Goal: Task Accomplishment & Management: Manage account settings

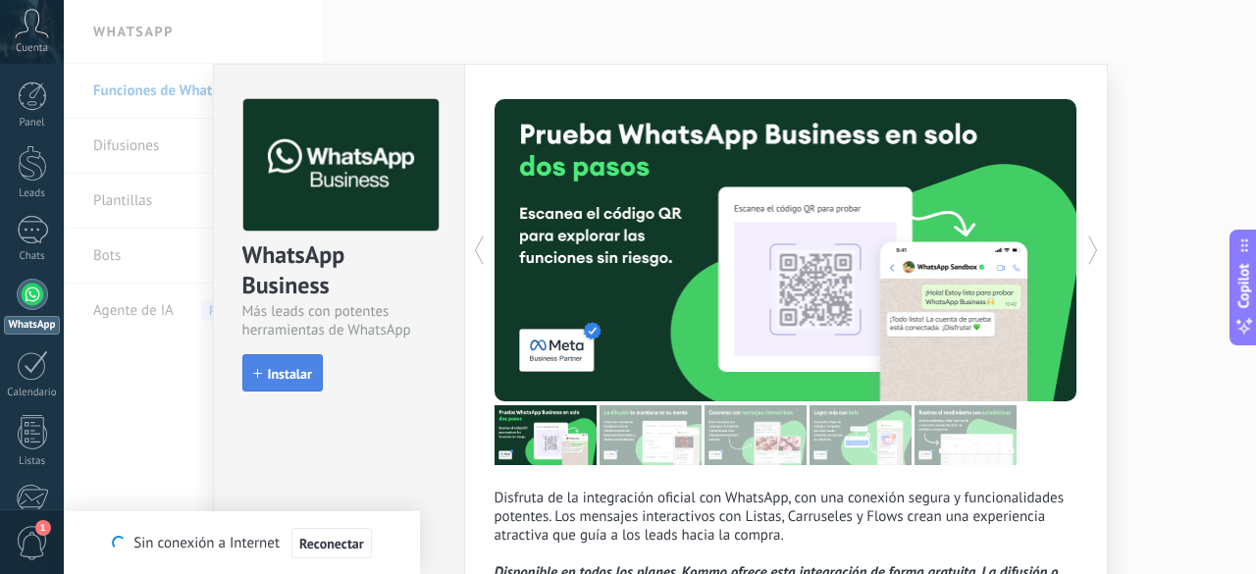
click at [278, 379] on span "Instalar" at bounding box center [290, 374] width 44 height 14
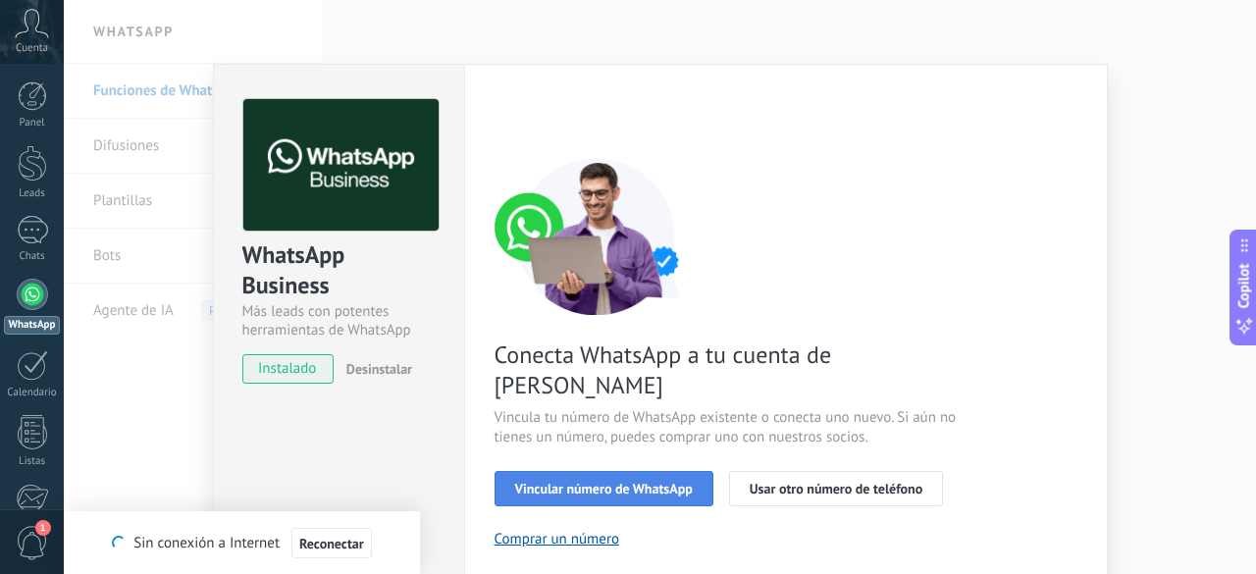
click at [610, 482] on span "Vincular número de WhatsApp" at bounding box center [604, 489] width 178 height 14
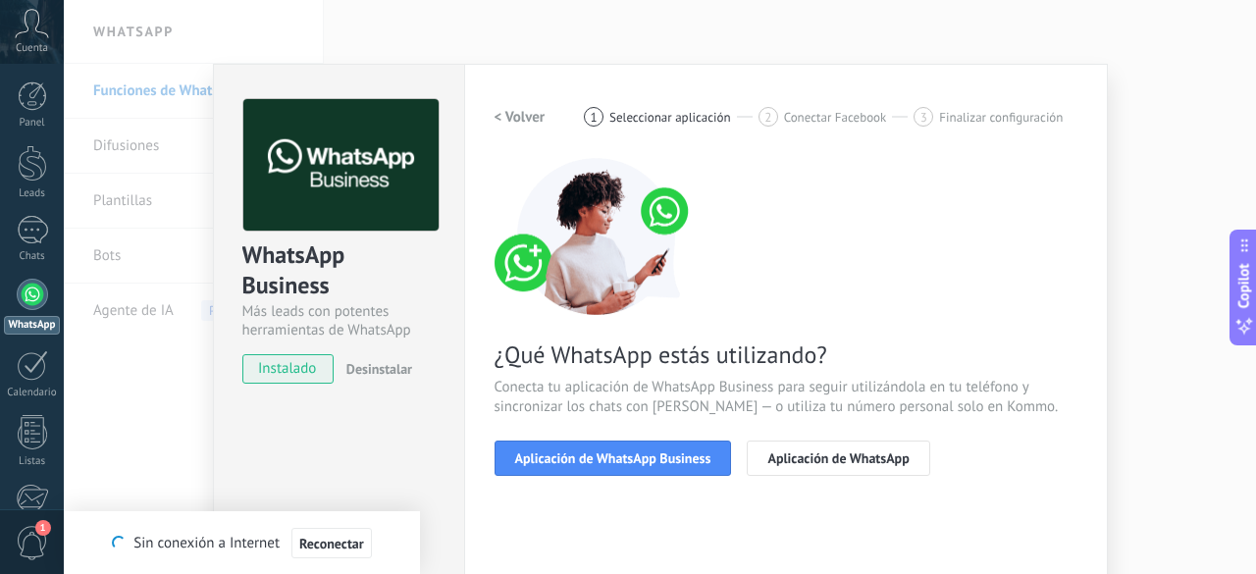
click at [610, 464] on span "Aplicación de WhatsApp Business" at bounding box center [613, 458] width 196 height 14
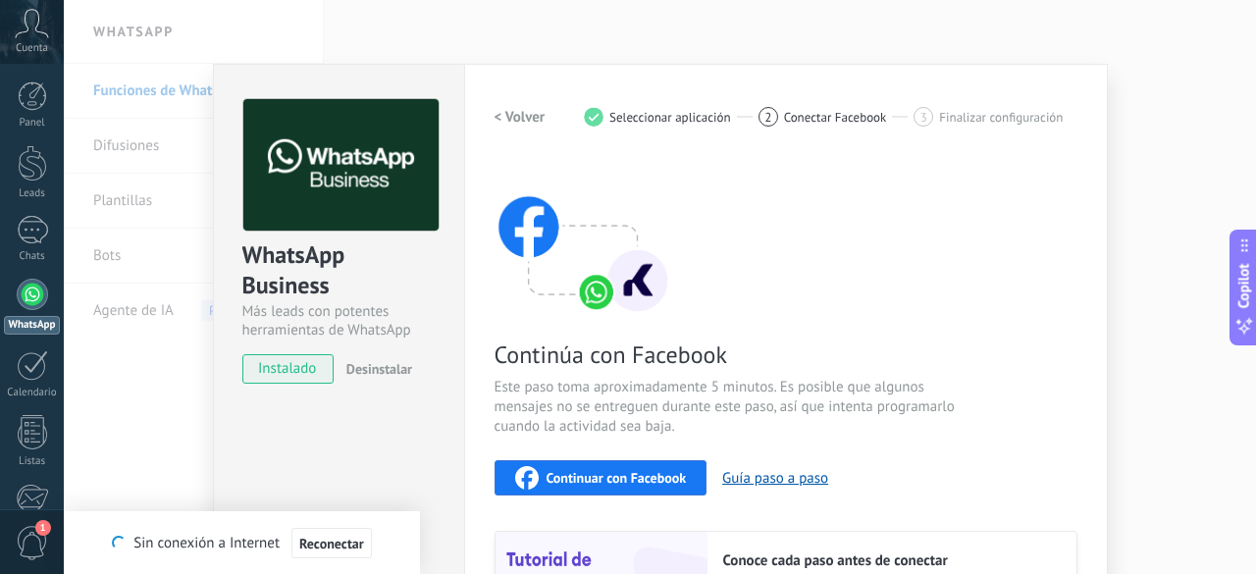
scroll to position [98, 0]
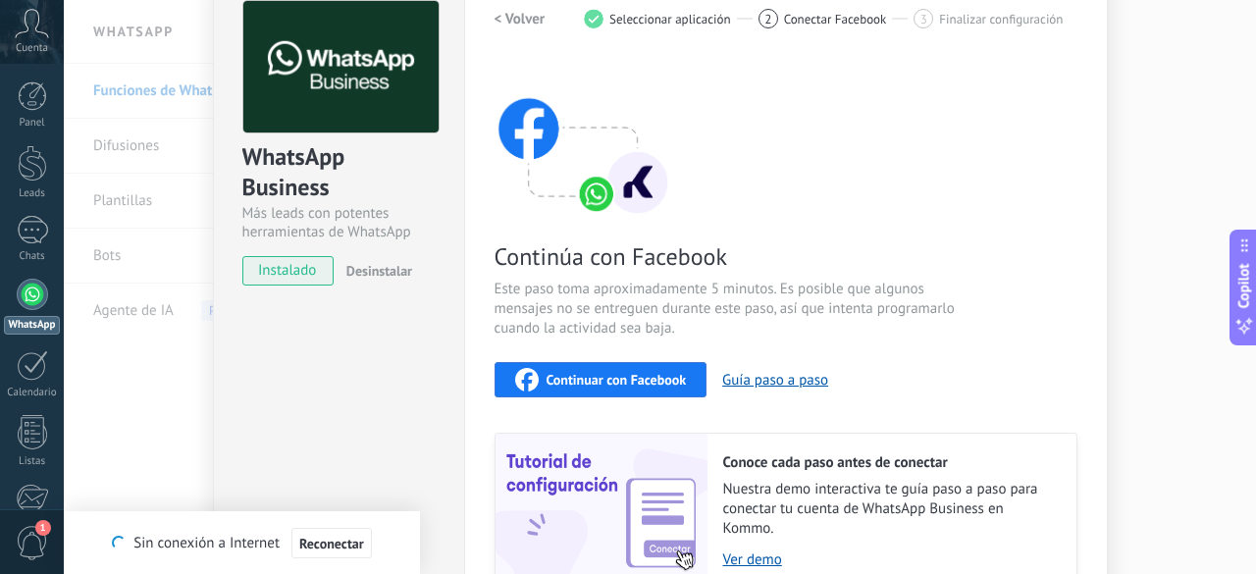
click at [611, 382] on span "Continuar con Facebook" at bounding box center [617, 380] width 140 height 14
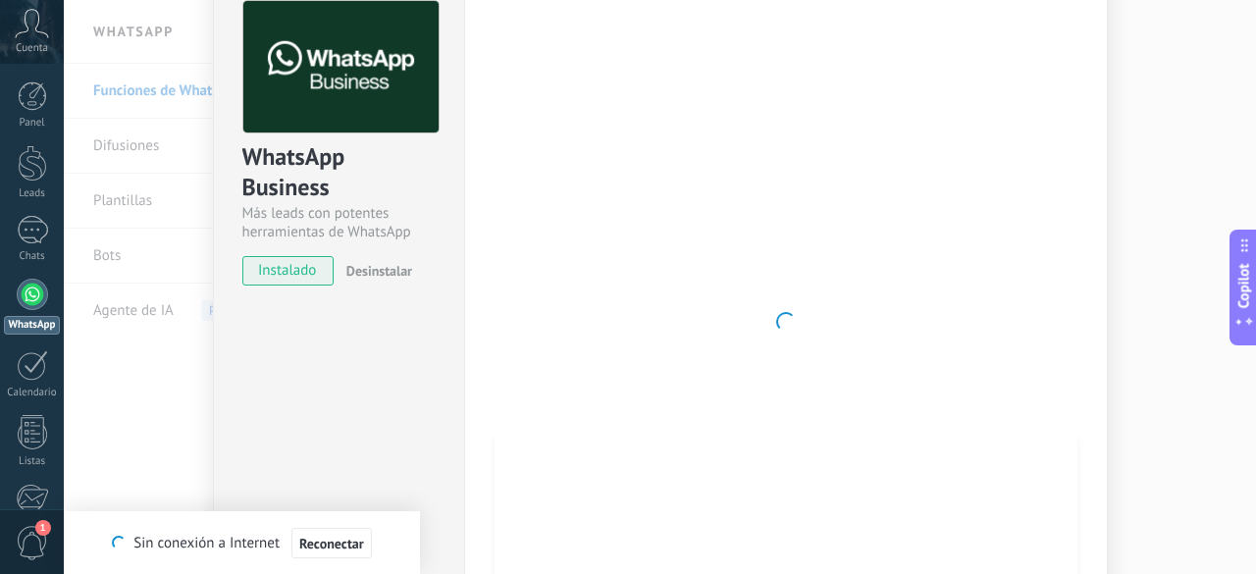
click at [510, 299] on div at bounding box center [786, 322] width 583 height 642
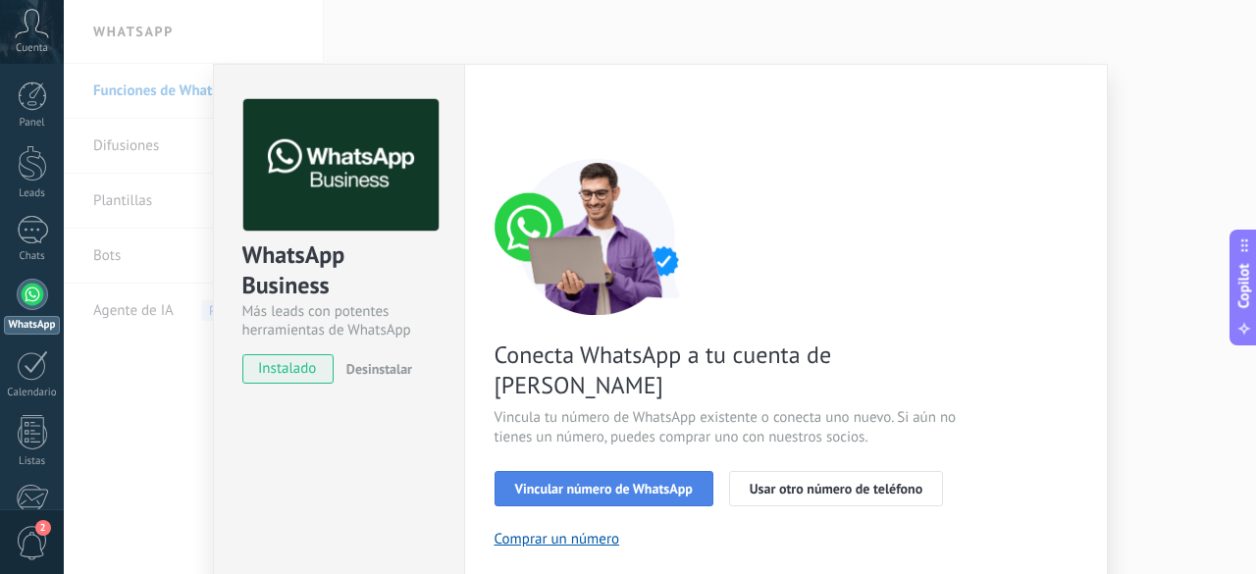
click at [594, 482] on span "Vincular número de WhatsApp" at bounding box center [604, 489] width 178 height 14
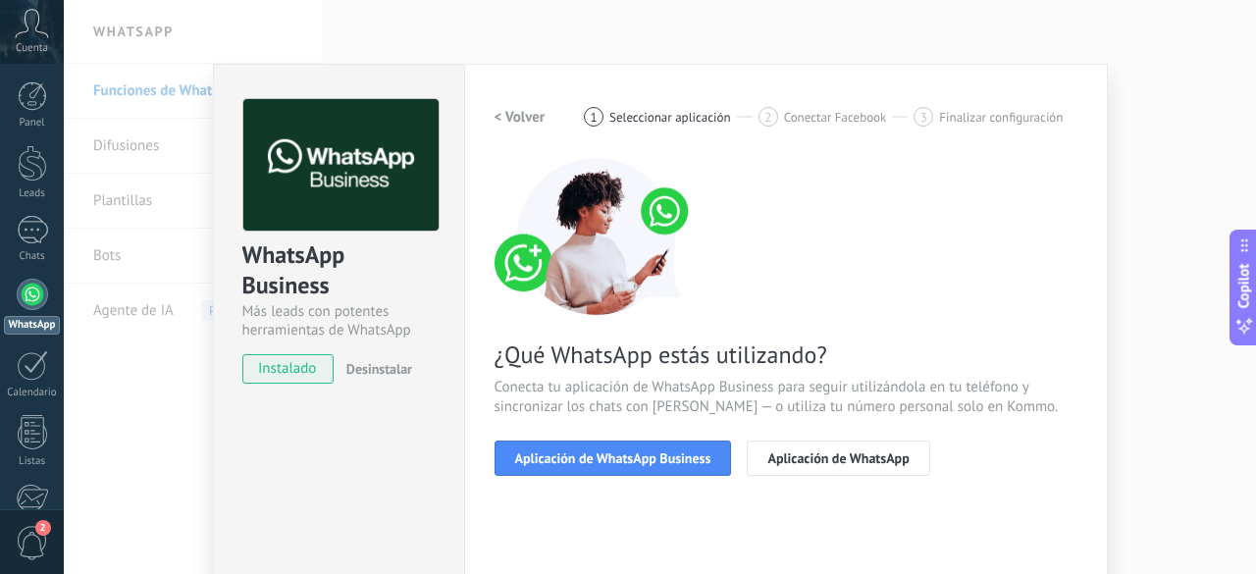
click at [594, 462] on span "Aplicación de WhatsApp Business" at bounding box center [613, 458] width 196 height 14
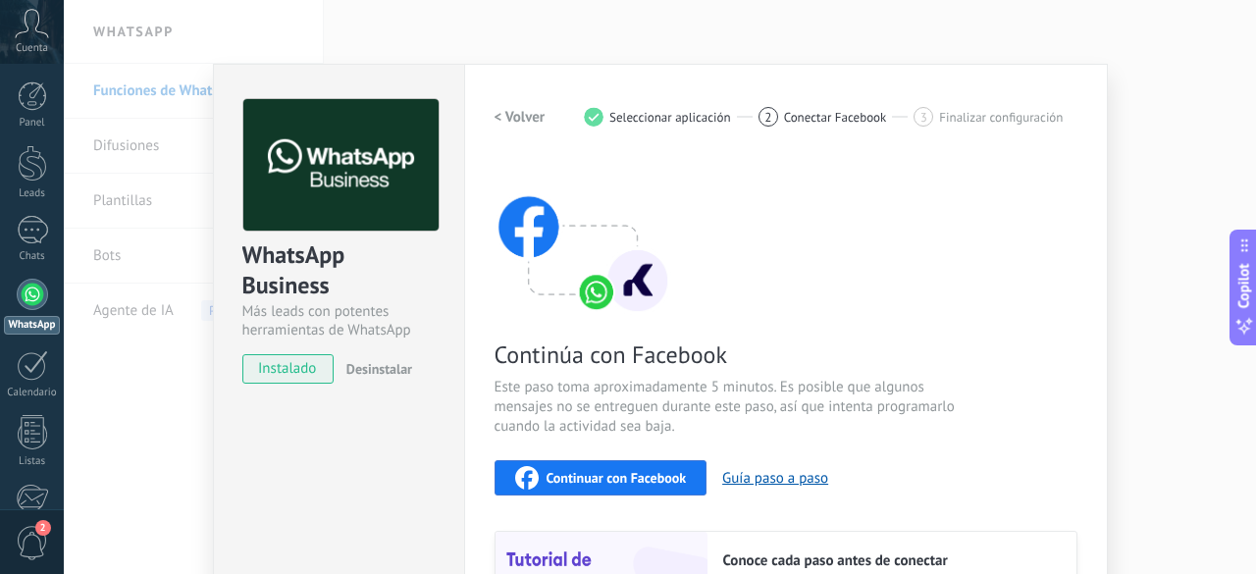
scroll to position [98, 0]
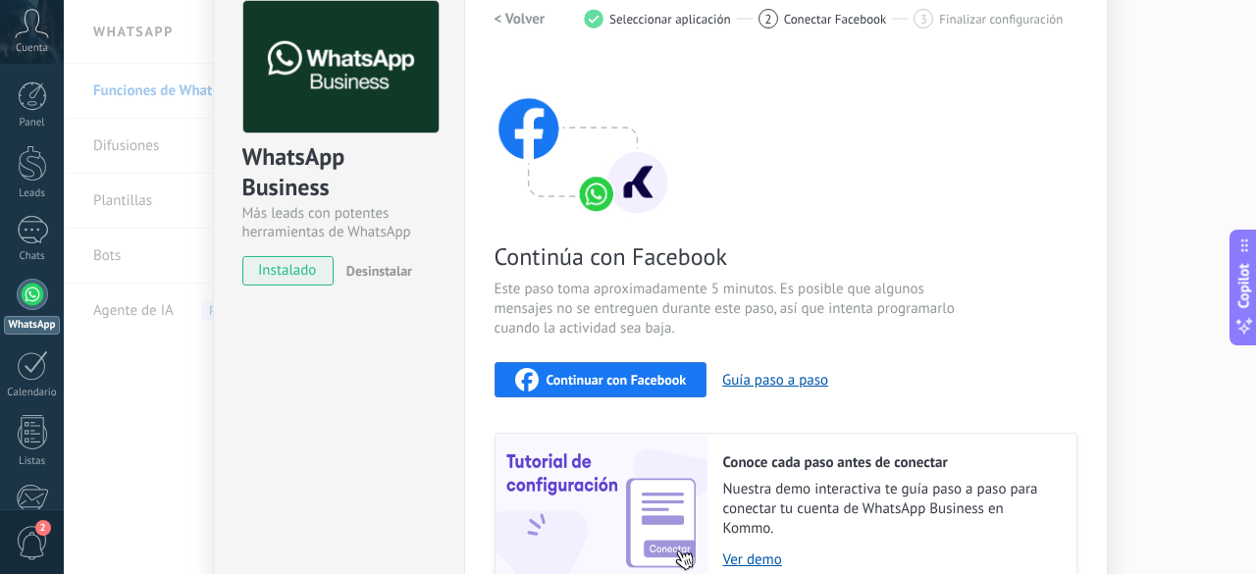
click at [592, 386] on span "Continuar con Facebook" at bounding box center [617, 380] width 140 height 14
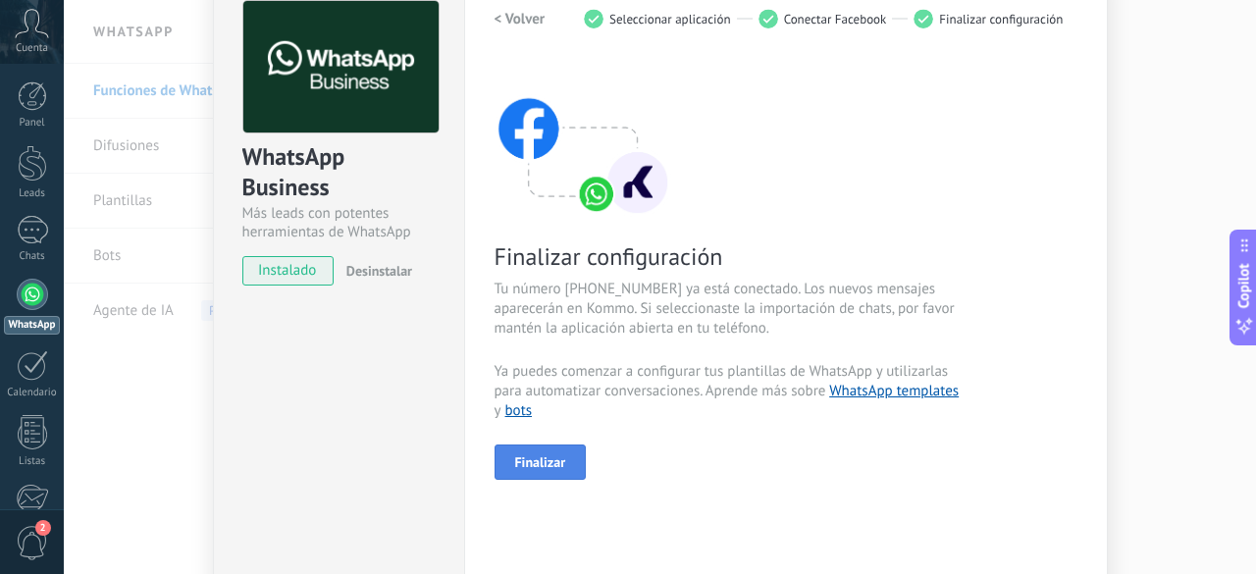
click at [543, 450] on button "Finalizar" at bounding box center [541, 462] width 92 height 35
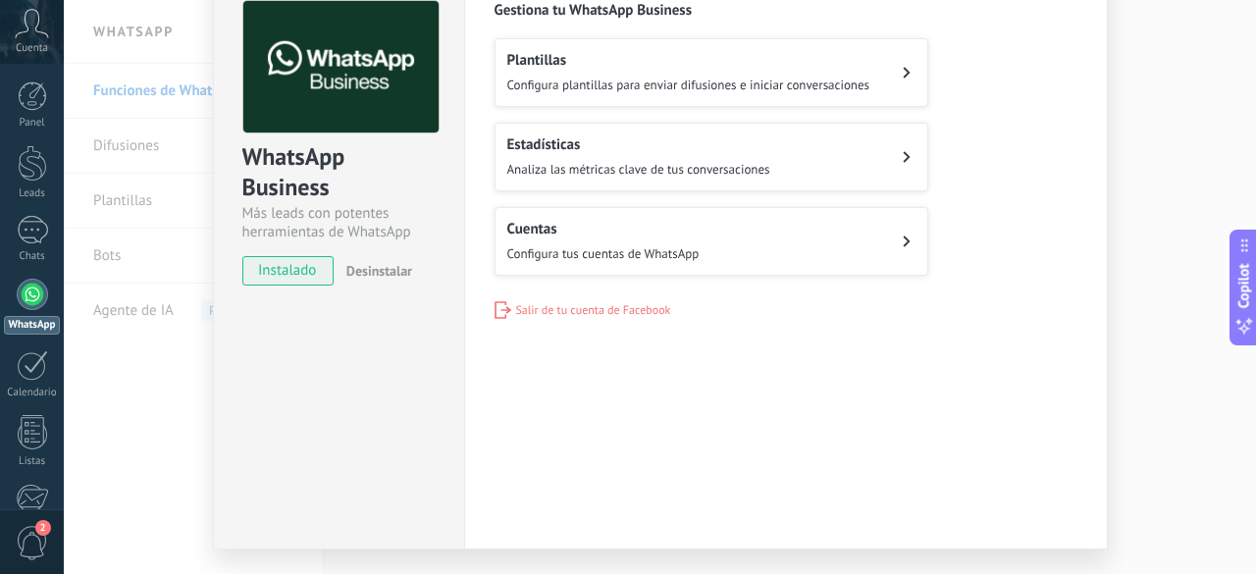
scroll to position [0, 0]
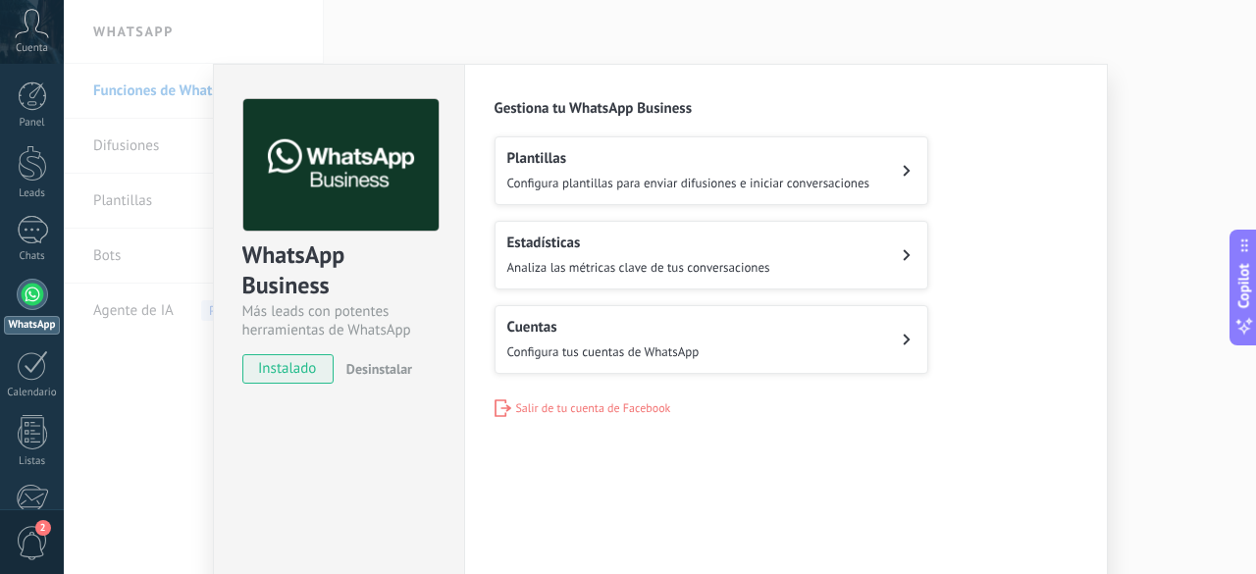
click at [743, 184] on span "Configura plantillas para enviar difusiones e iniciar conversaciones" at bounding box center [688, 183] width 363 height 17
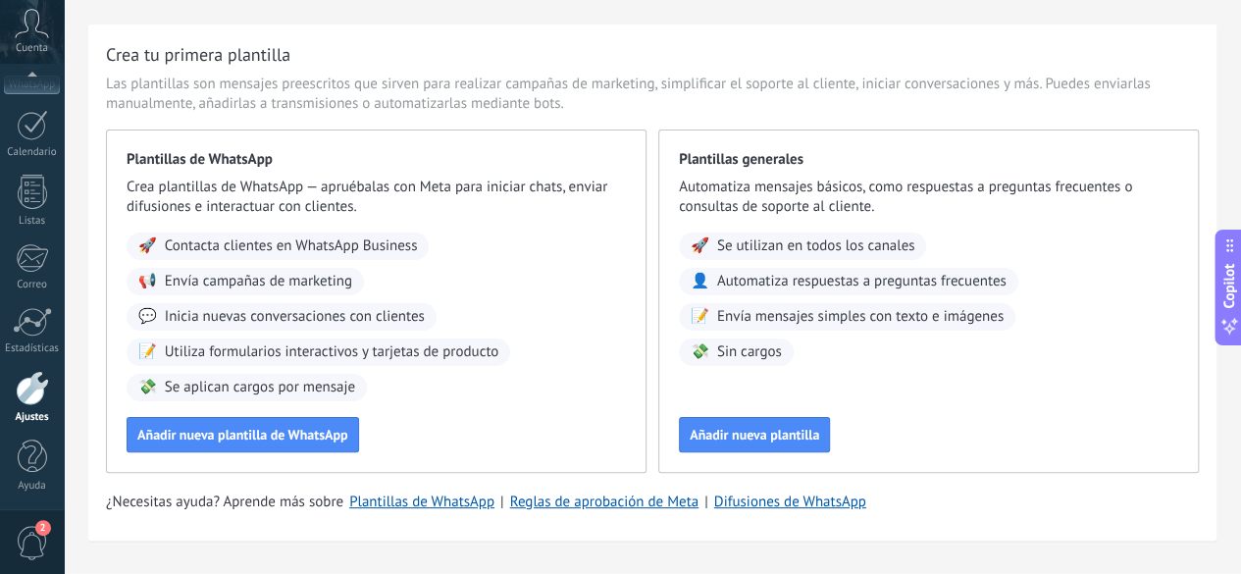
scroll to position [9, 0]
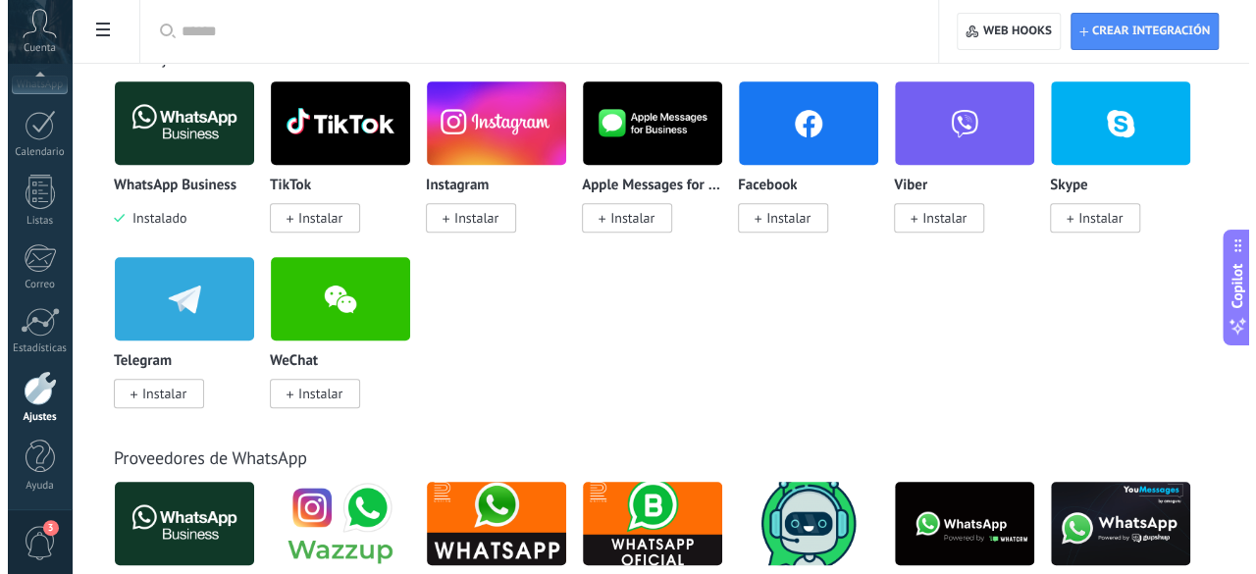
scroll to position [393, 0]
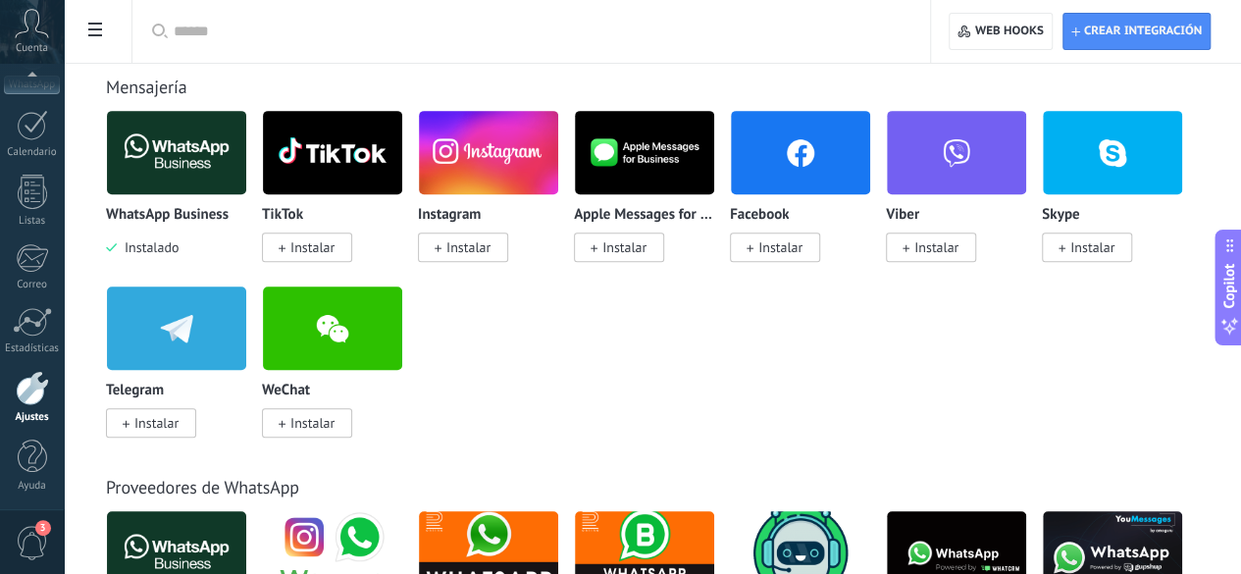
click at [803, 250] on span "Instalar" at bounding box center [781, 247] width 44 height 18
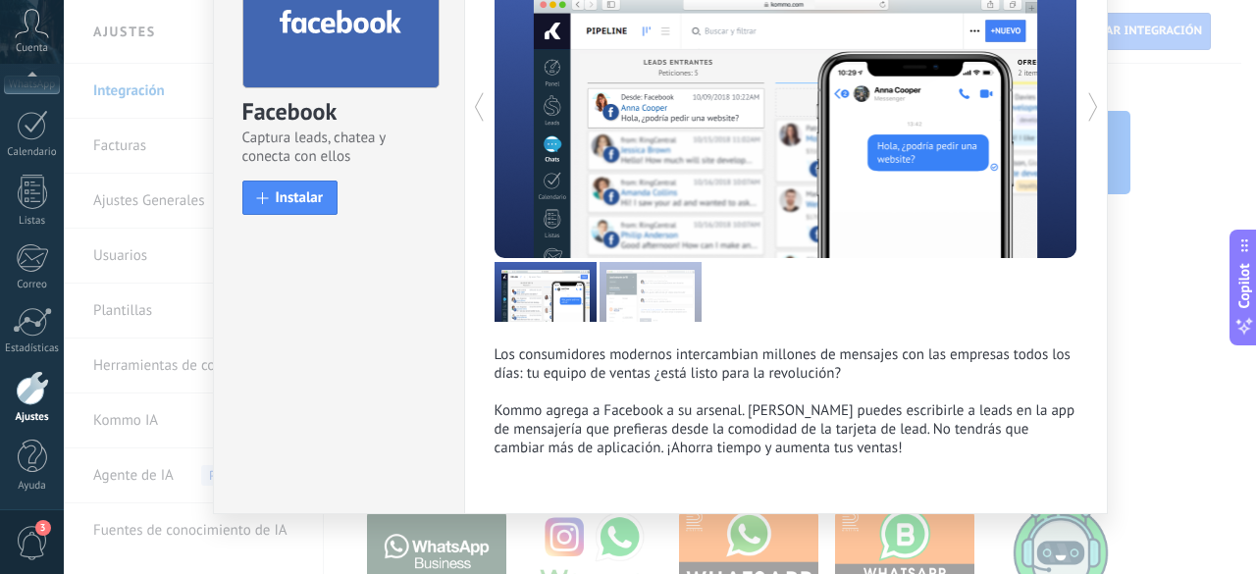
scroll to position [158, 0]
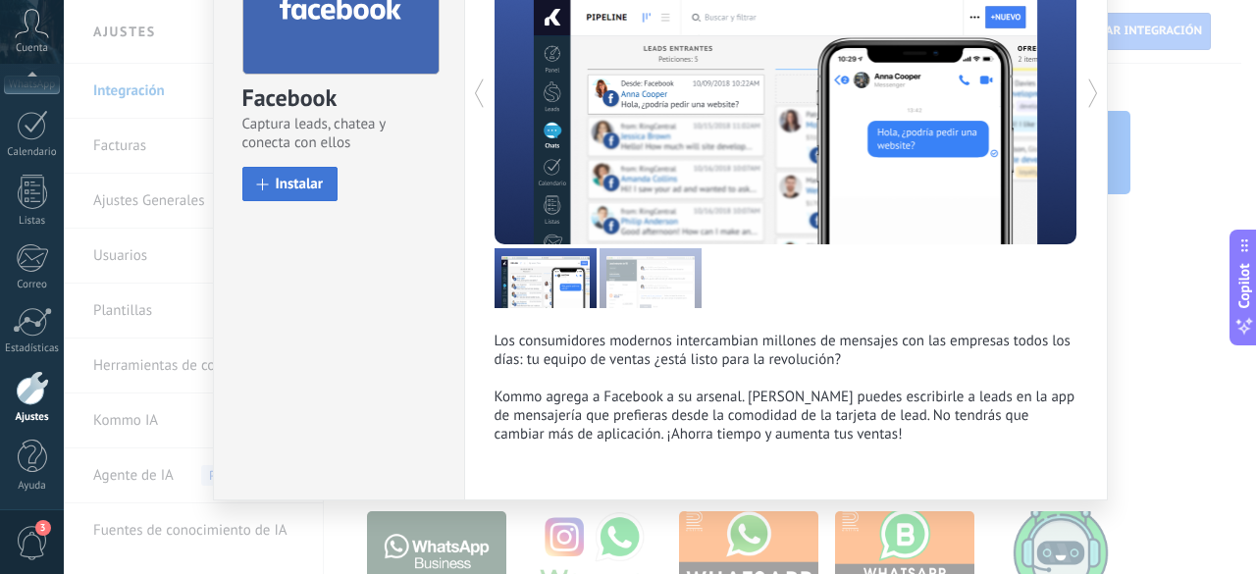
click at [313, 177] on span "Instalar" at bounding box center [300, 184] width 48 height 15
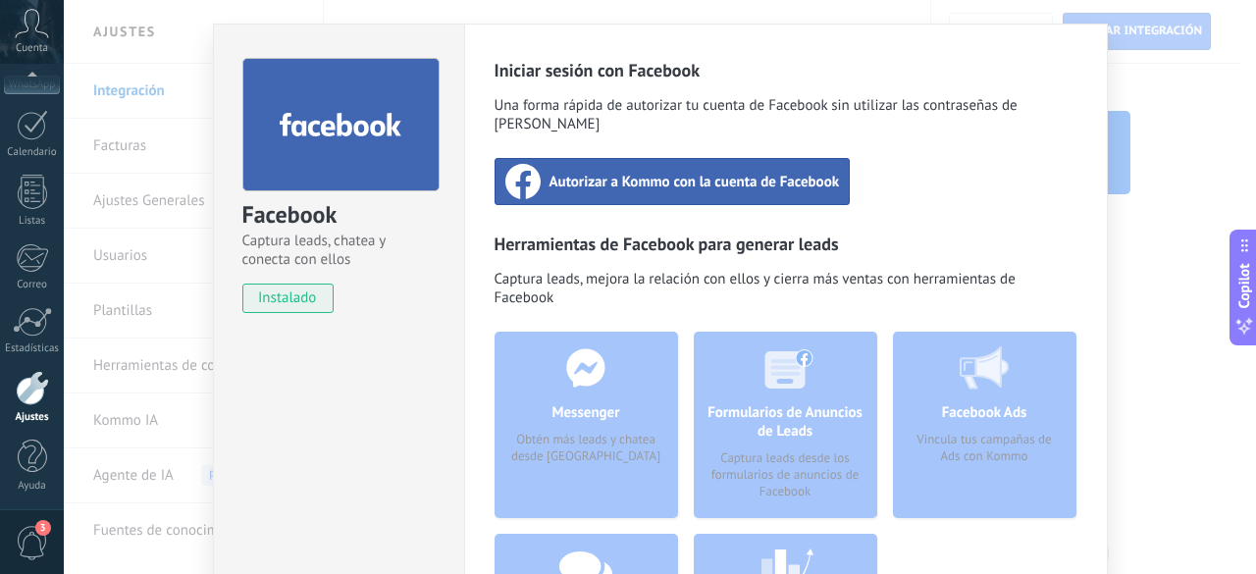
scroll to position [0, 0]
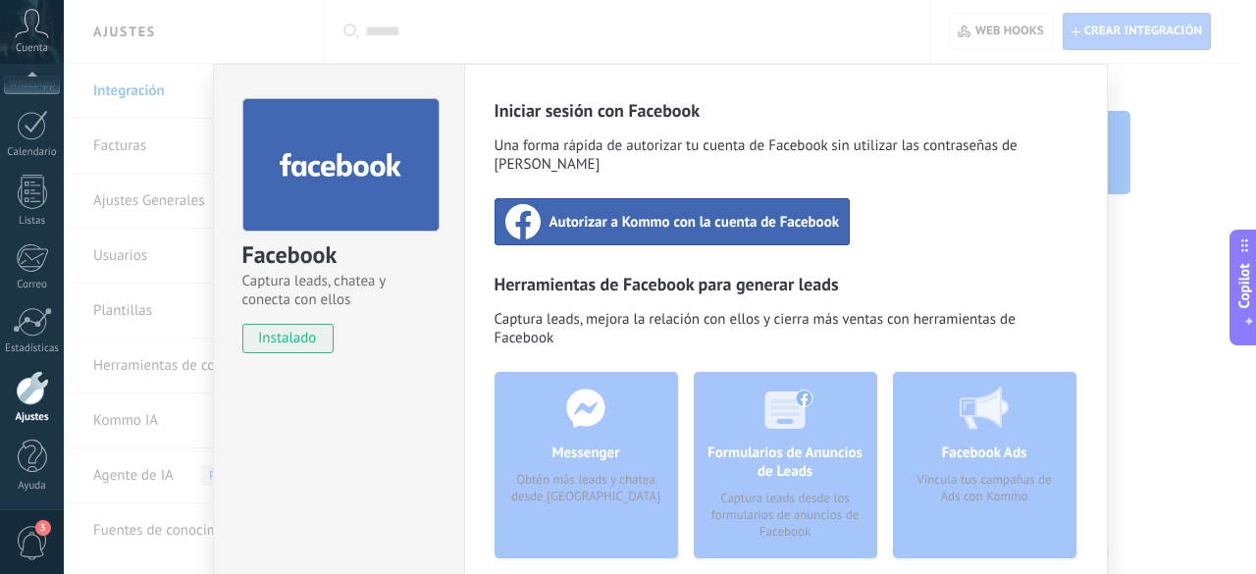
click at [636, 212] on span "Autorizar a Kommo con la cuenta de Facebook" at bounding box center [695, 222] width 290 height 20
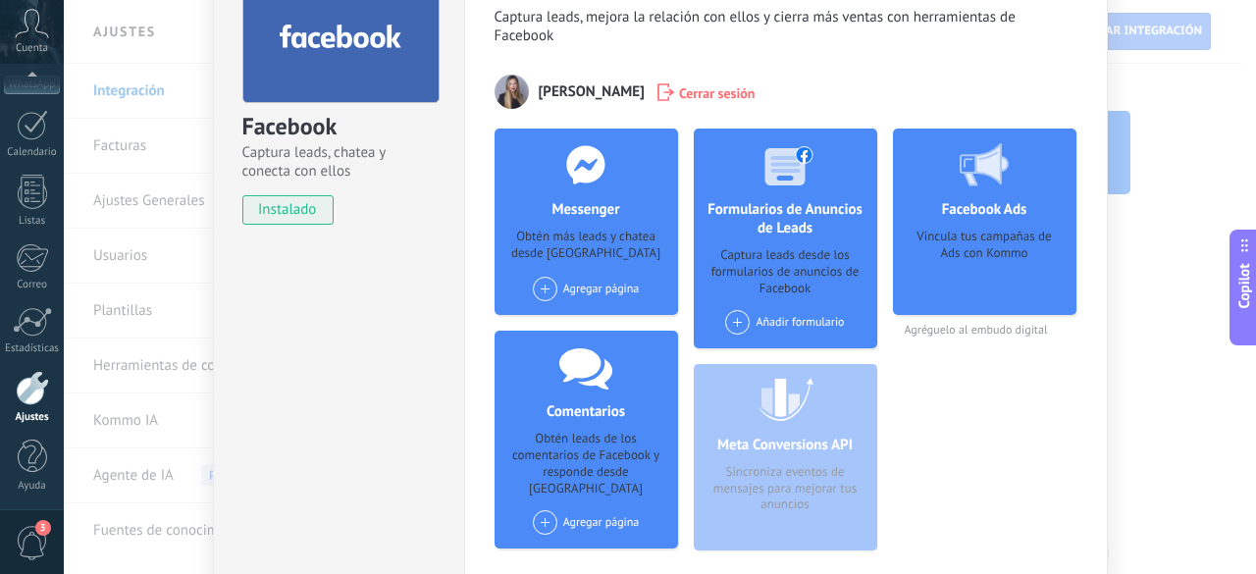
scroll to position [98, 0]
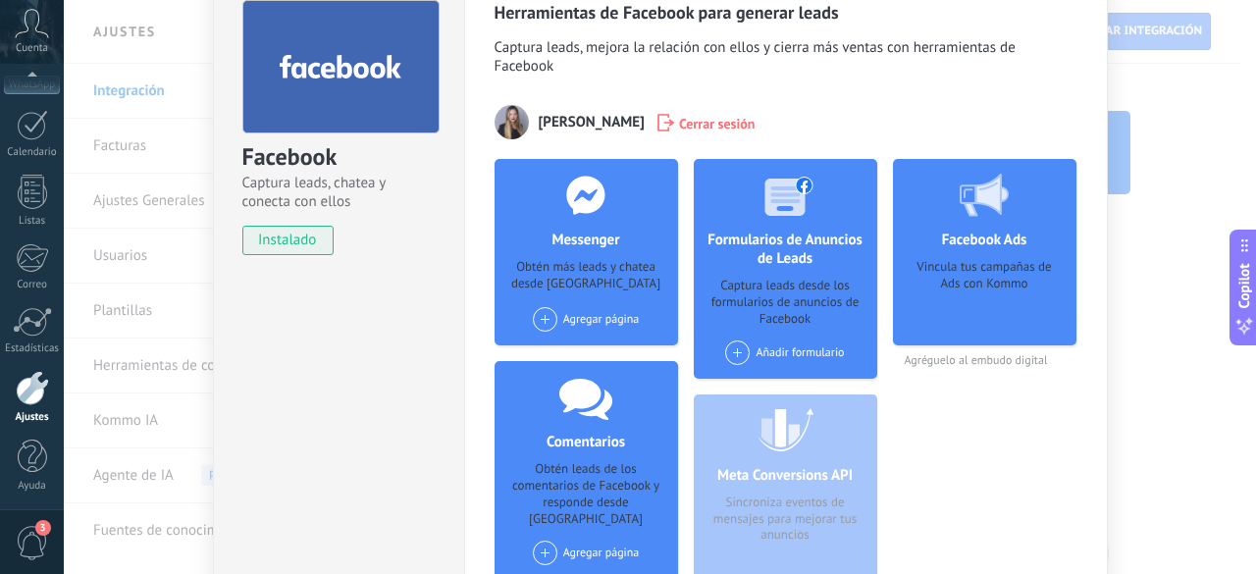
click at [540, 320] on span at bounding box center [545, 319] width 25 height 25
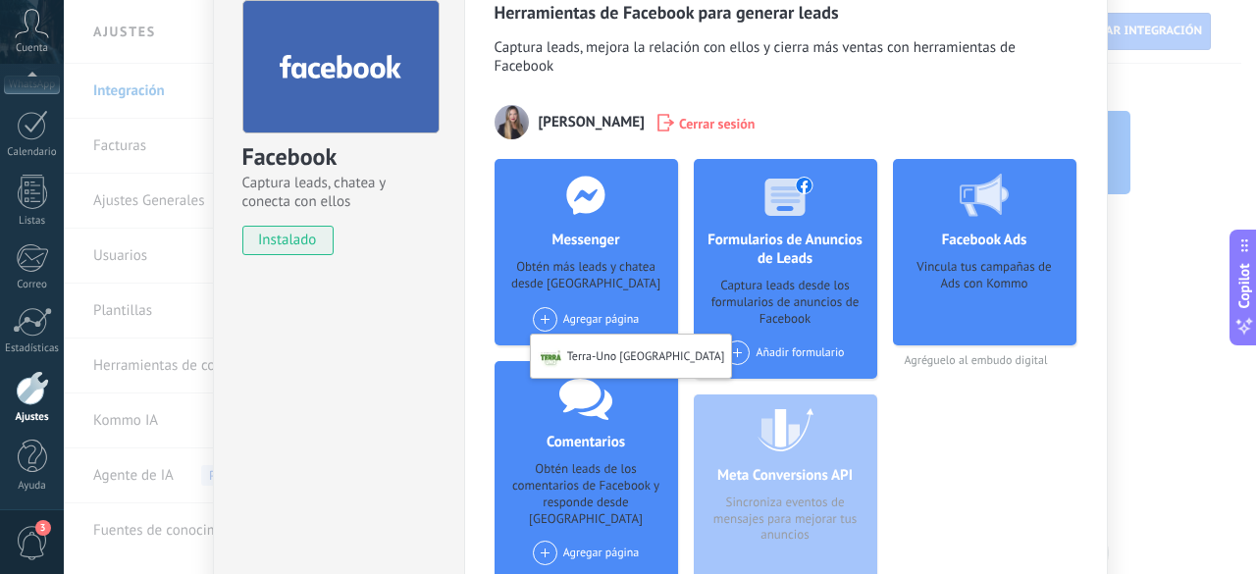
click at [583, 358] on div "Terra-Uno [GEOGRAPHIC_DATA]" at bounding box center [631, 356] width 201 height 43
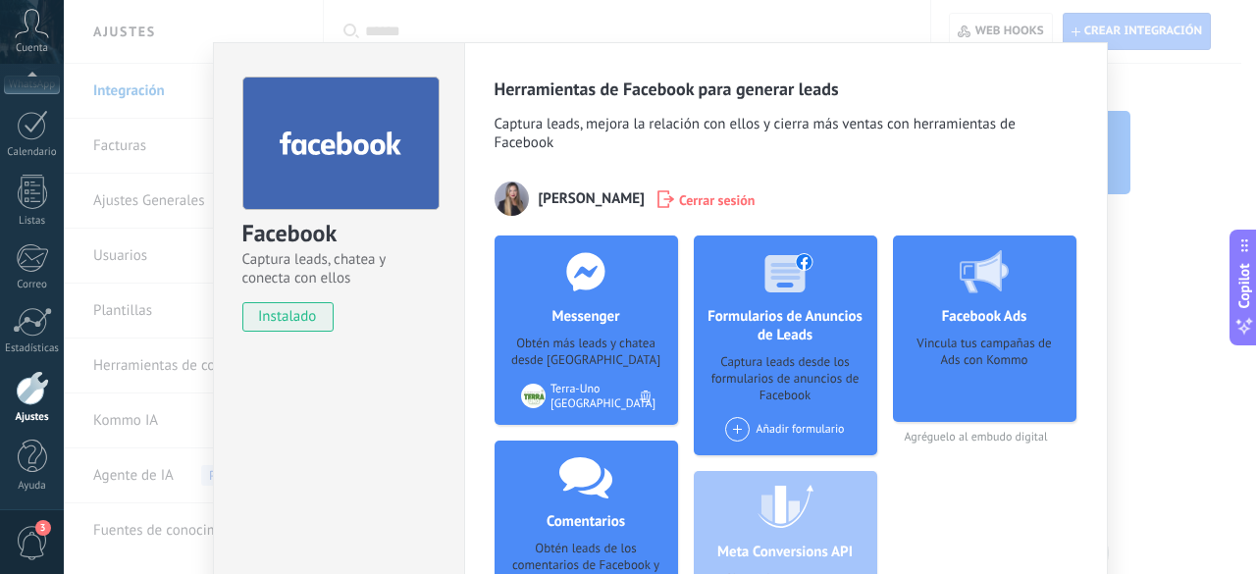
scroll to position [0, 0]
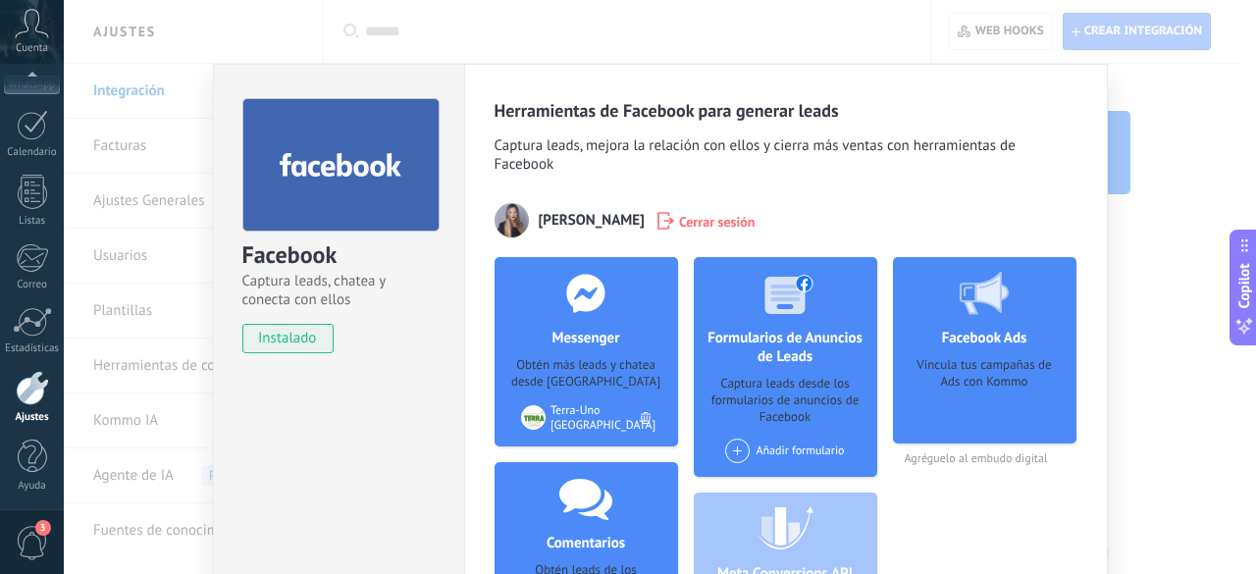
click at [738, 454] on span at bounding box center [737, 451] width 25 height 25
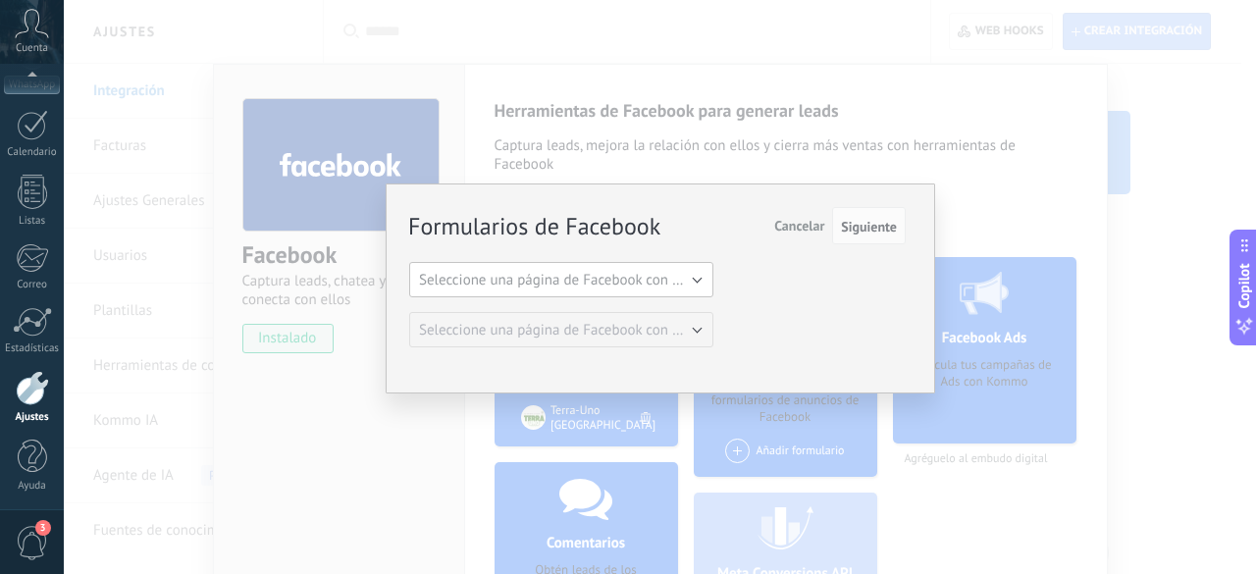
click at [699, 284] on span "Seleccione una página de Facebook con formas" at bounding box center [567, 280] width 296 height 19
click at [644, 317] on span "Terra-Uno [GEOGRAPHIC_DATA]" at bounding box center [551, 313] width 309 height 19
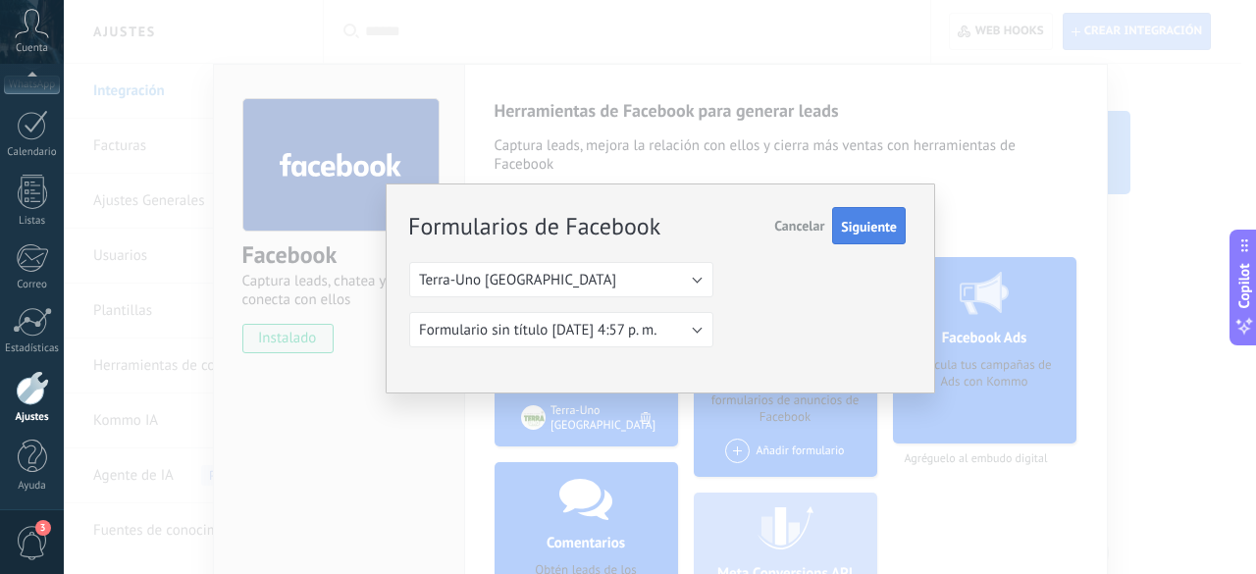
click at [867, 233] on span "Siguiente" at bounding box center [869, 227] width 56 height 14
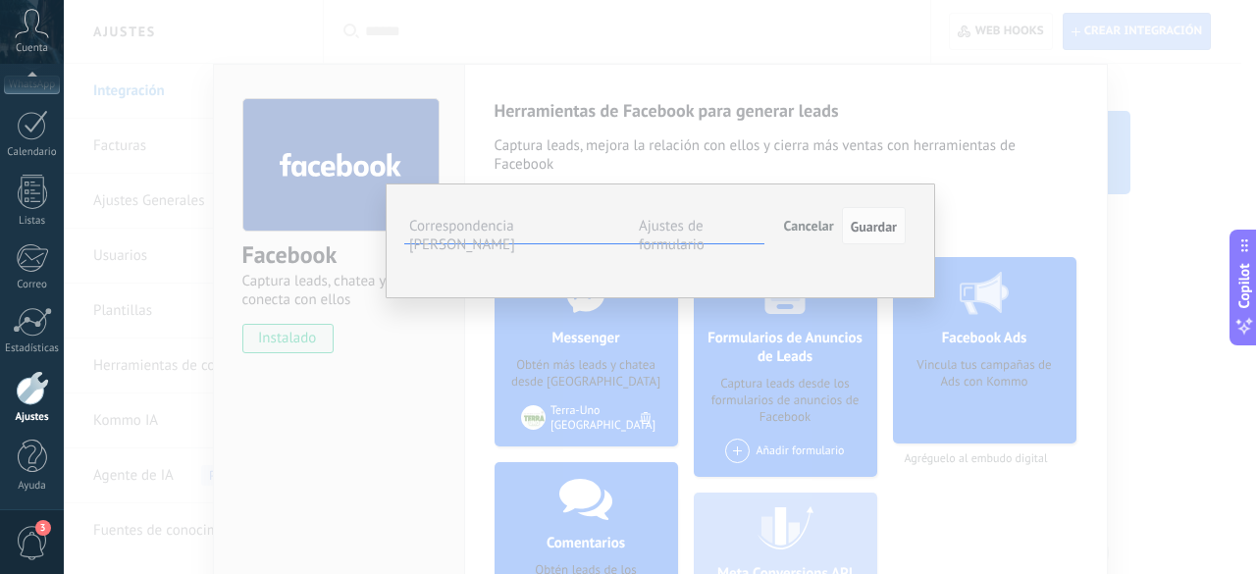
click at [813, 226] on span "Cancelar" at bounding box center [809, 226] width 50 height 18
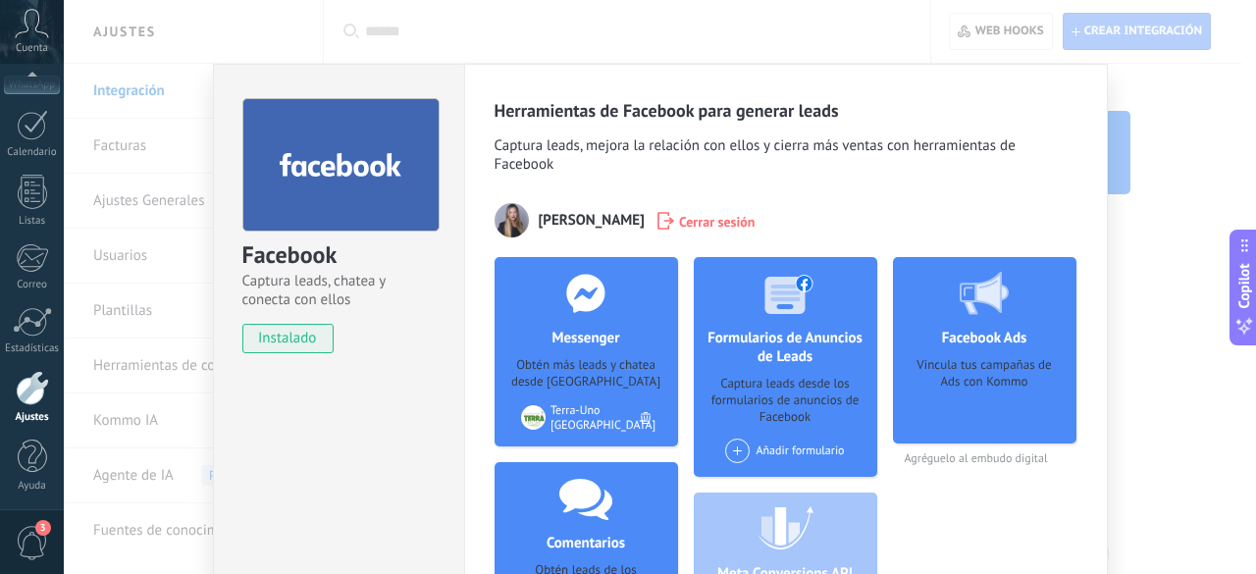
click at [598, 166] on span "Captura leads, mejora la relación con ellos y cierra más ventas con herramienta…" at bounding box center [786, 157] width 583 height 42
click at [1250, 297] on span "Copilot" at bounding box center [1245, 285] width 20 height 45
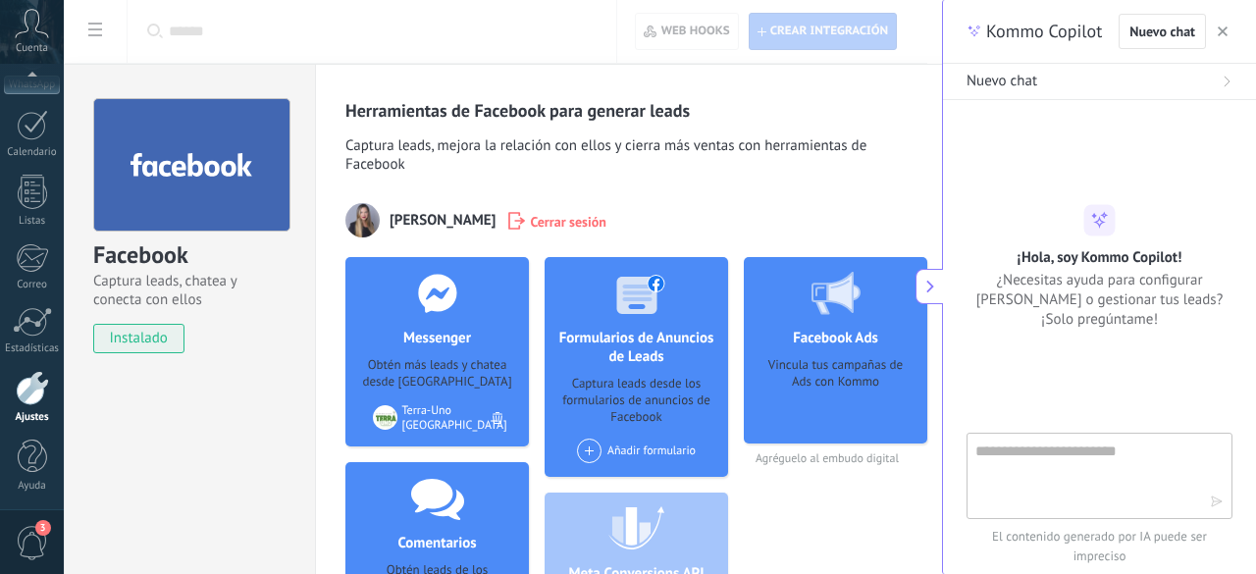
click at [930, 286] on use at bounding box center [930, 287] width 8 height 13
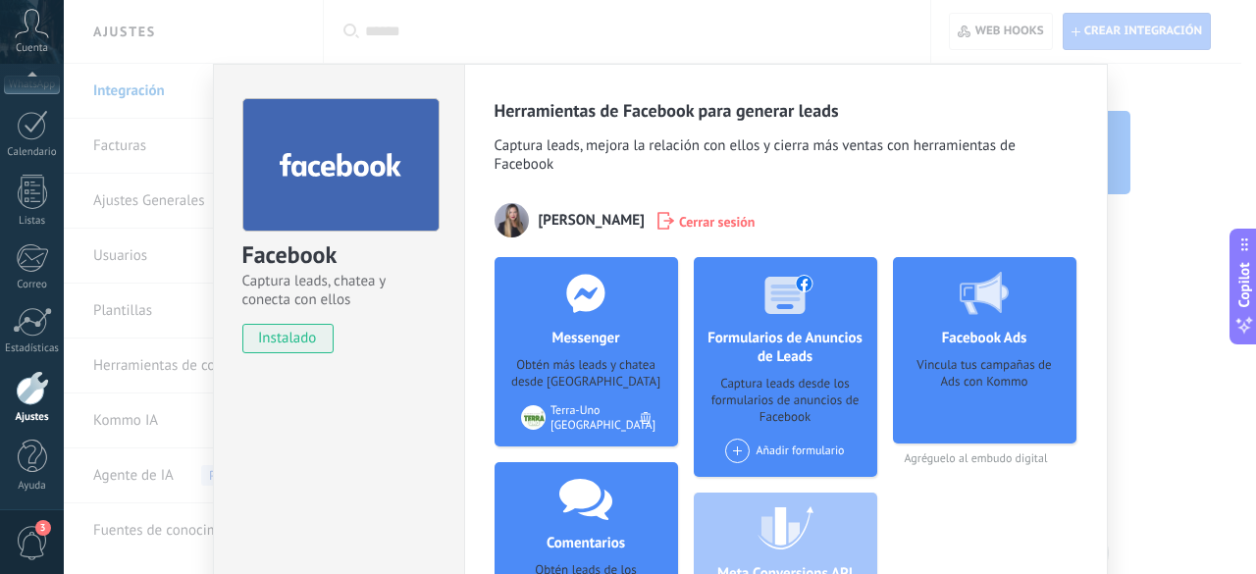
click at [1132, 109] on div "Facebook Captura leads, chatea y conecta con ellos instalado Desinstalar Herram…" at bounding box center [660, 287] width 1192 height 574
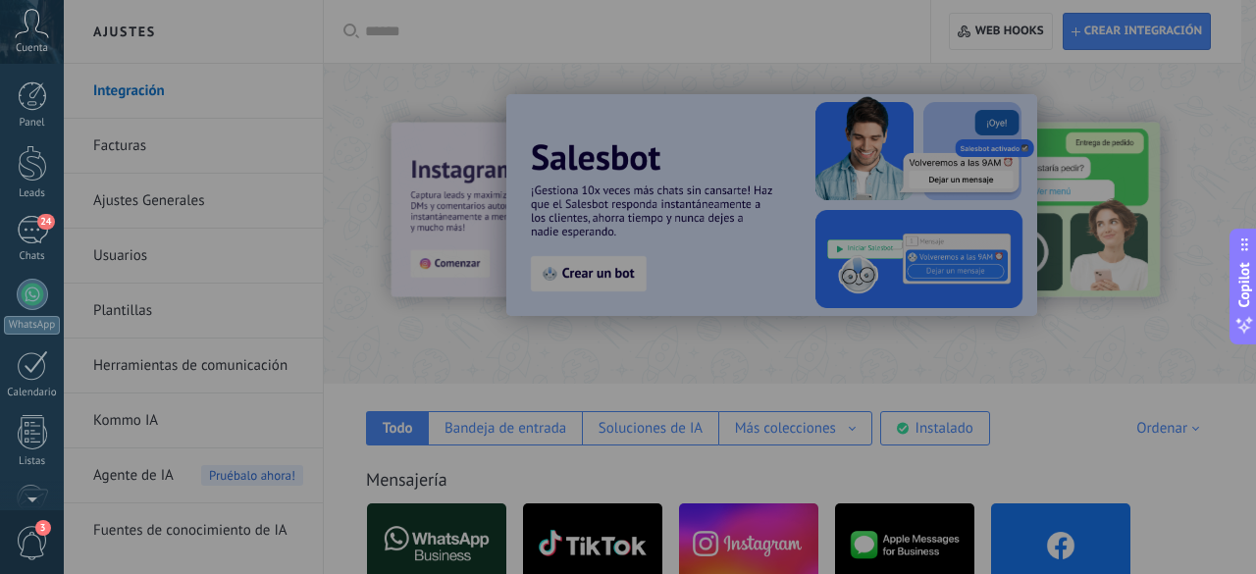
click at [27, 42] on span "Cuenta" at bounding box center [32, 48] width 32 height 13
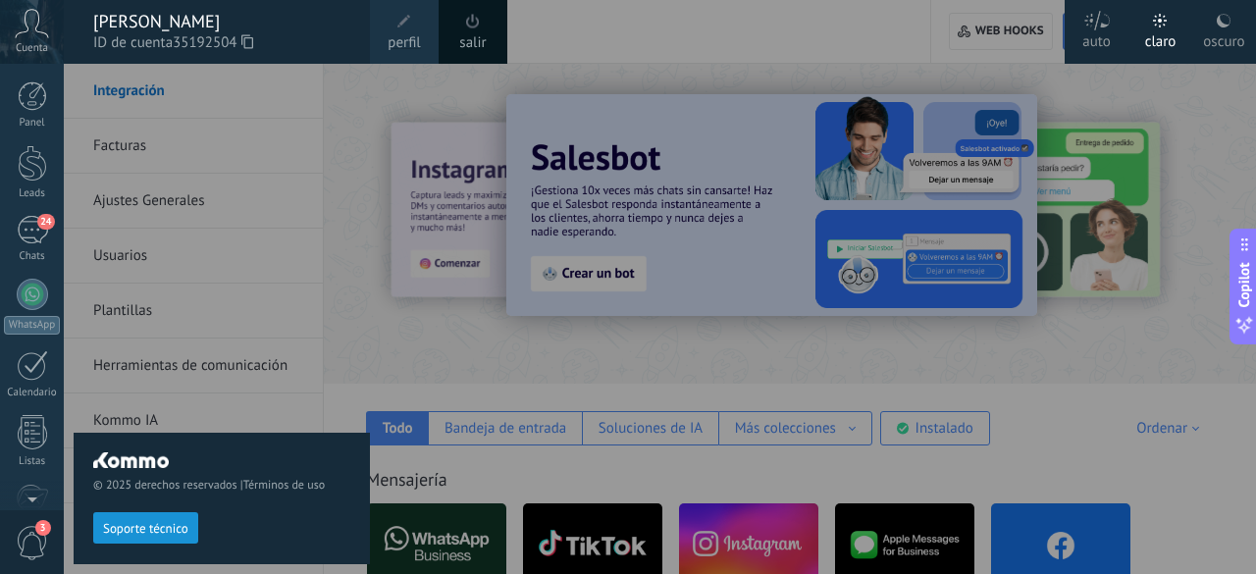
drag, startPoint x: 161, startPoint y: 22, endPoint x: 165, endPoint y: 33, distance: 12.4
click at [162, 22] on div "[PERSON_NAME]" at bounding box center [221, 22] width 257 height 22
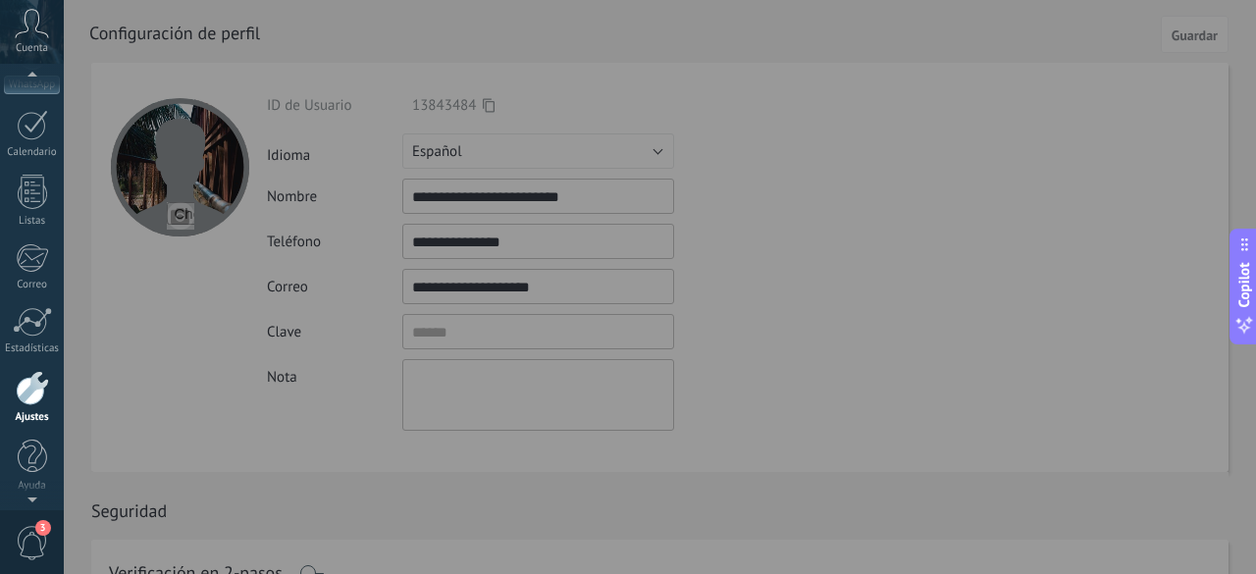
scroll to position [214, 0]
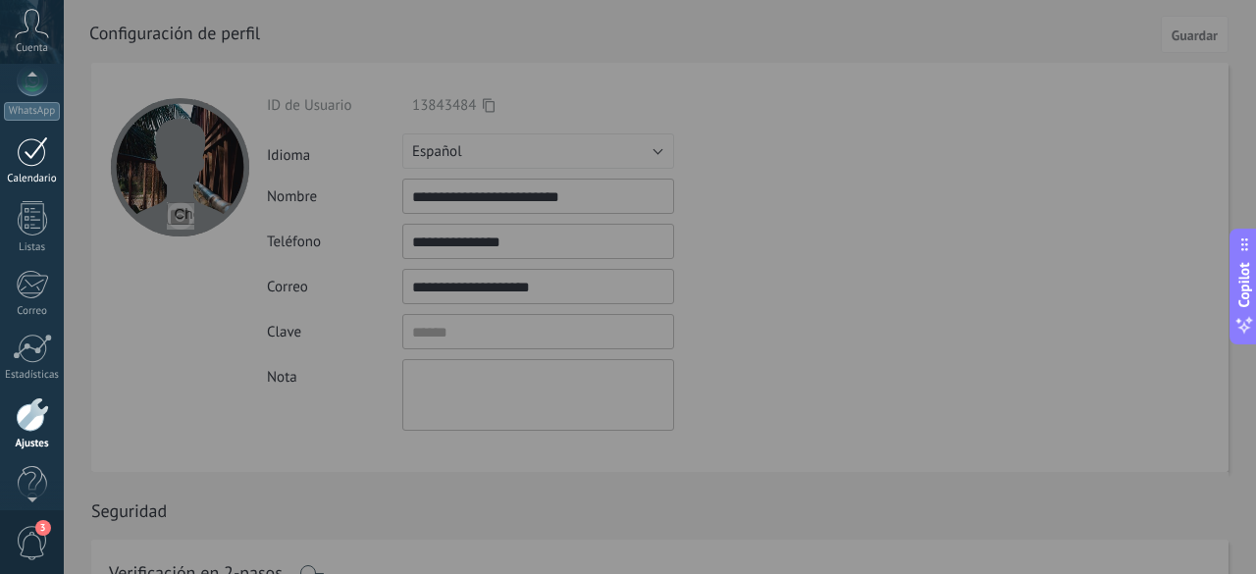
click at [31, 149] on div at bounding box center [32, 151] width 31 height 30
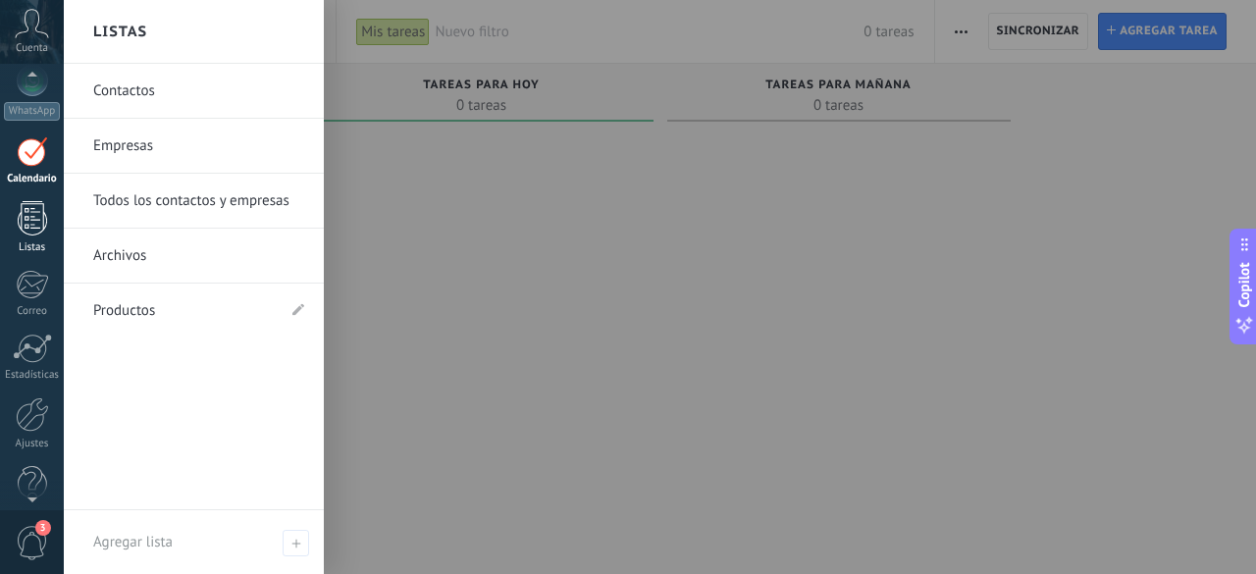
click at [27, 215] on div at bounding box center [32, 218] width 29 height 34
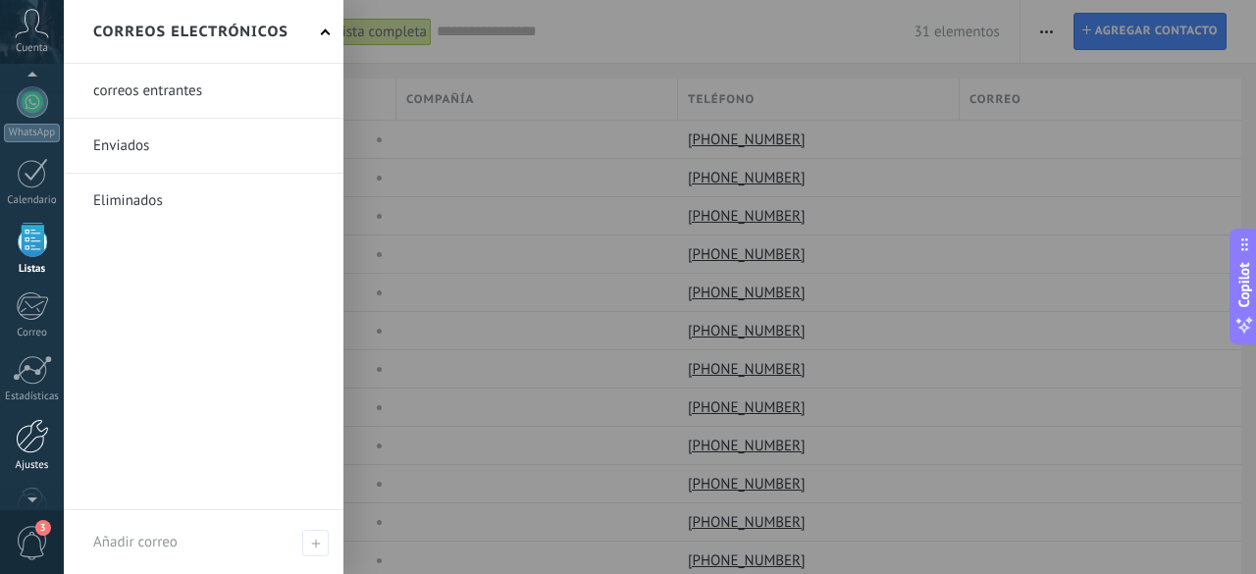
scroll to position [240, 0]
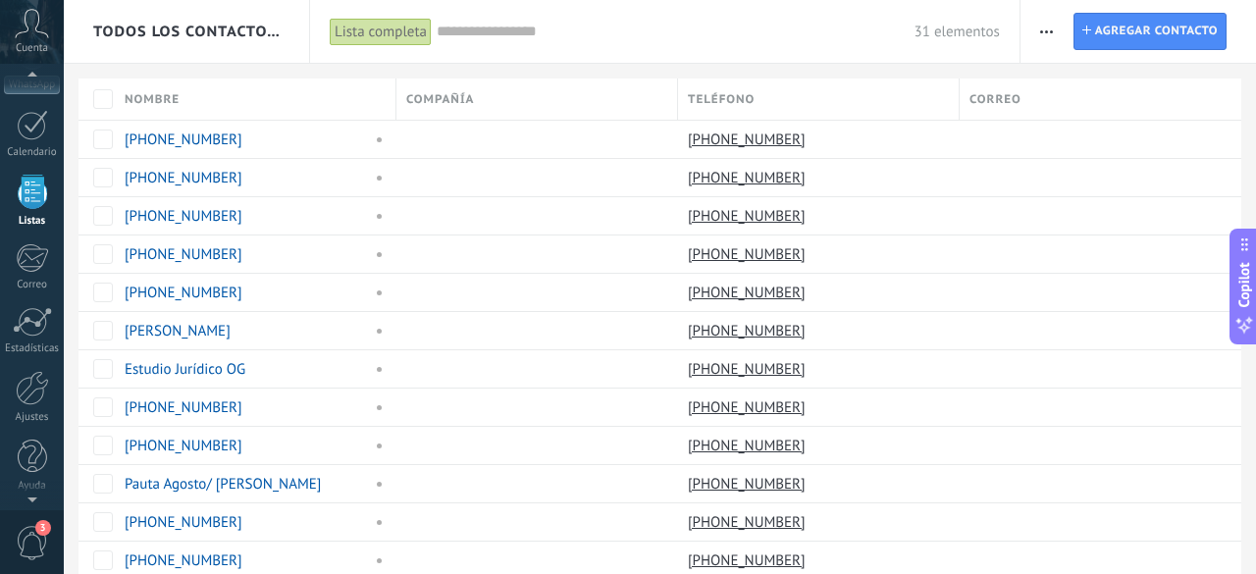
click at [22, 535] on span "3" at bounding box center [32, 543] width 33 height 34
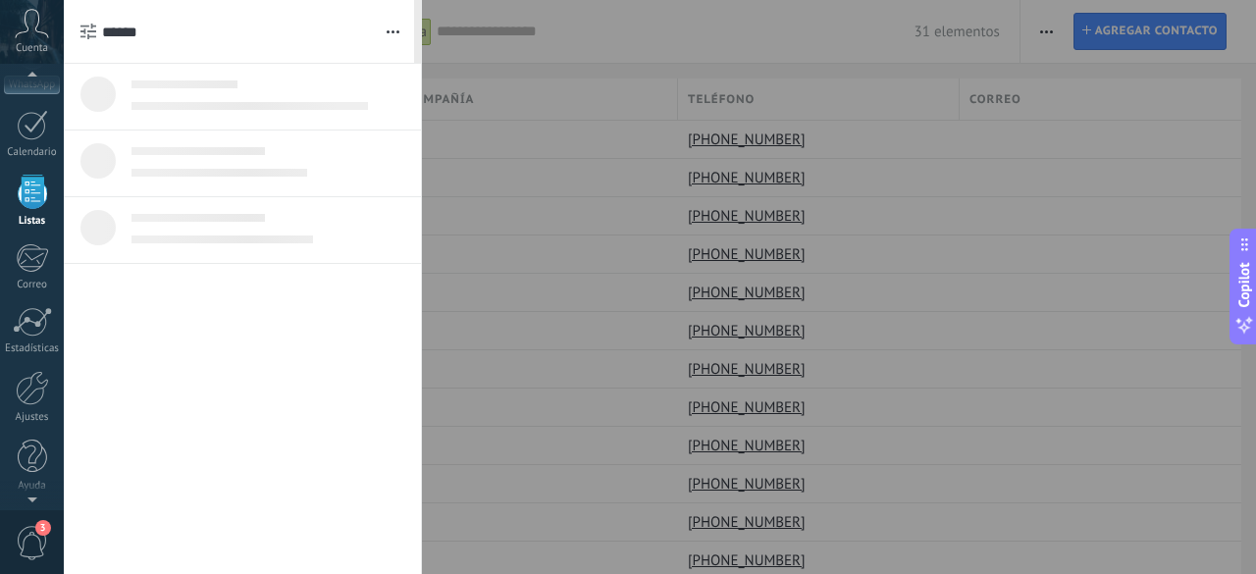
scroll to position [121, 0]
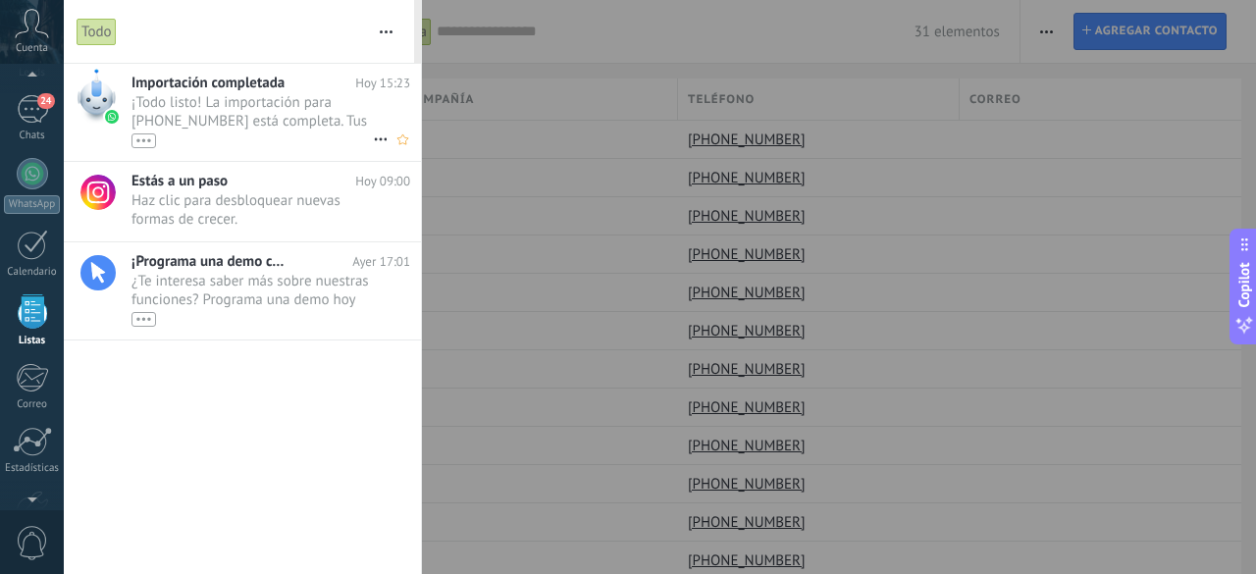
click at [198, 109] on span "¡Todo listo! La importación para +595 982 388038 está completa. Tus datos de Wh…" at bounding box center [252, 120] width 241 height 55
click at [182, 132] on div "•••" at bounding box center [252, 140] width 241 height 17
click at [209, 107] on span "¡Todo listo! La importación para +595 982 388038 está completa. Tus datos de Wh…" at bounding box center [252, 120] width 241 height 55
click at [34, 111] on div "24" at bounding box center [32, 109] width 31 height 28
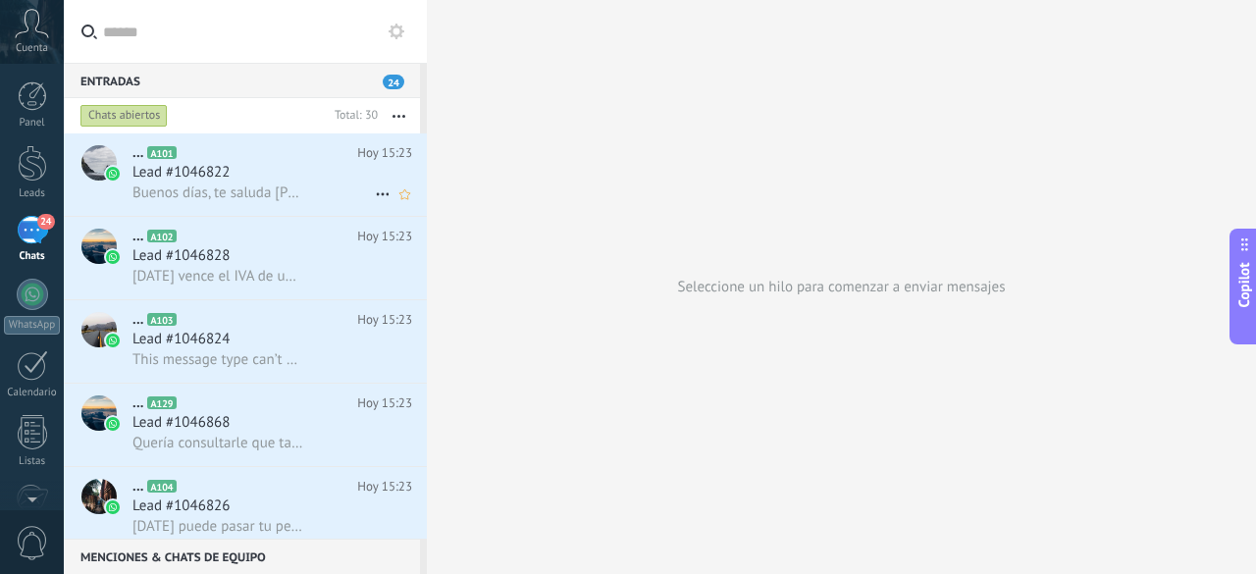
click at [281, 179] on div "Lead #1046822" at bounding box center [272, 173] width 280 height 20
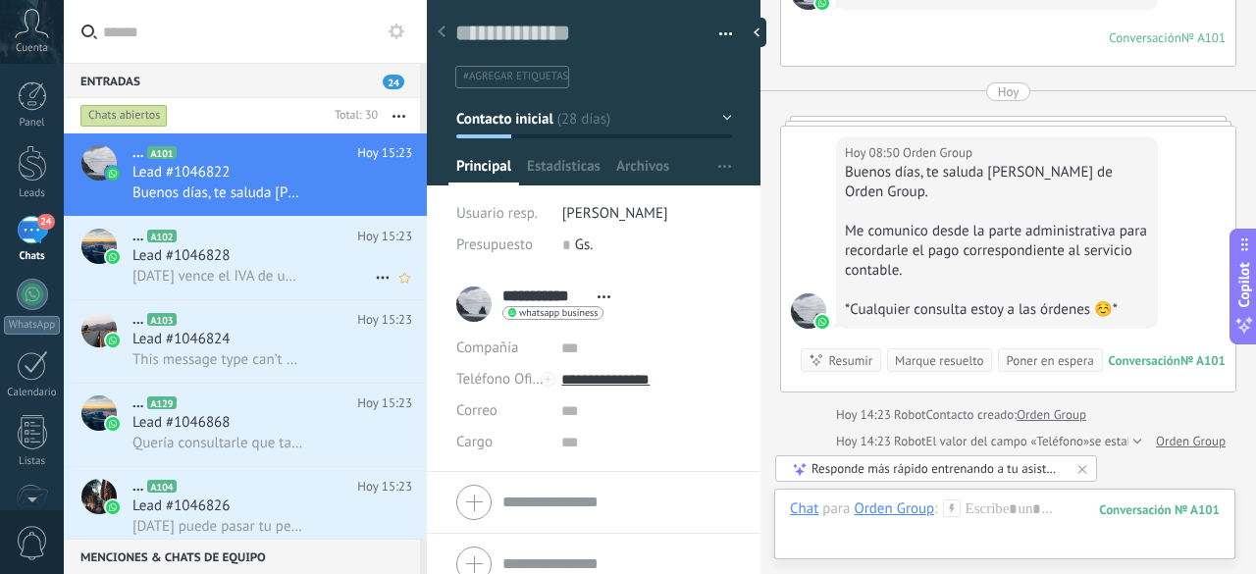
click at [249, 258] on div "Lead #1046828" at bounding box center [272, 256] width 280 height 20
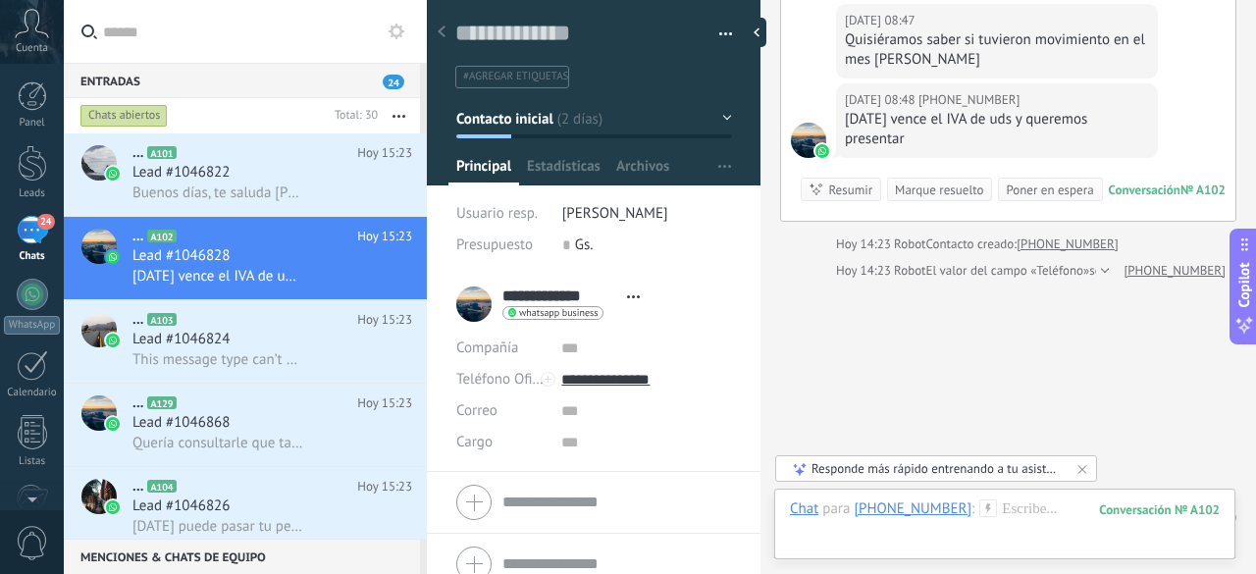
scroll to position [656, 0]
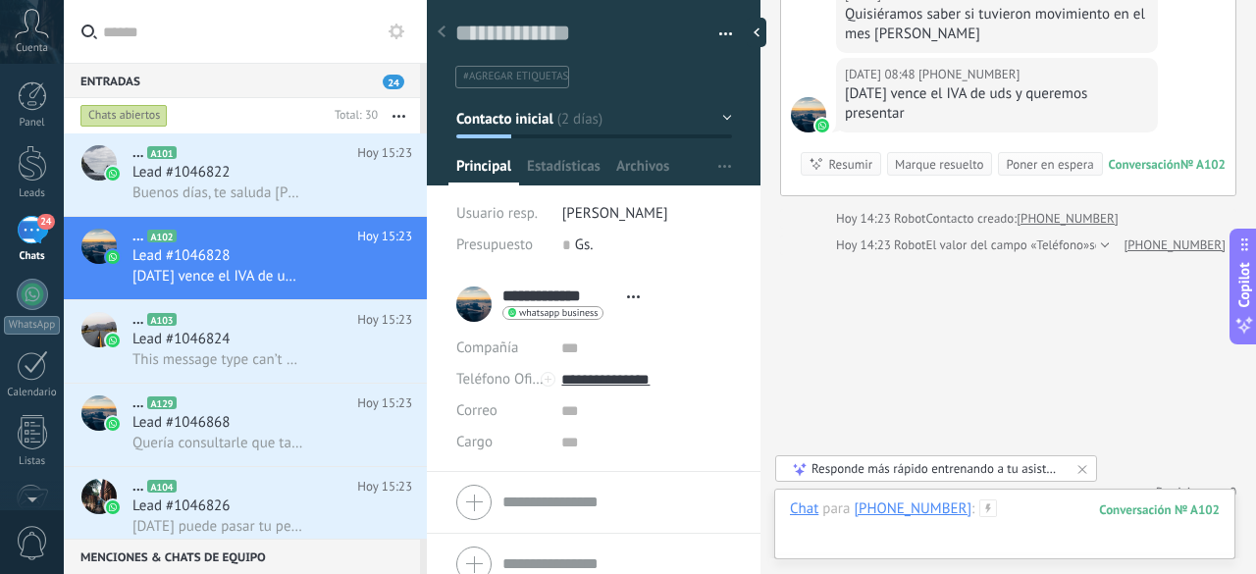
click at [818, 538] on div at bounding box center [1005, 529] width 430 height 59
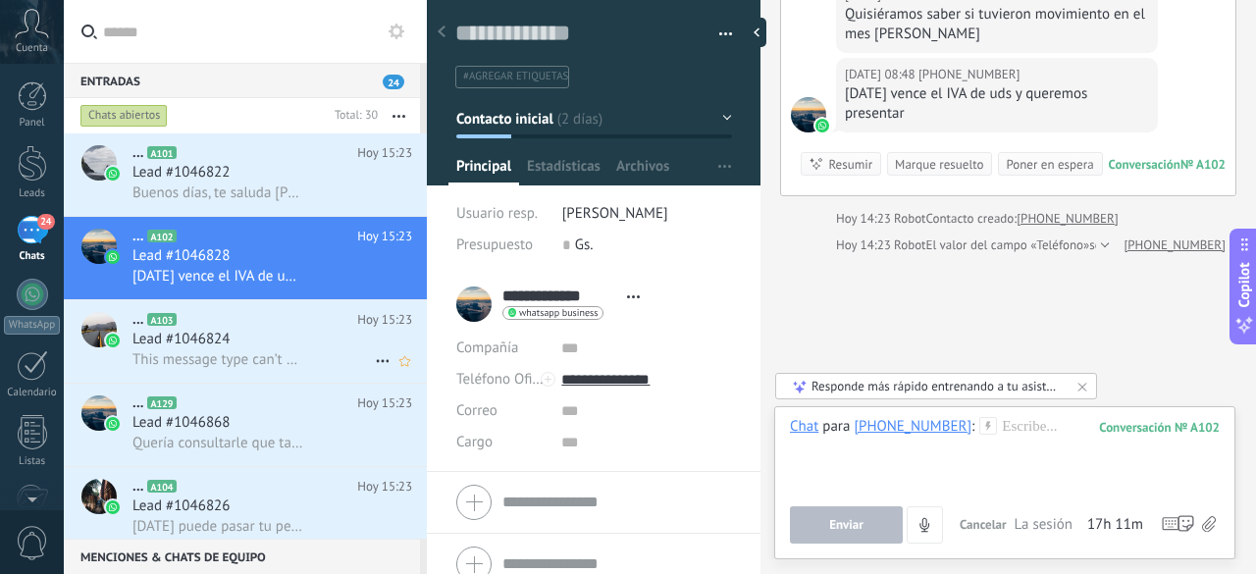
click at [258, 346] on div "Lead #1046824" at bounding box center [272, 340] width 280 height 20
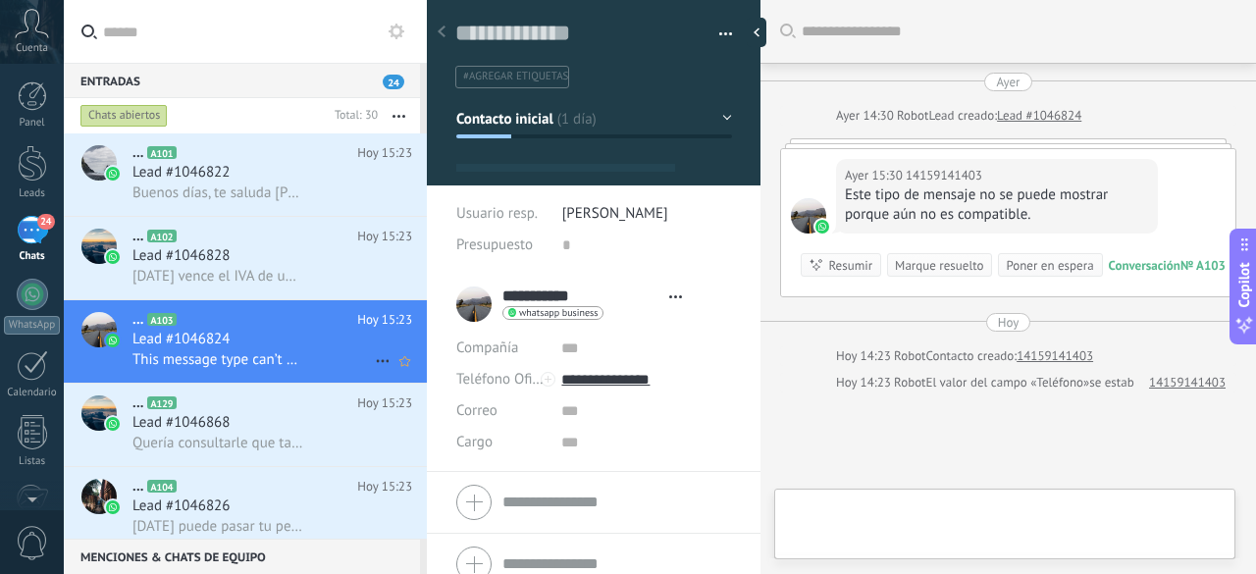
scroll to position [29, 0]
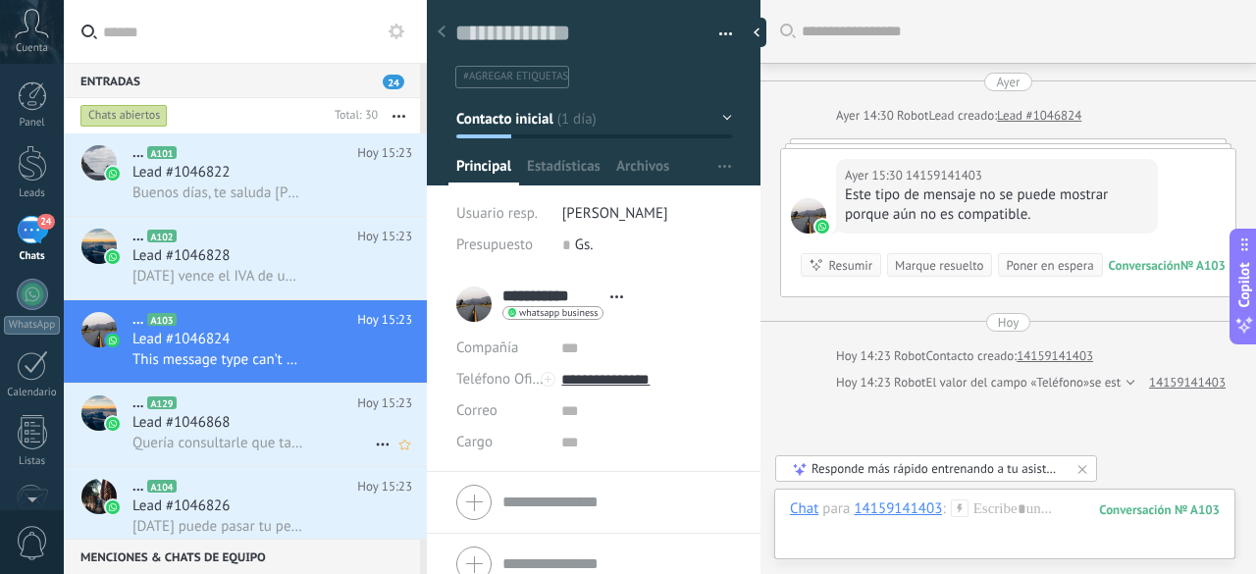
click at [241, 427] on div "Lead #1046868" at bounding box center [272, 423] width 280 height 20
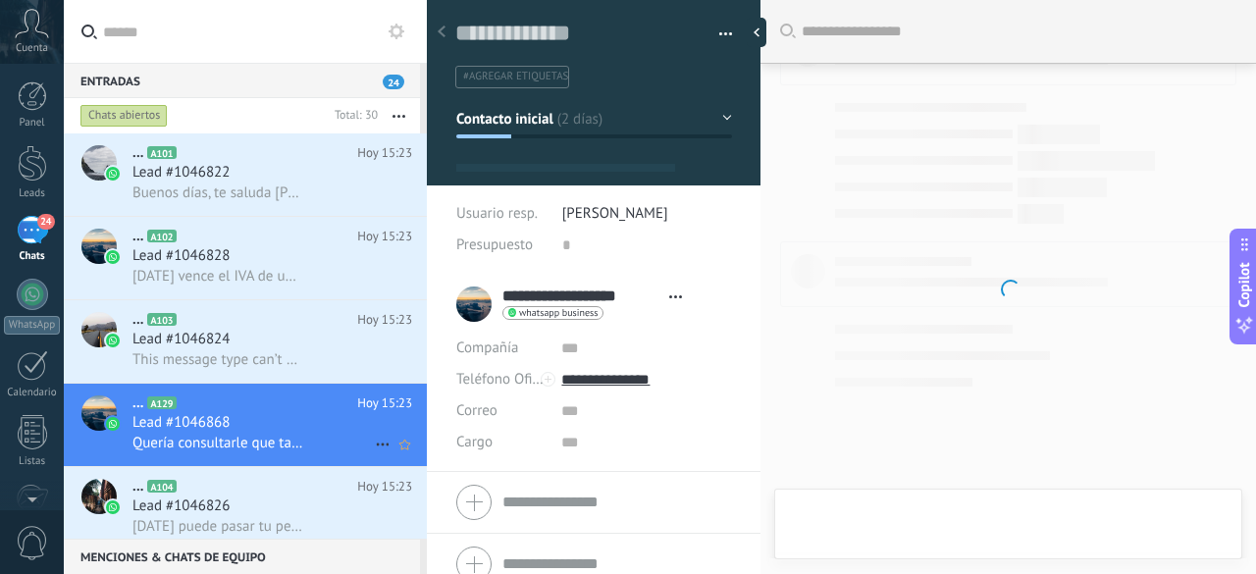
type textarea "**********"
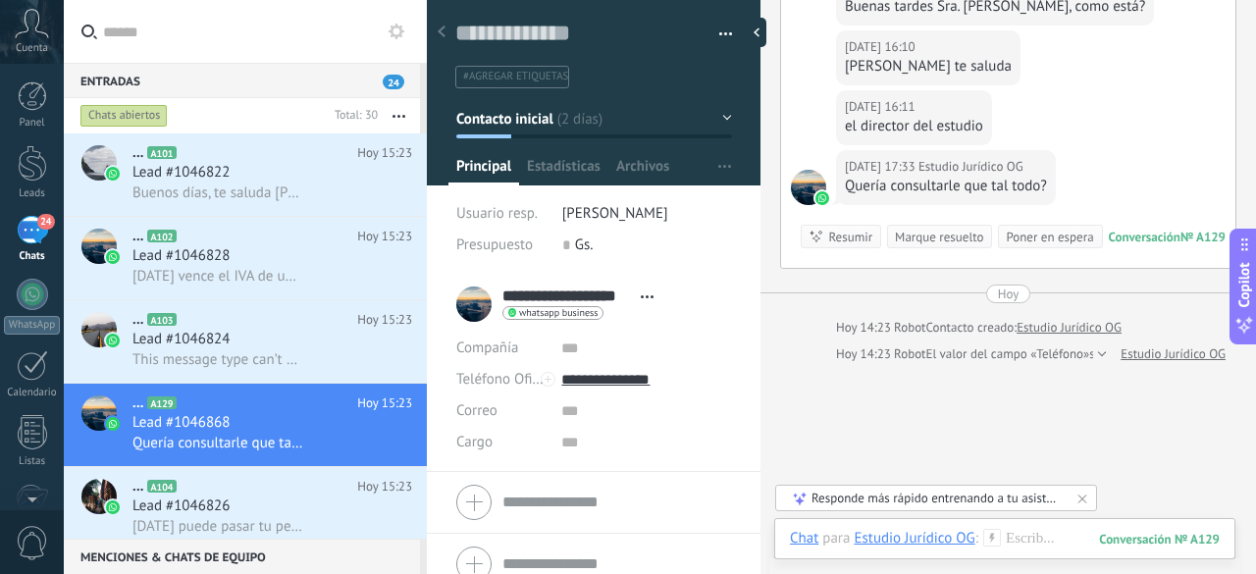
scroll to position [207, 0]
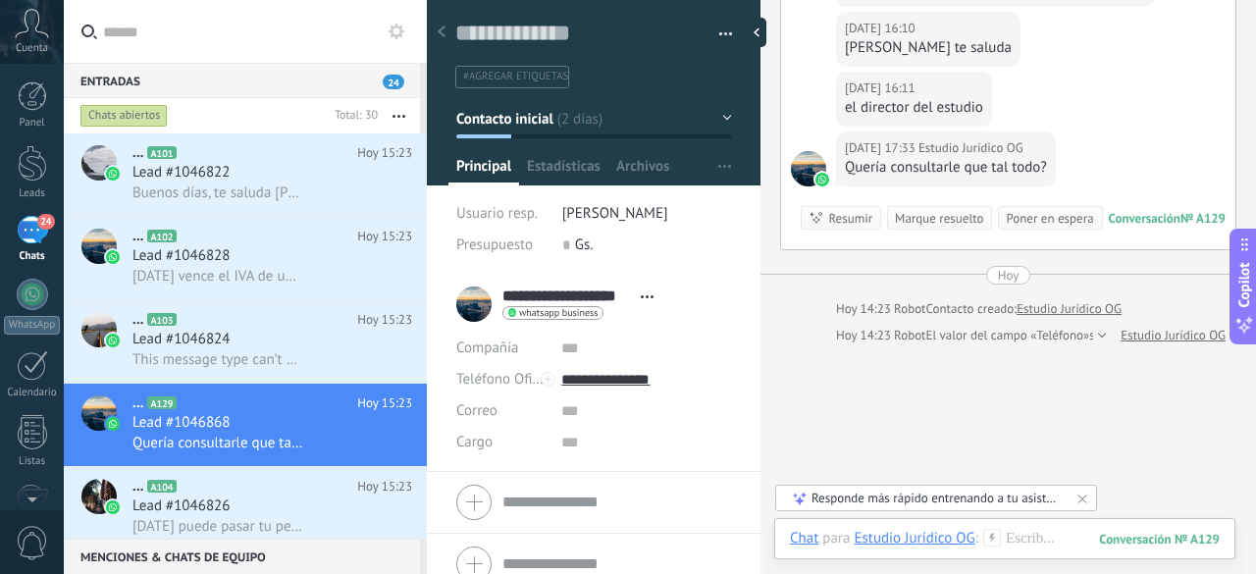
click at [856, 383] on div "Buscar Carga más 12.09.2025 12.09.2025 15:10 Robot Lead creado: Lead #1046868 1…" at bounding box center [1009, 240] width 496 height 895
click at [1042, 538] on div at bounding box center [1005, 558] width 430 height 59
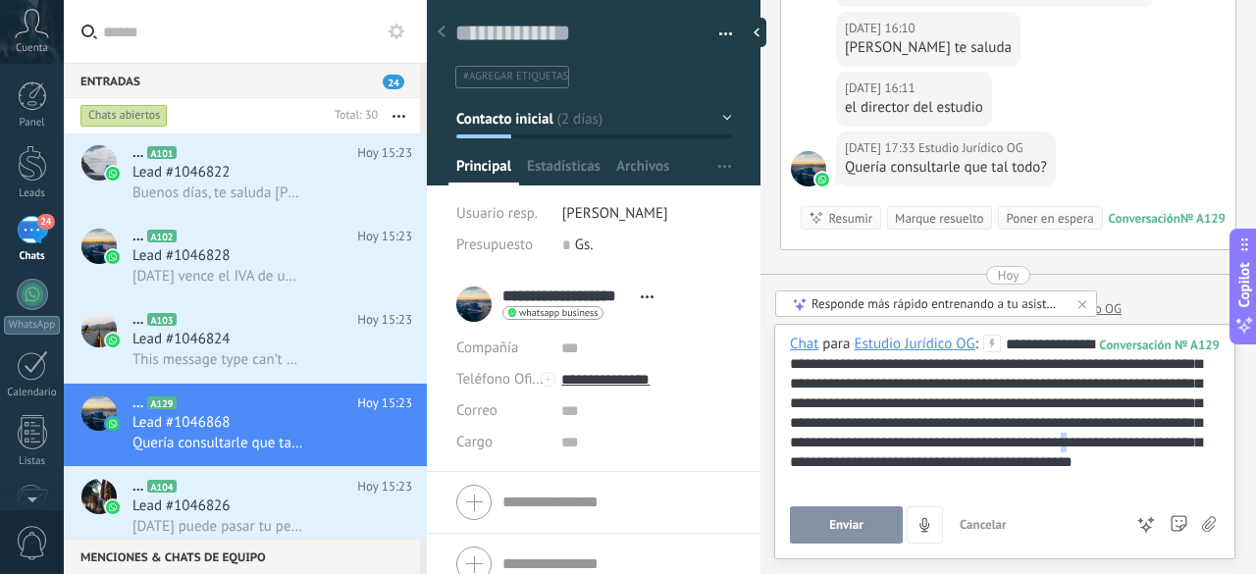
click at [882, 464] on div "**********" at bounding box center [1005, 413] width 431 height 157
click at [910, 489] on div "**********" at bounding box center [1005, 413] width 431 height 157
drag, startPoint x: 860, startPoint y: 531, endPoint x: 877, endPoint y: 497, distance: 38.6
click at [859, 531] on span "Enviar" at bounding box center [846, 525] width 34 height 14
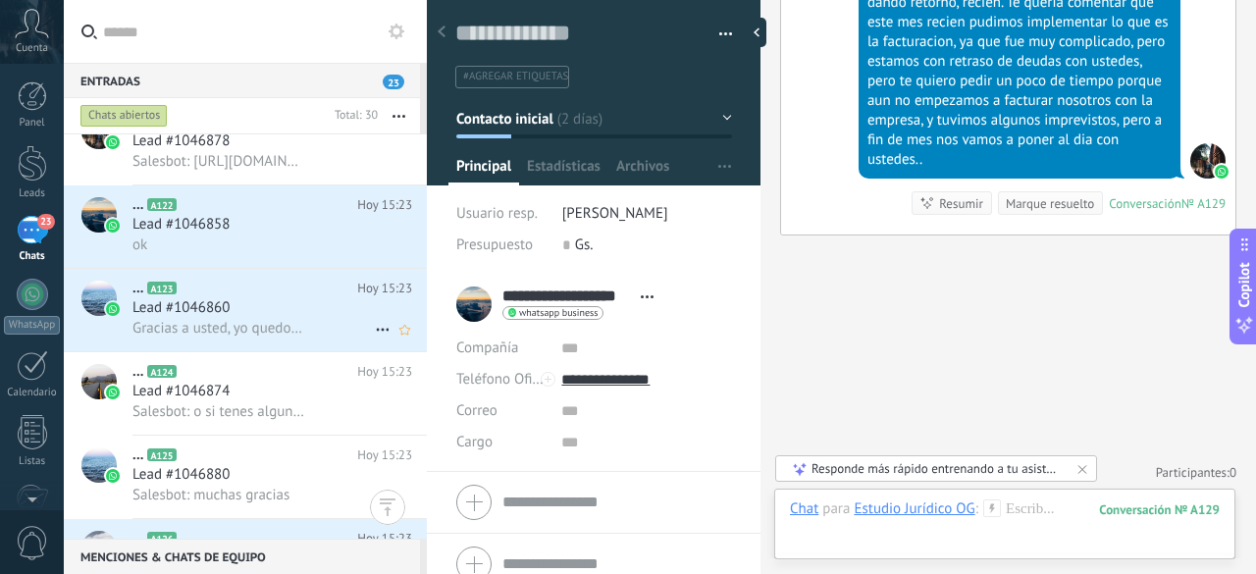
scroll to position [2062, 0]
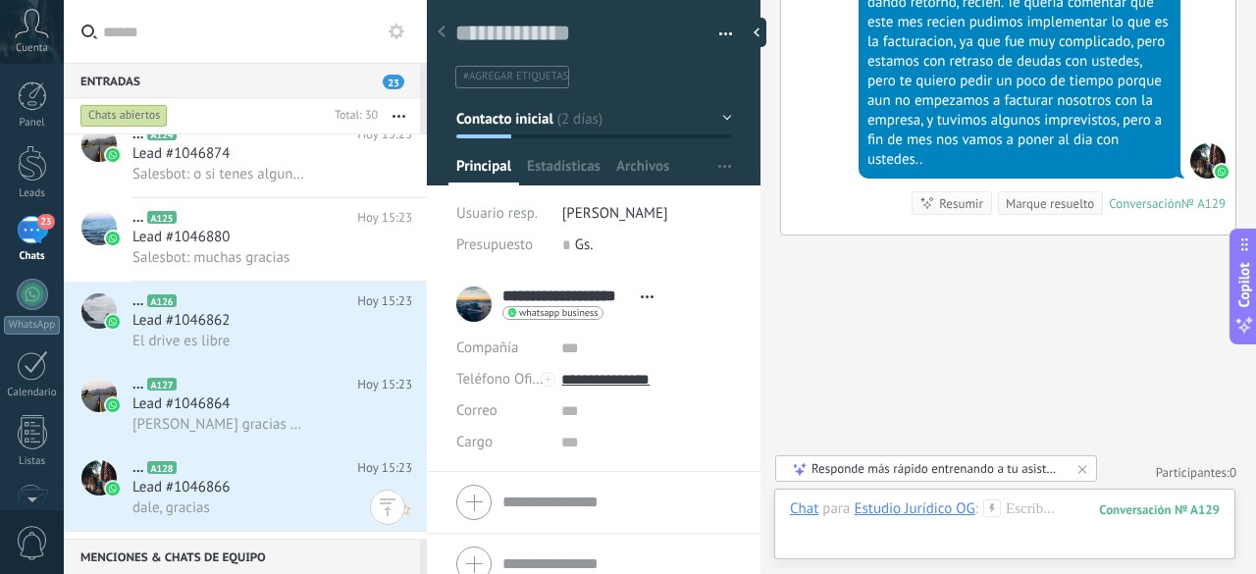
click at [273, 477] on h2 "... A128" at bounding box center [244, 468] width 225 height 20
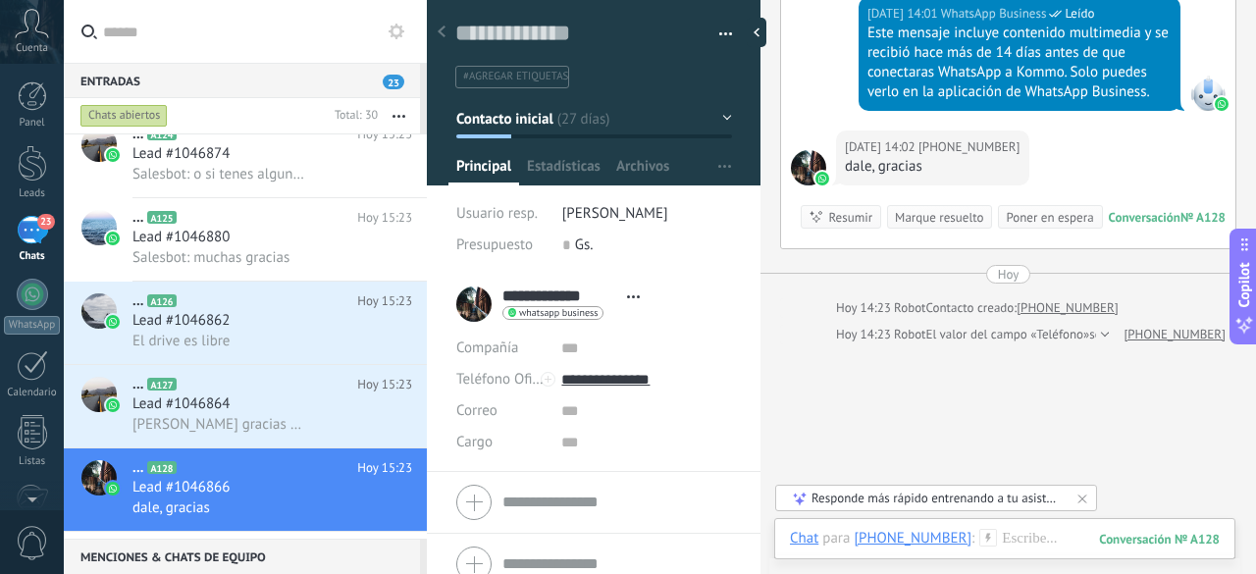
scroll to position [1881, 0]
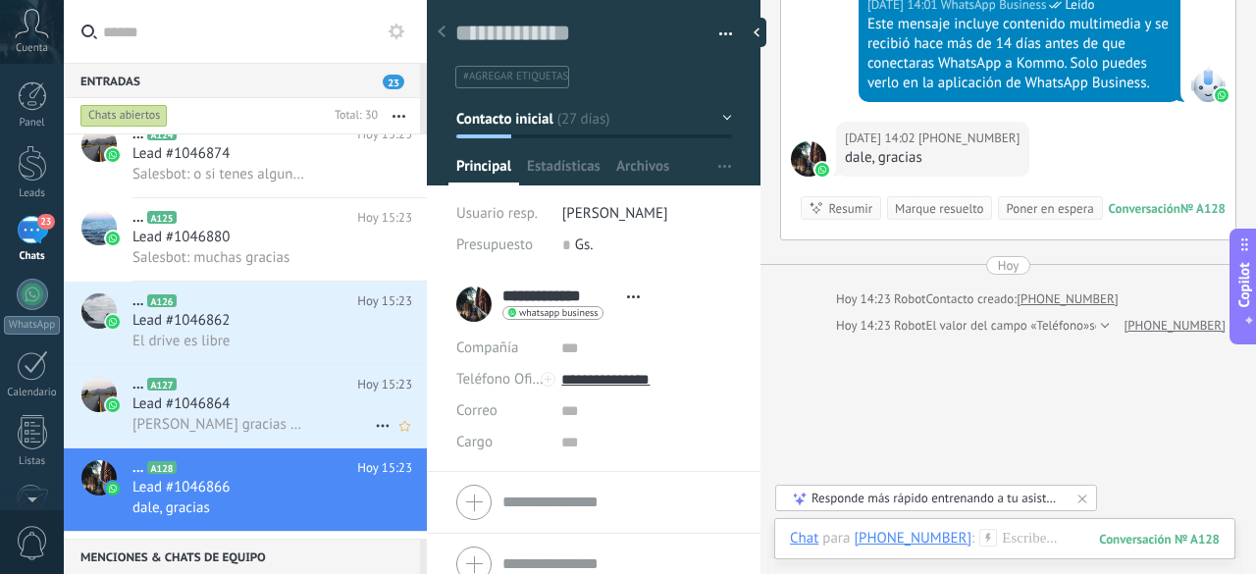
click at [307, 414] on div "Lead #1046864" at bounding box center [272, 405] width 280 height 20
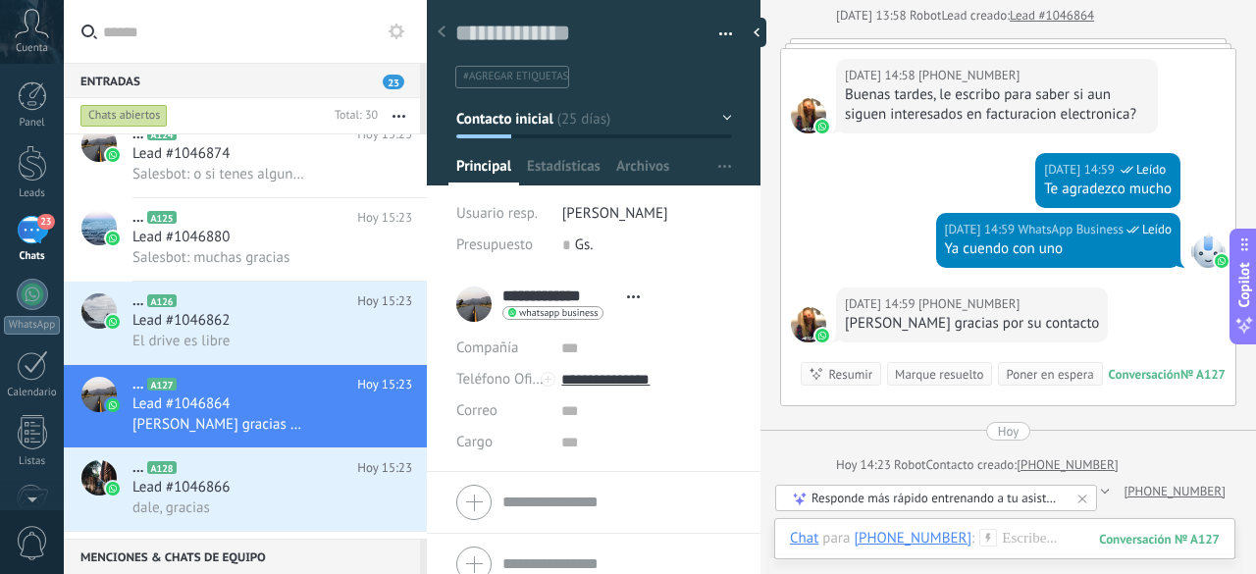
scroll to position [73, 0]
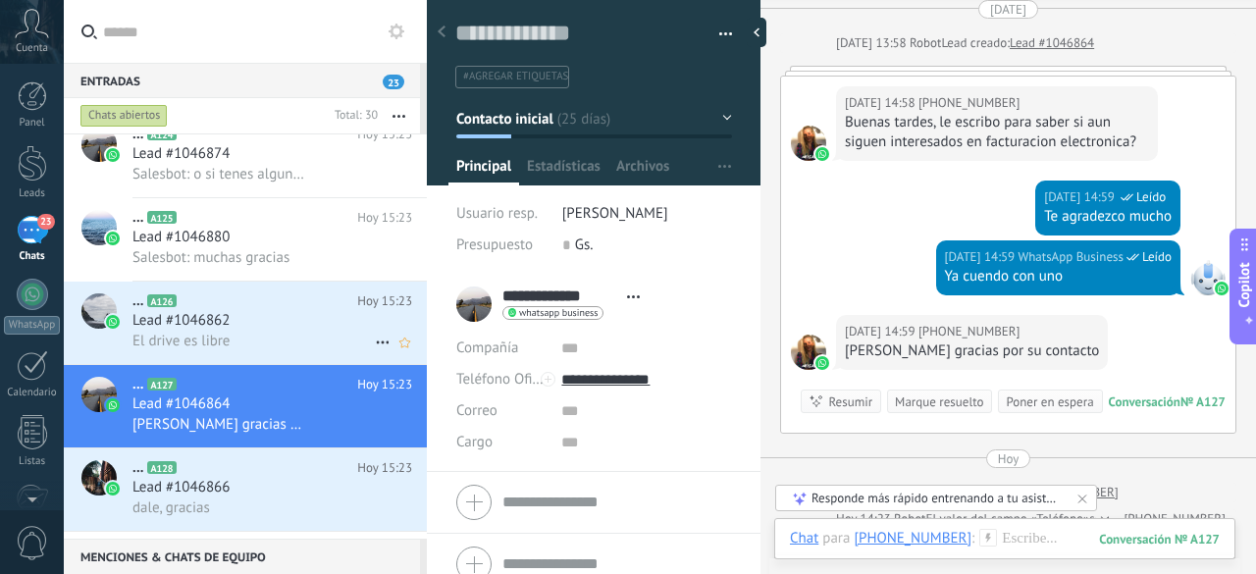
click at [272, 331] on div "Lead #1046862" at bounding box center [272, 321] width 280 height 20
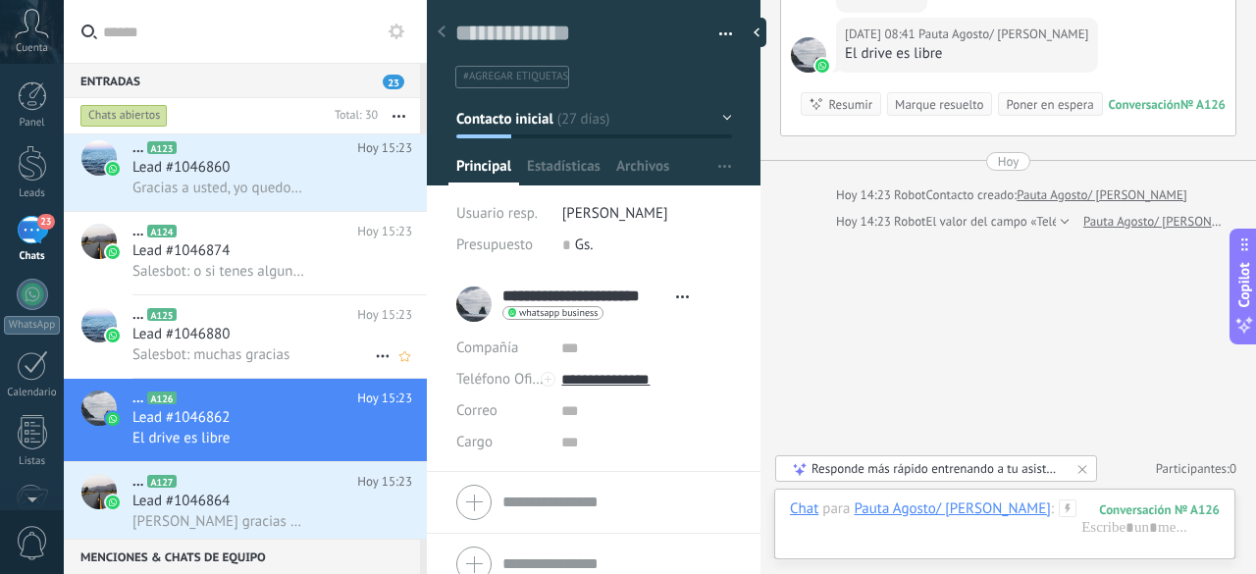
scroll to position [3031, 0]
click at [266, 339] on div "Lead #1046880" at bounding box center [272, 335] width 280 height 20
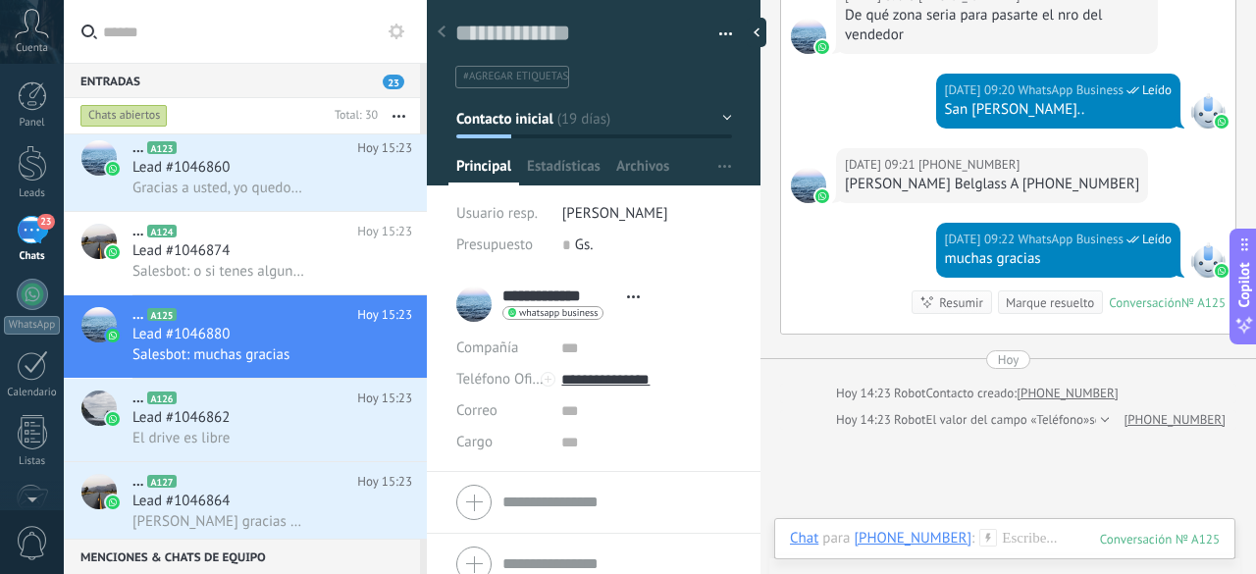
scroll to position [552, 0]
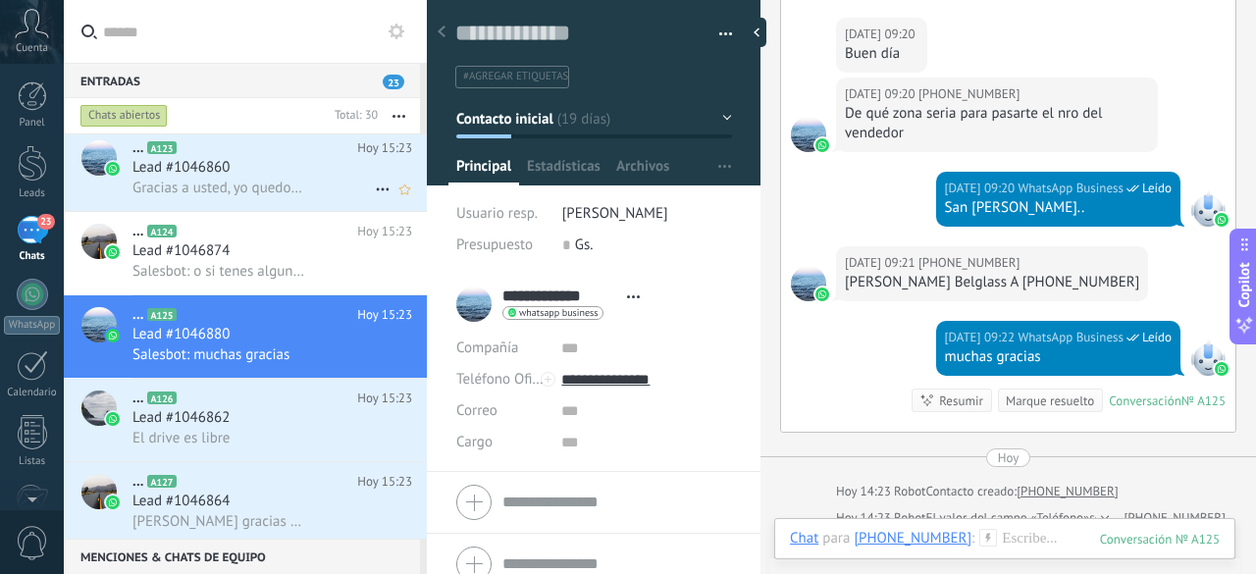
click at [288, 182] on div "Gracias a usted, yo quedo atento cualquier cosa" at bounding box center [272, 188] width 280 height 21
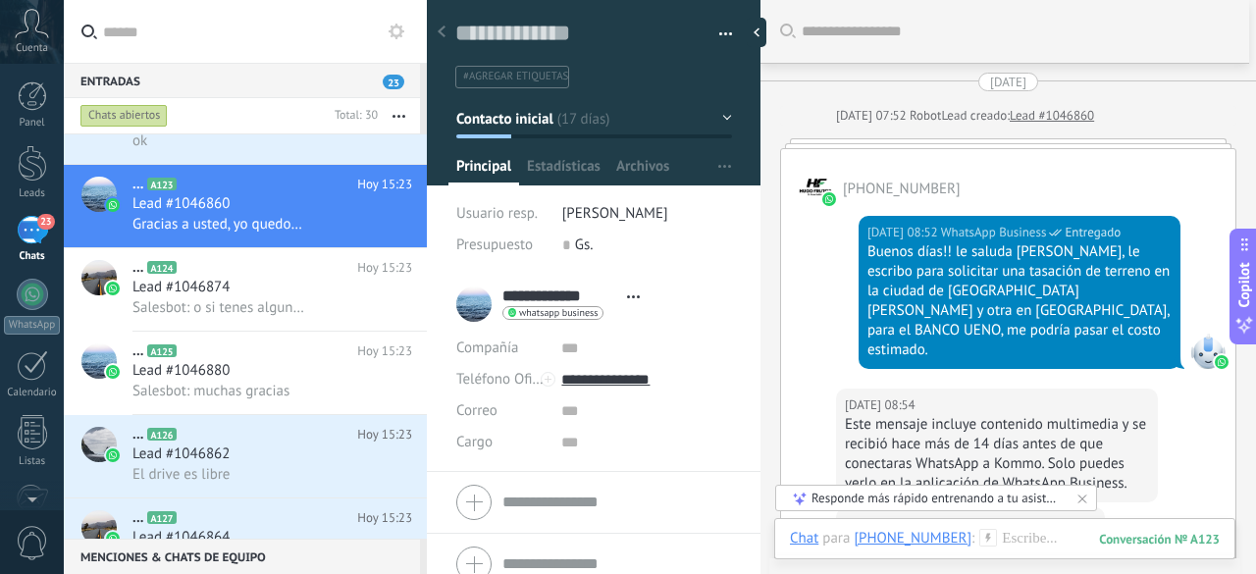
scroll to position [1767, 0]
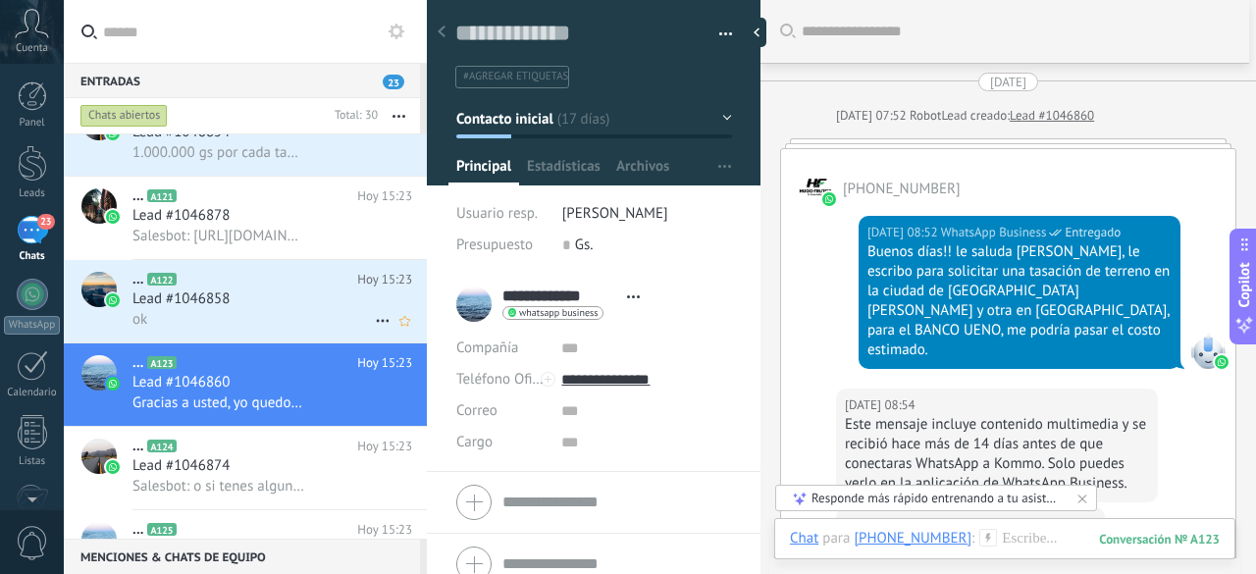
click at [302, 304] on div "Lead #1046858" at bounding box center [272, 300] width 280 height 20
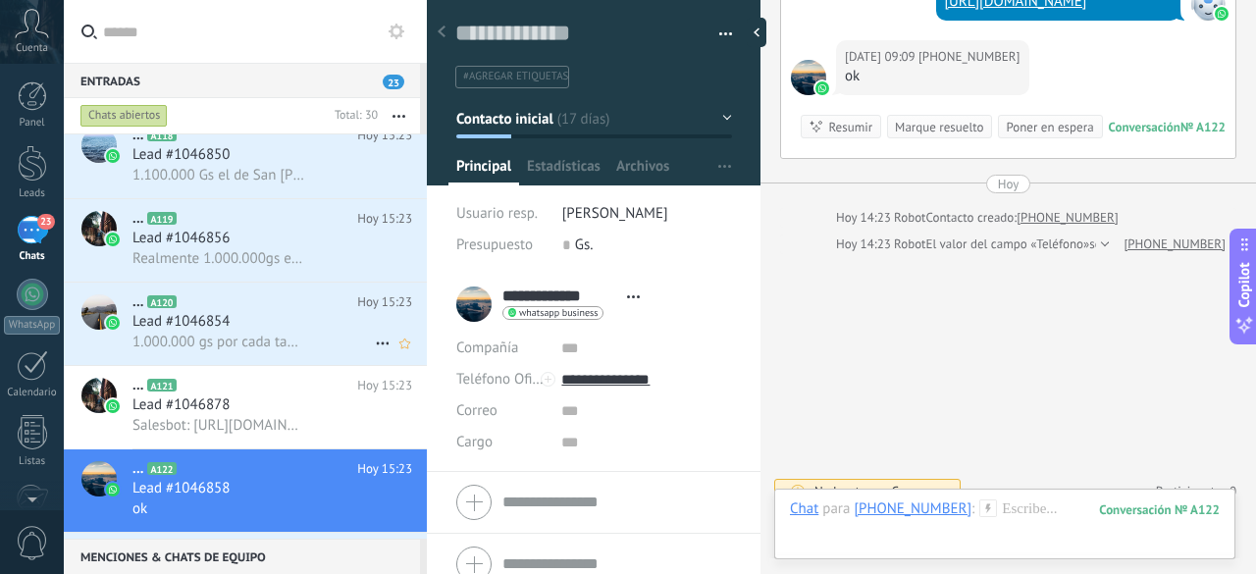
scroll to position [1571, 0]
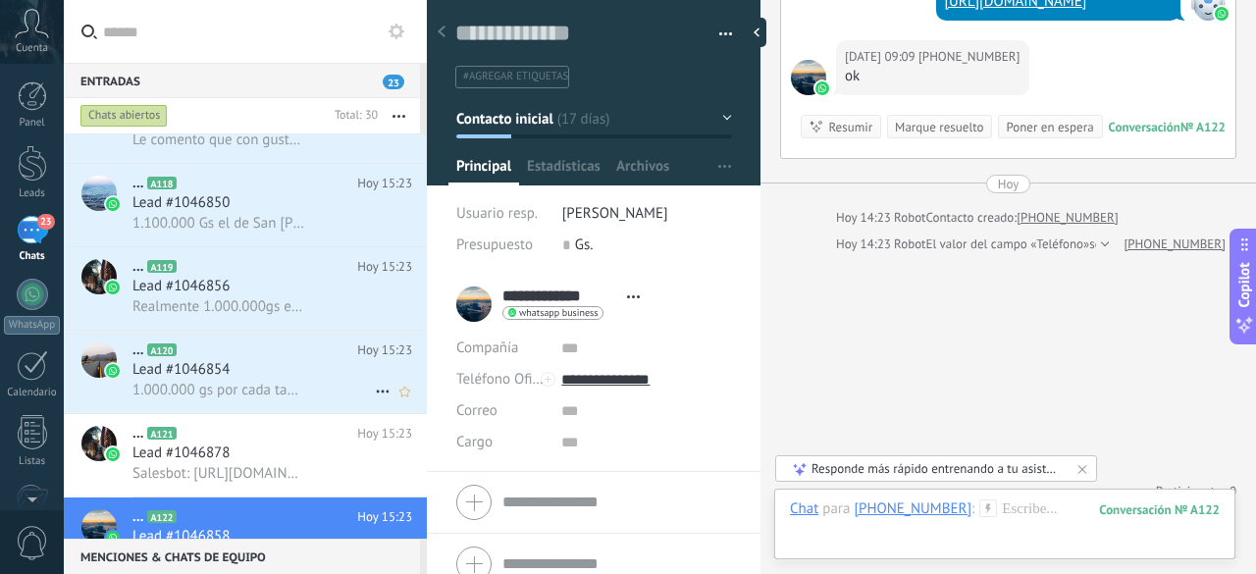
click at [274, 293] on div "Lead #1046856" at bounding box center [272, 286] width 280 height 20
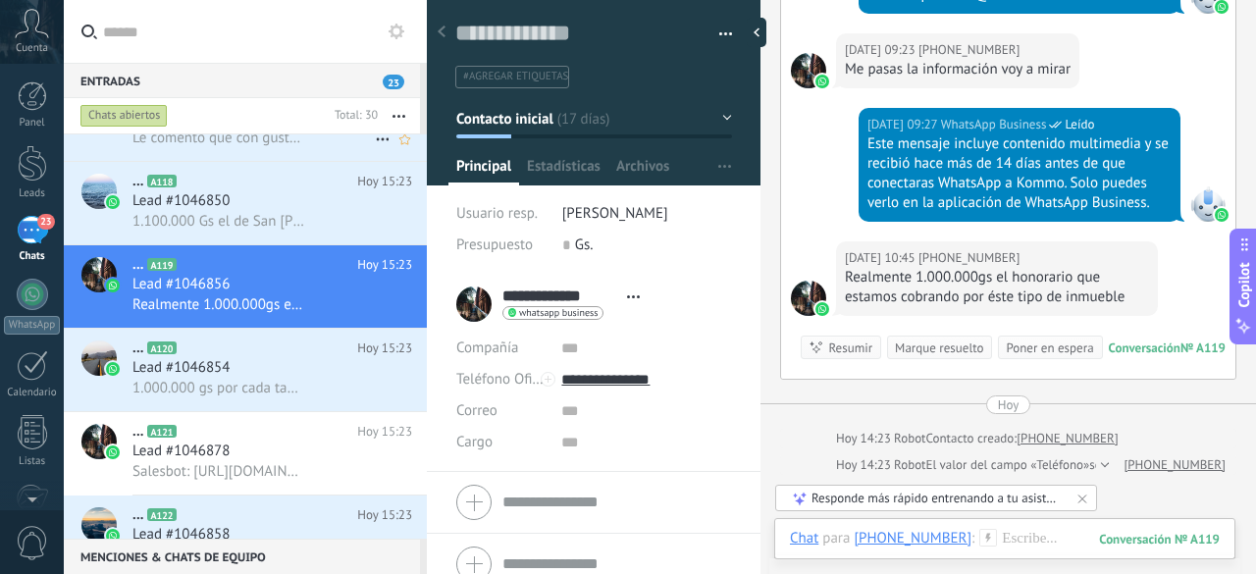
scroll to position [1473, 0]
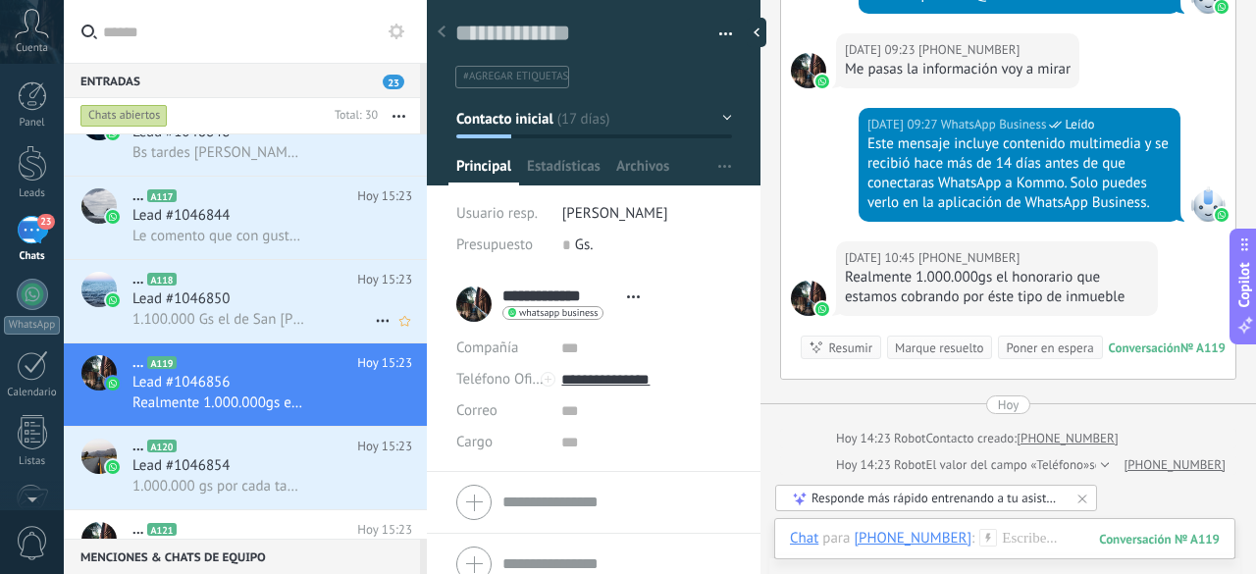
click at [283, 321] on span "1.100.000 Gs el de San [PERSON_NAME] 1.400.000 Gs el de [GEOGRAPHIC_DATA]" at bounding box center [218, 319] width 172 height 19
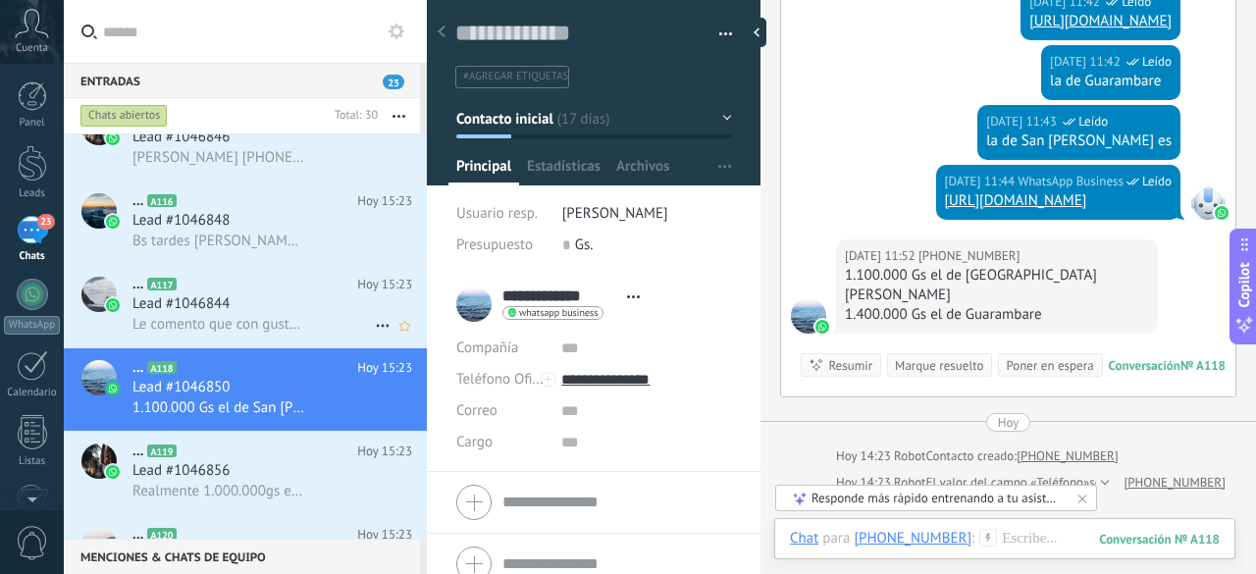
scroll to position [1375, 0]
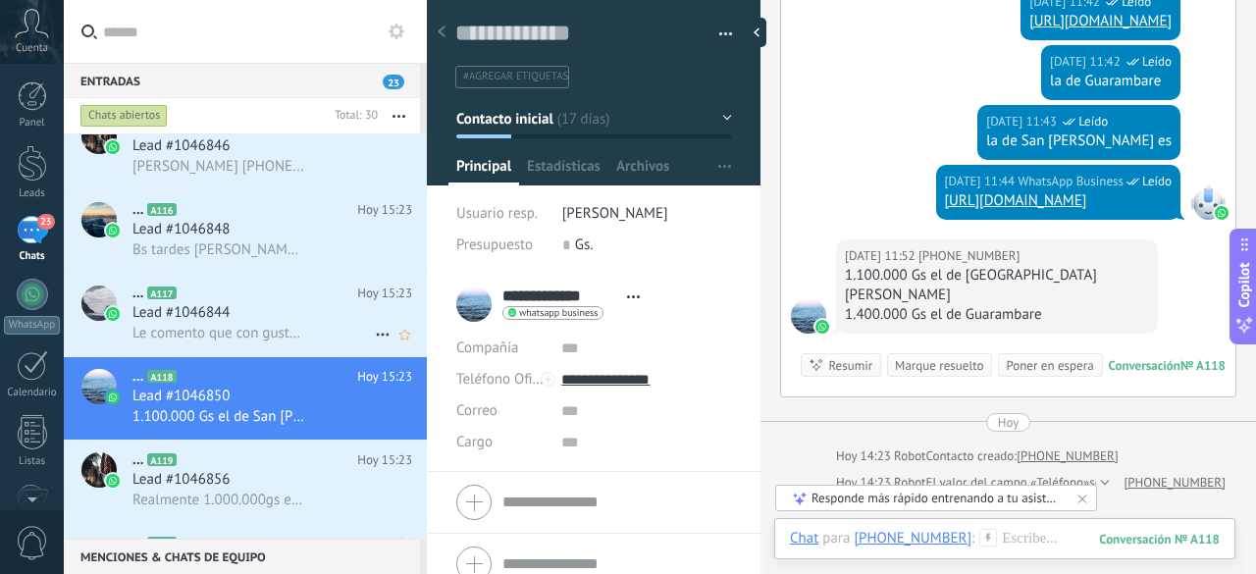
click at [284, 320] on div "Lead #1046844" at bounding box center [272, 313] width 280 height 20
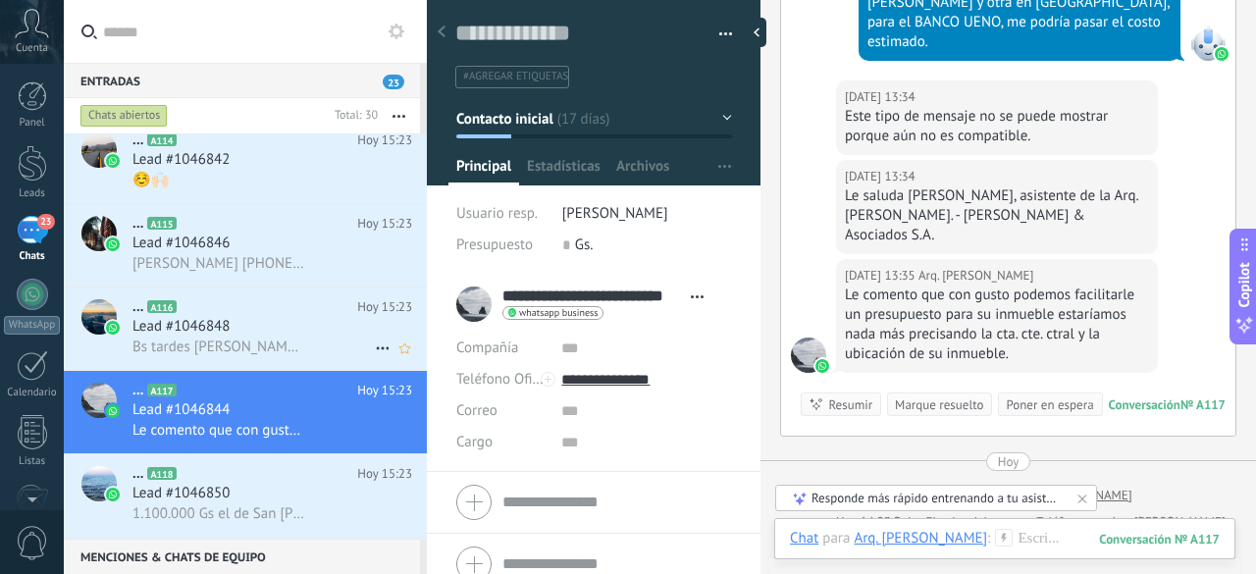
click at [286, 342] on span "Bs tardes [PERSON_NAME] de continuar con los requisitos te quiero comentar que …" at bounding box center [218, 347] width 172 height 19
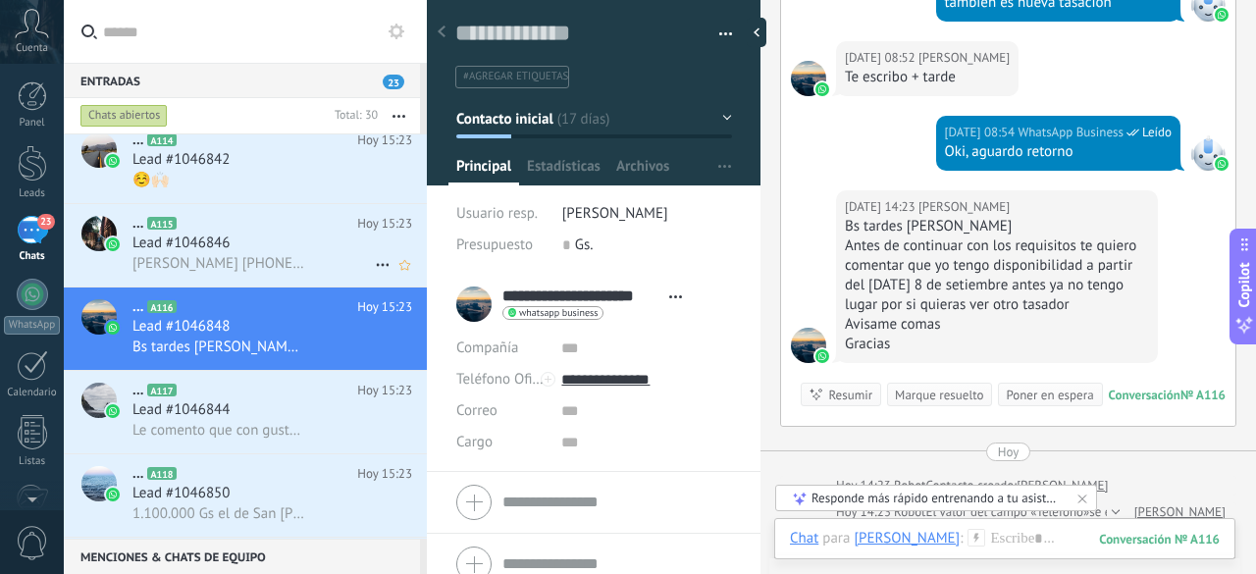
click at [320, 260] on div "Bianca Toledo +595 986 427380" at bounding box center [272, 263] width 280 height 21
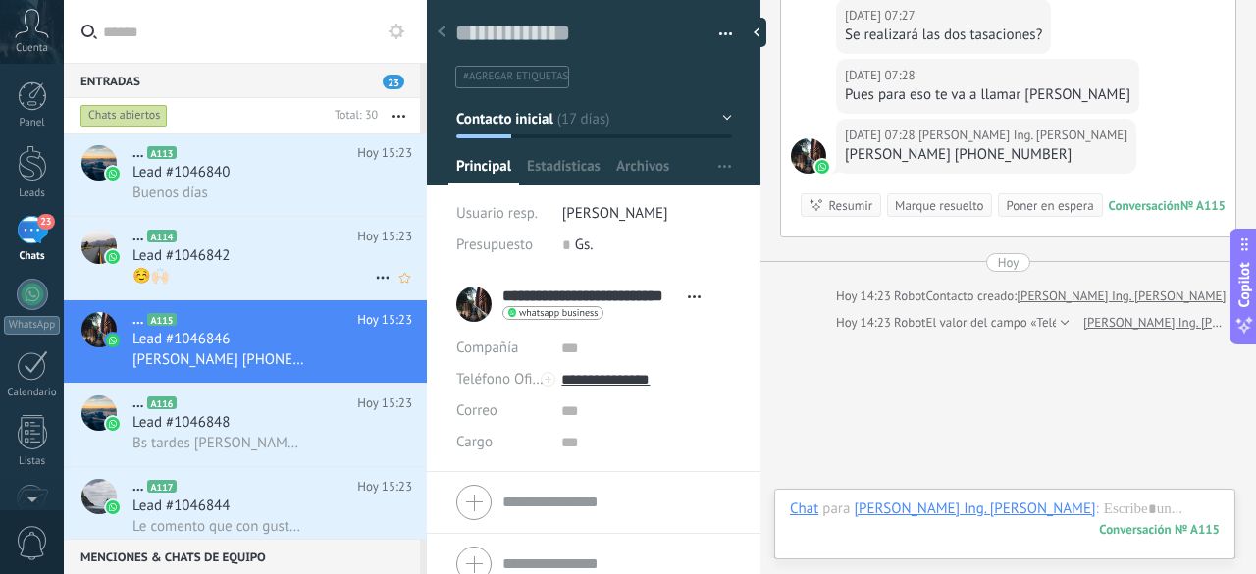
click at [318, 265] on div "Lead #1046842" at bounding box center [272, 256] width 280 height 20
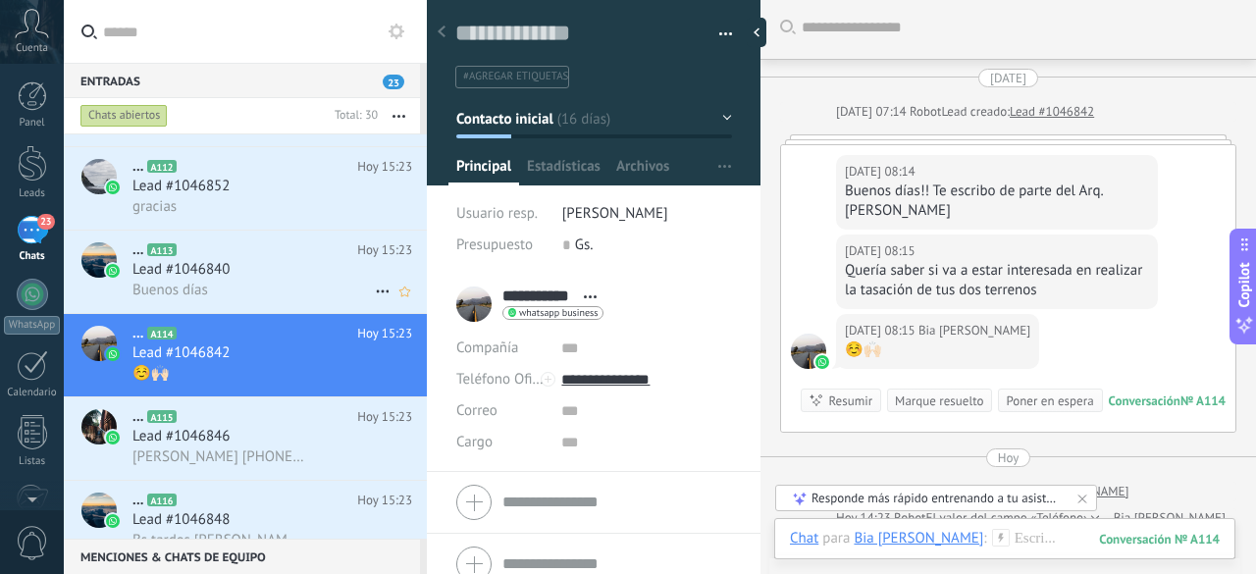
click at [271, 293] on div "Buenos días" at bounding box center [272, 290] width 280 height 21
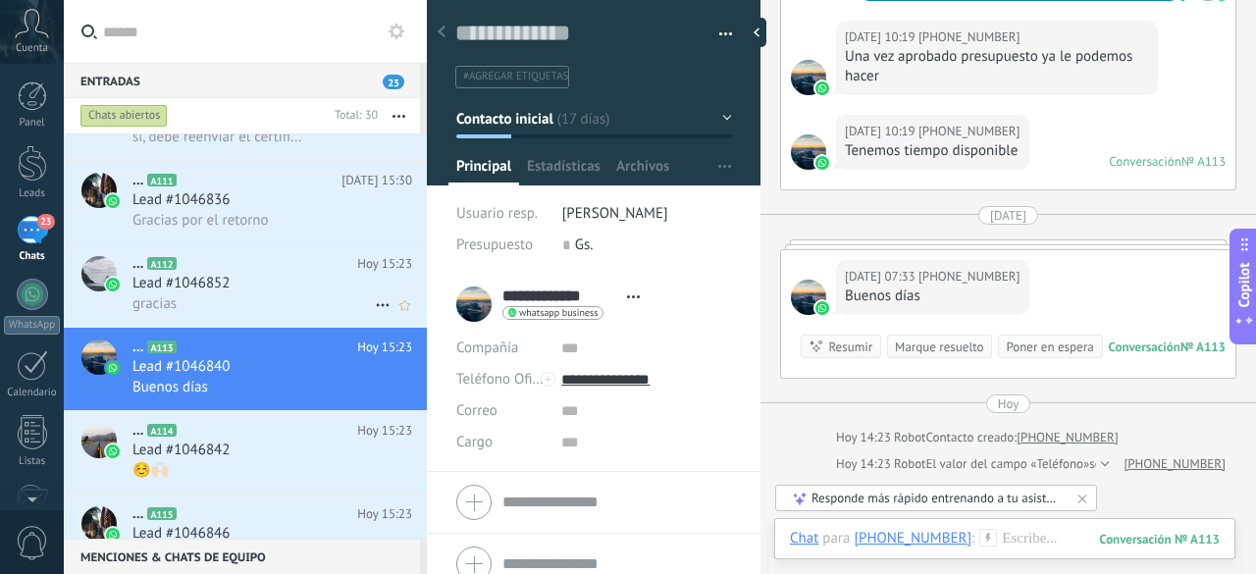
click at [252, 292] on div "Lead #1046852" at bounding box center [272, 284] width 280 height 20
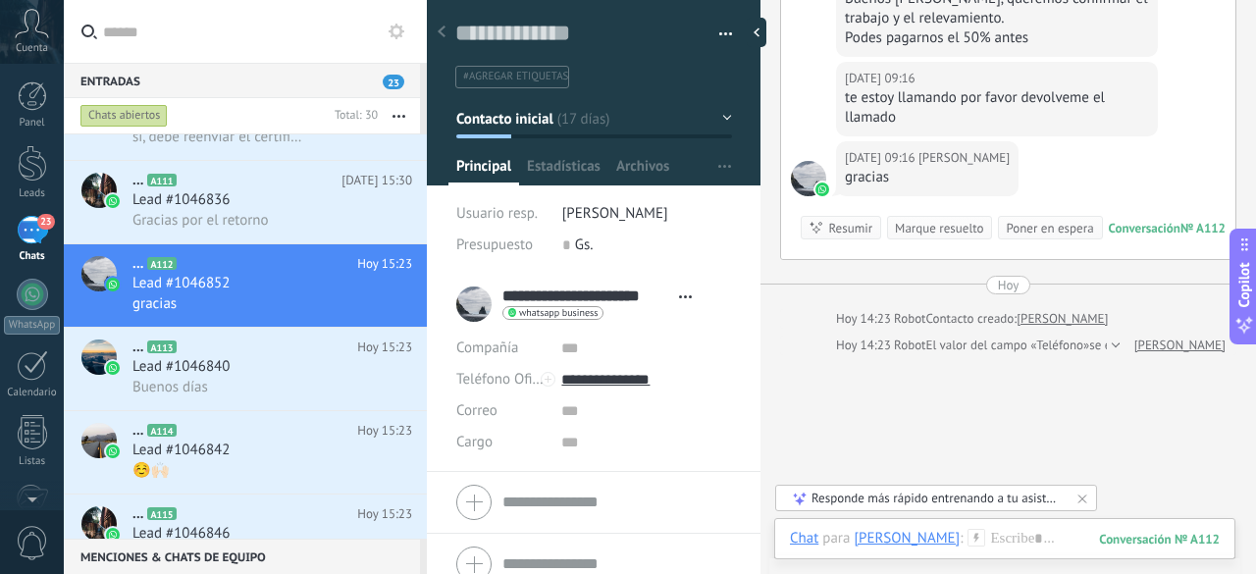
click at [921, 219] on div "Marque resuelto" at bounding box center [939, 228] width 88 height 19
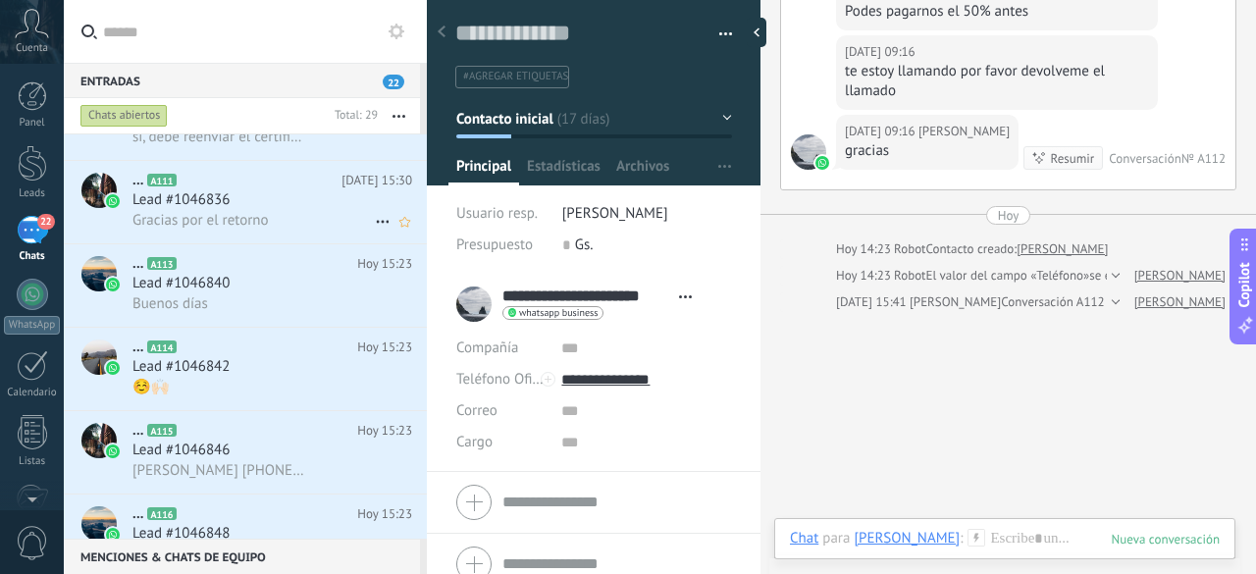
click at [290, 219] on div "Gracias por el retorno" at bounding box center [272, 220] width 280 height 21
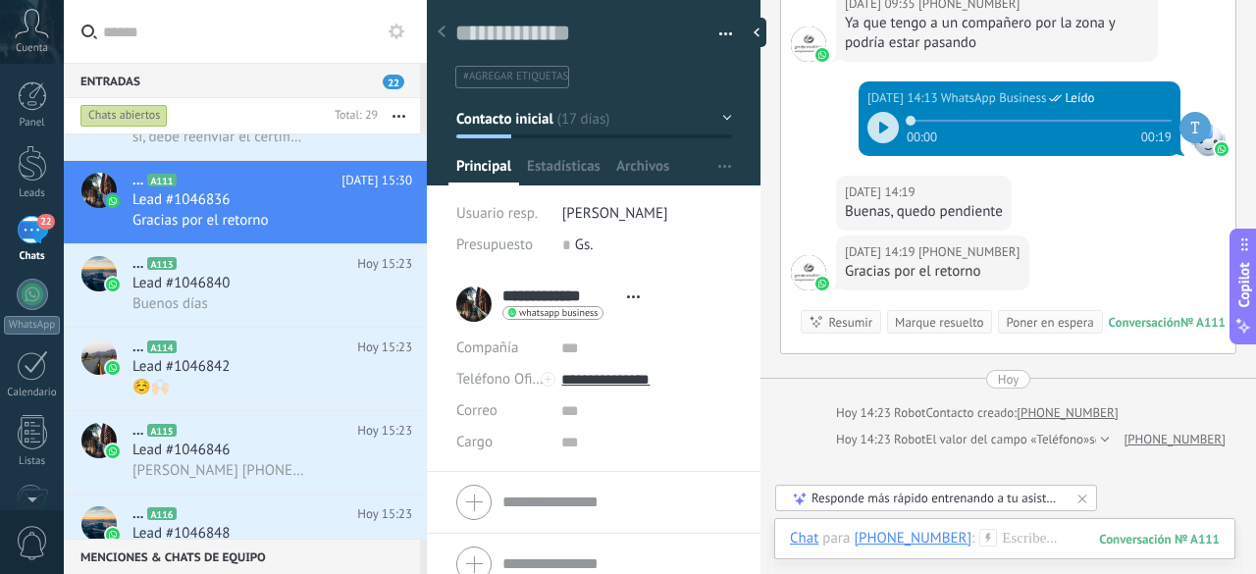
click at [940, 313] on div "Marque resuelto" at bounding box center [939, 322] width 88 height 19
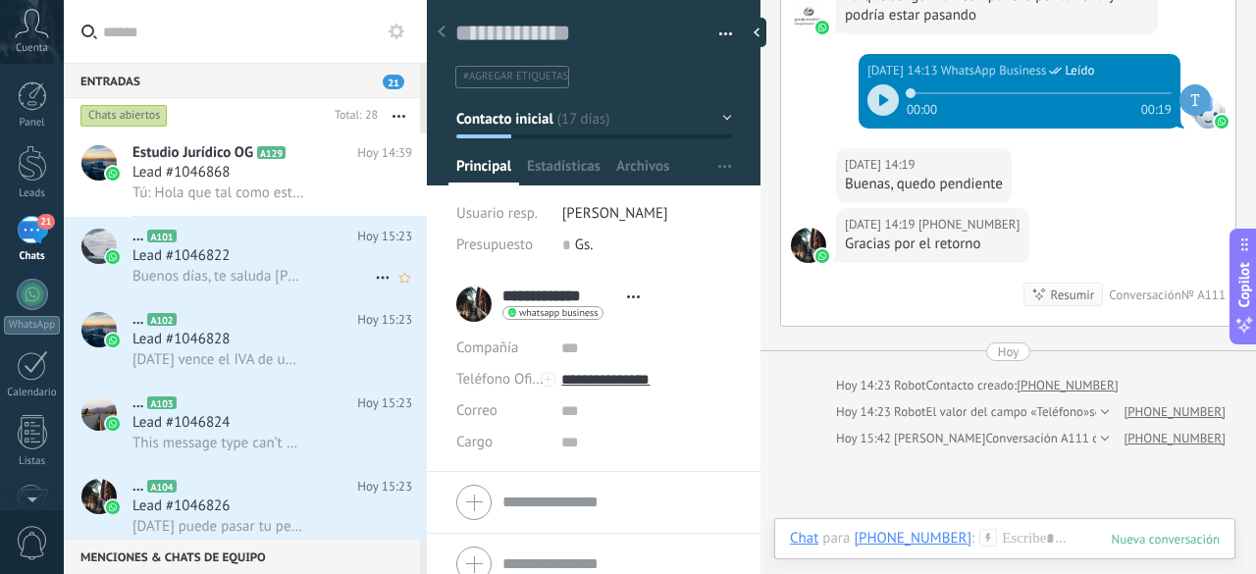
click at [291, 244] on h2 "... A101" at bounding box center [244, 237] width 225 height 20
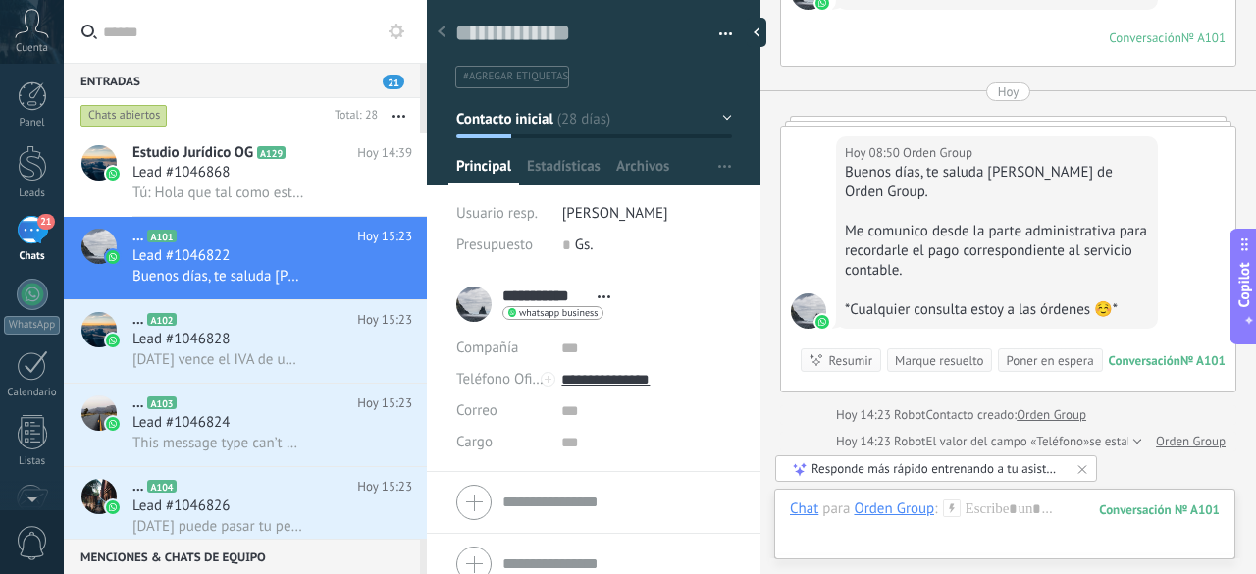
click at [905, 351] on div "Marque resuelto" at bounding box center [939, 360] width 88 height 19
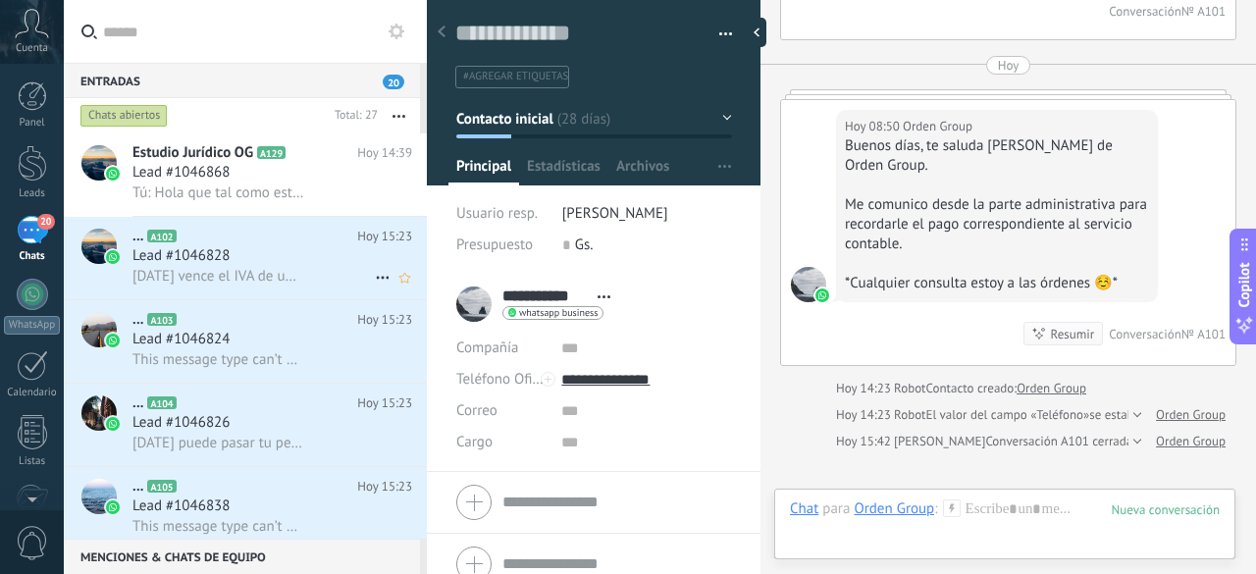
click at [318, 260] on div "Lead #1046828" at bounding box center [272, 256] width 280 height 20
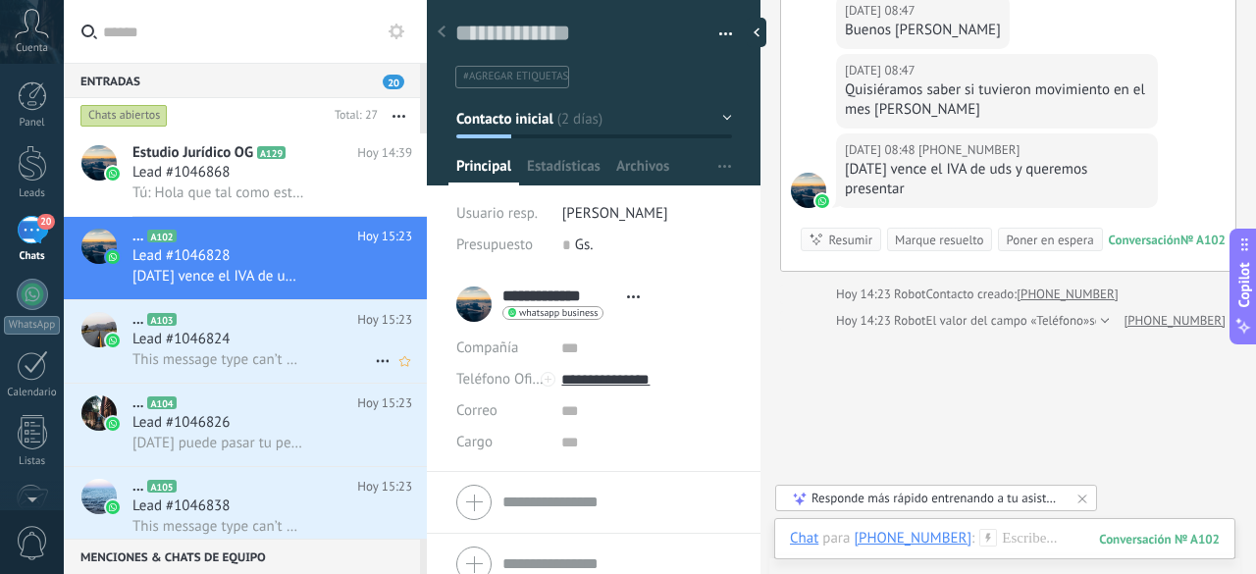
click at [261, 333] on div "Lead #1046824" at bounding box center [272, 340] width 280 height 20
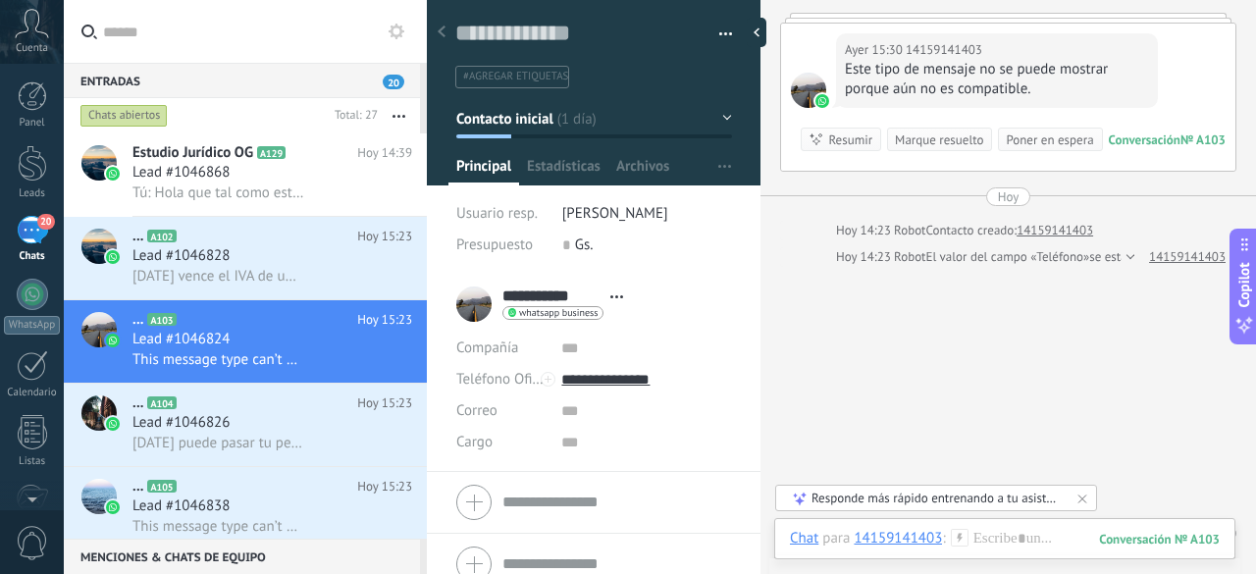
scroll to position [159, 0]
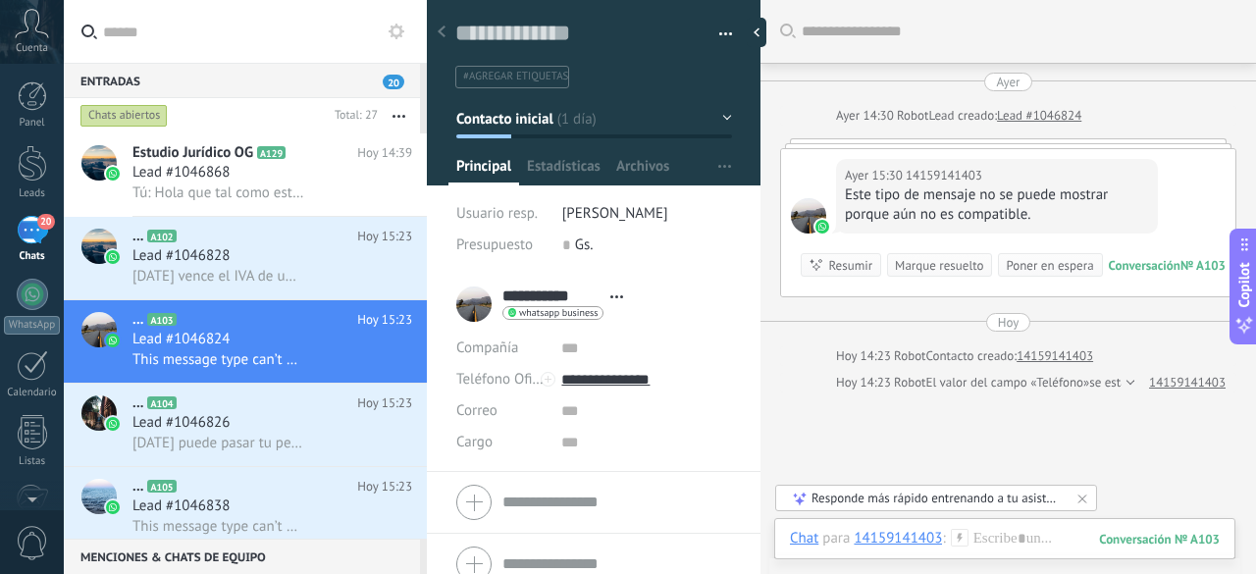
click at [917, 262] on div "Marque resuelto" at bounding box center [939, 265] width 88 height 19
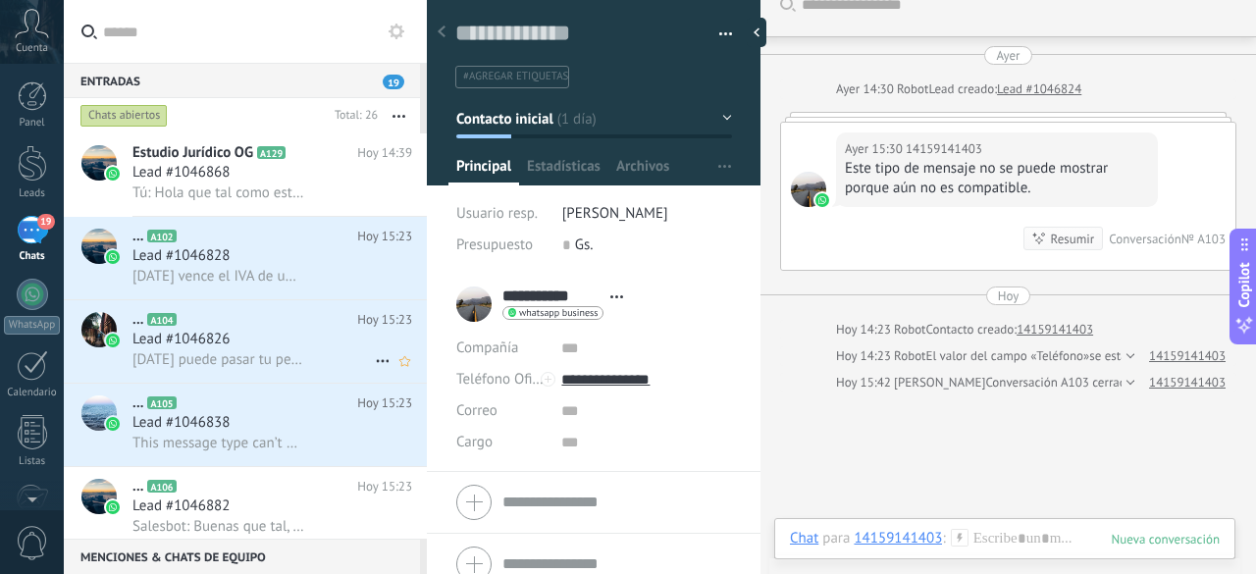
click at [267, 330] on h2 "... A104" at bounding box center [244, 320] width 225 height 20
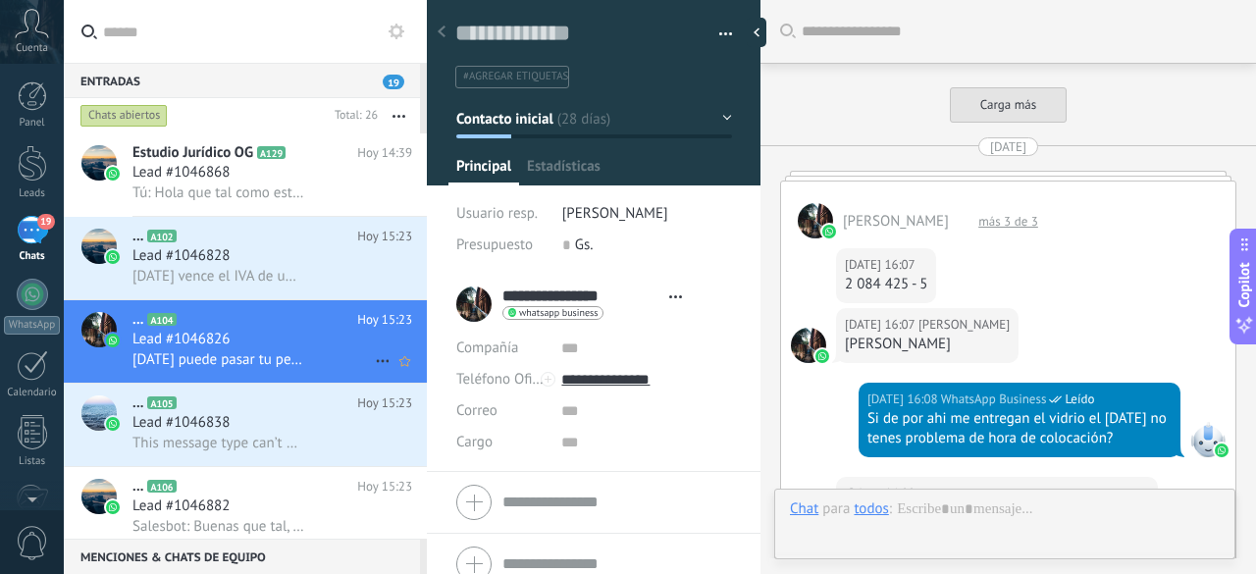
type textarea "**********"
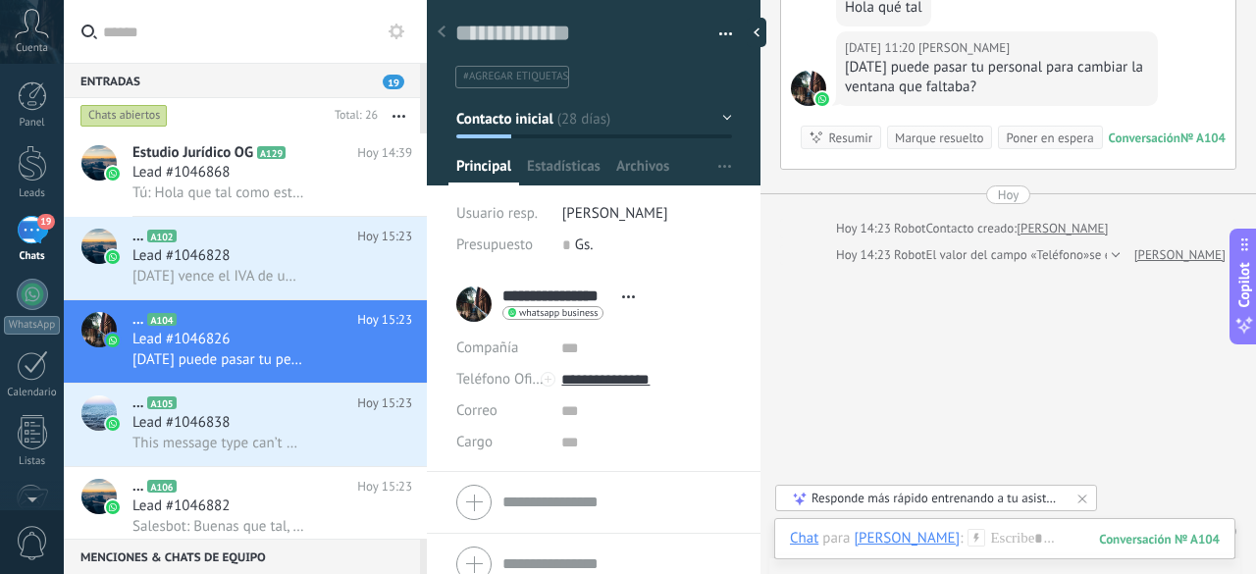
scroll to position [3884, 0]
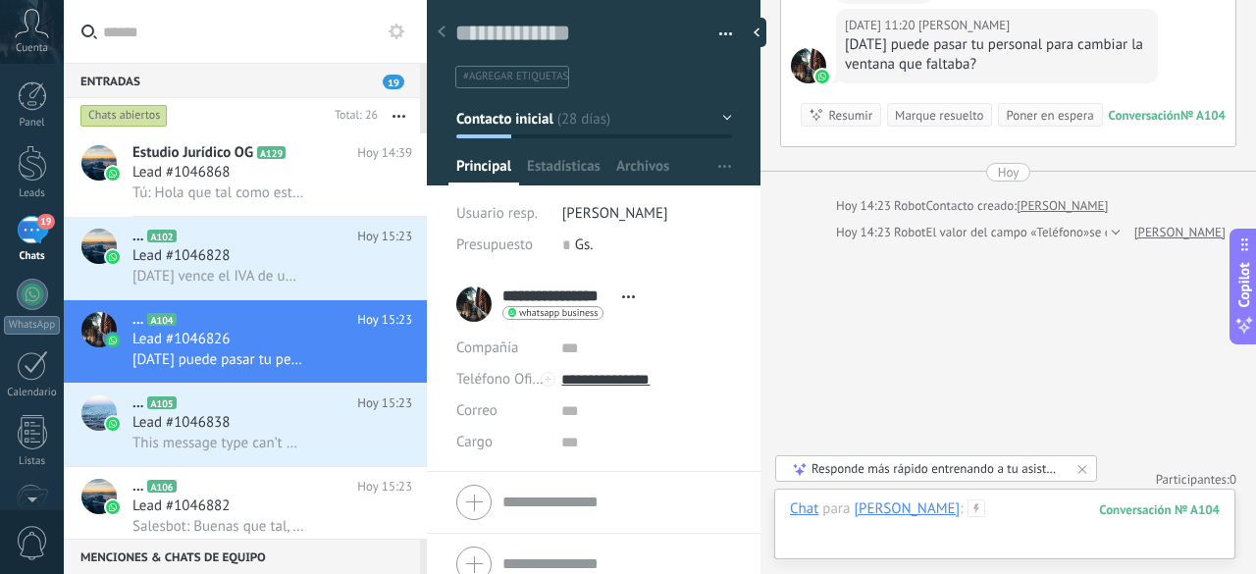
click at [1011, 509] on div at bounding box center [1005, 529] width 430 height 59
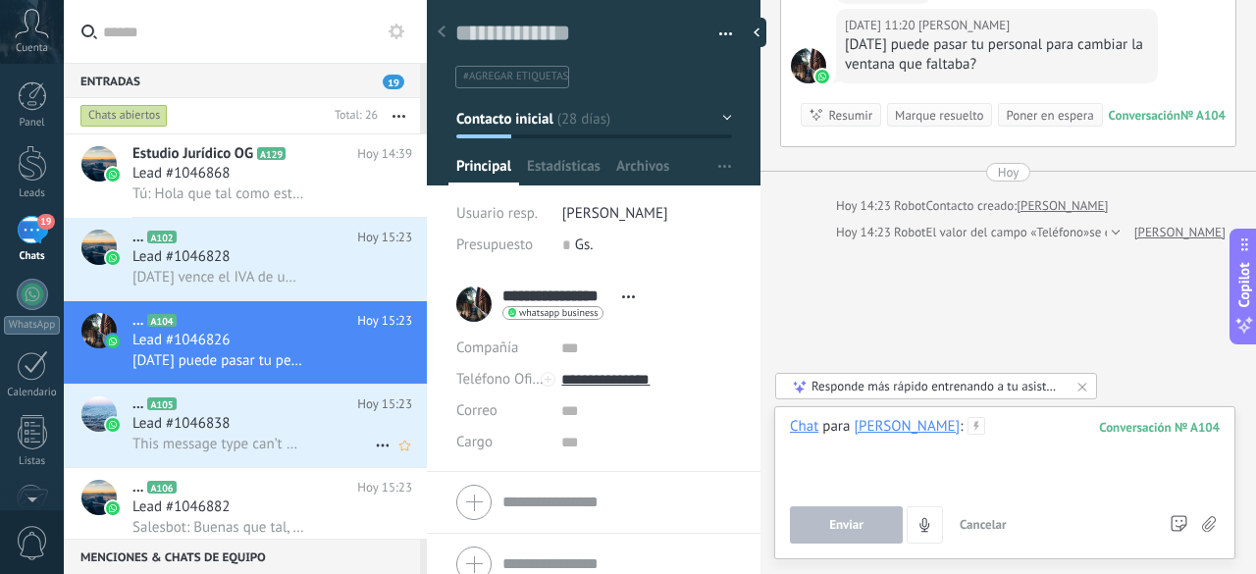
scroll to position [98, 0]
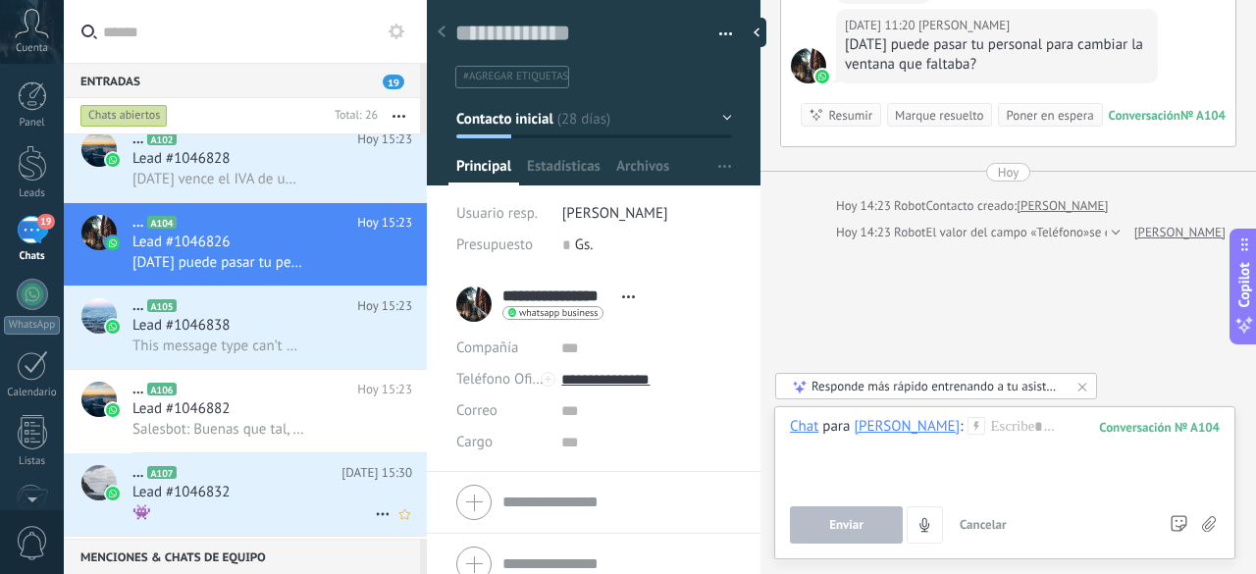
click at [245, 479] on h2 "... A107" at bounding box center [236, 473] width 209 height 20
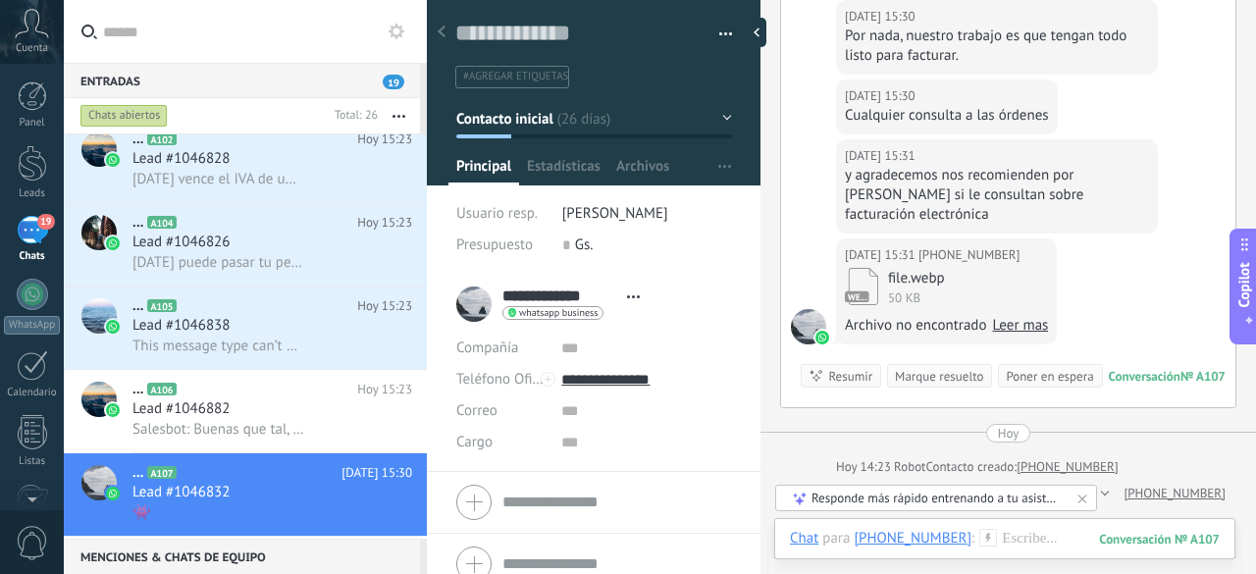
scroll to position [2589, 0]
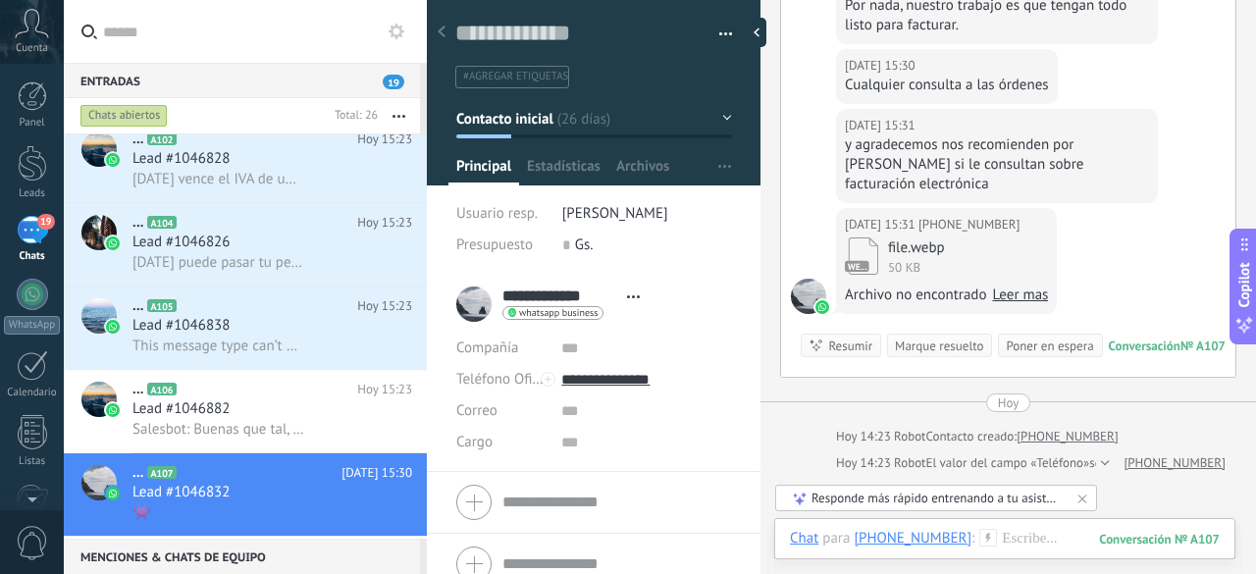
click at [941, 344] on div "Marque resuelto" at bounding box center [939, 346] width 88 height 19
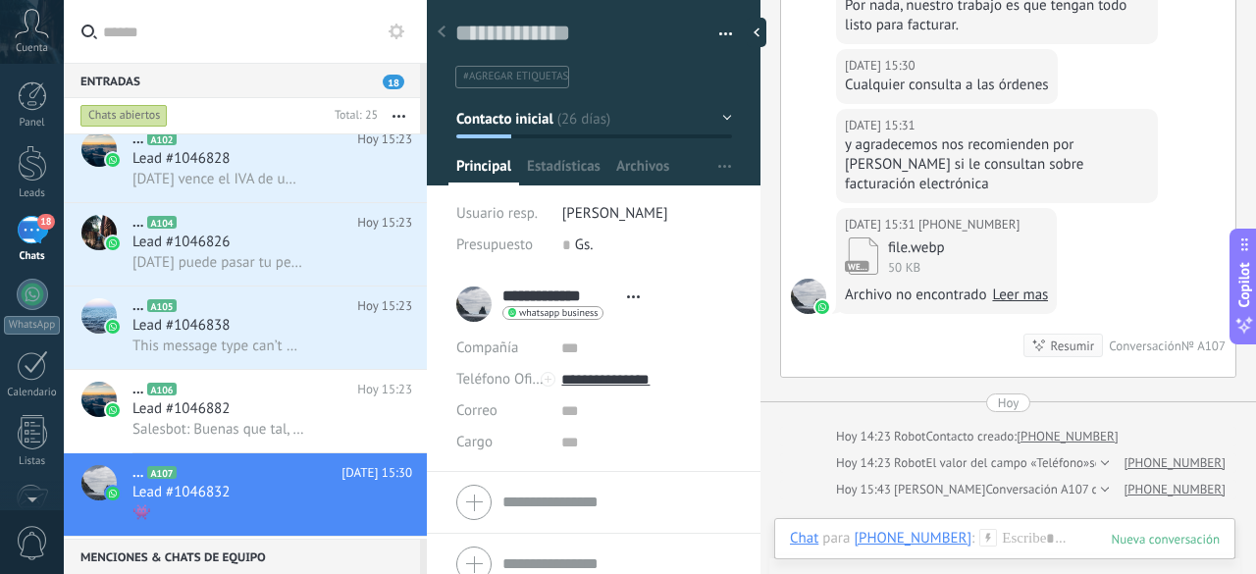
scroll to position [2615, 0]
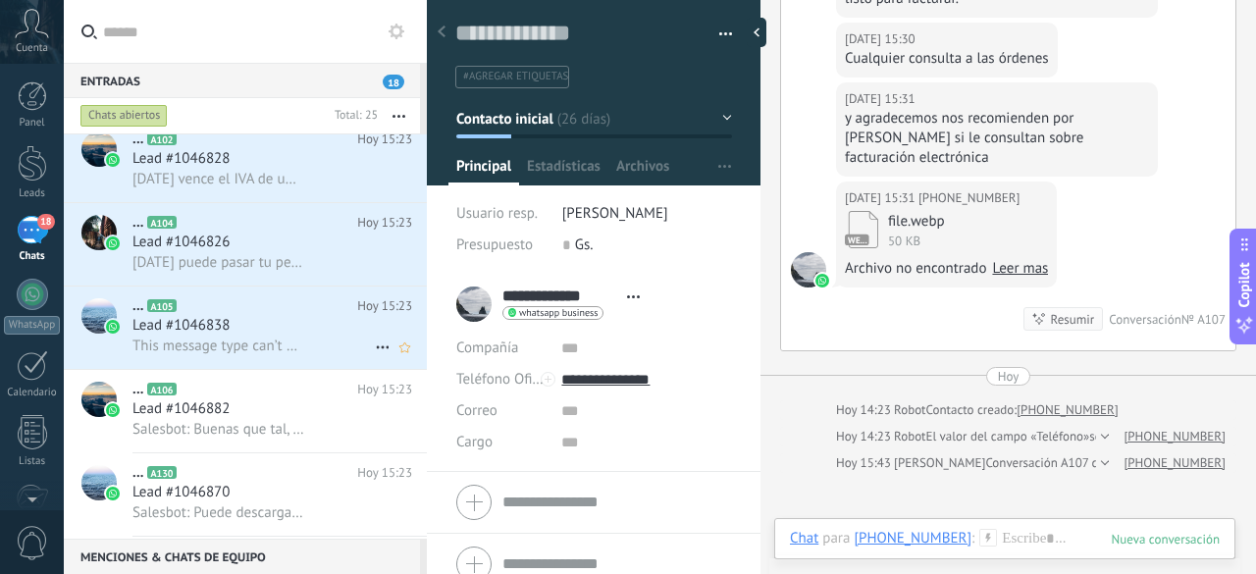
click at [239, 335] on h3 "Lead #1046838" at bounding box center [185, 326] width 107 height 20
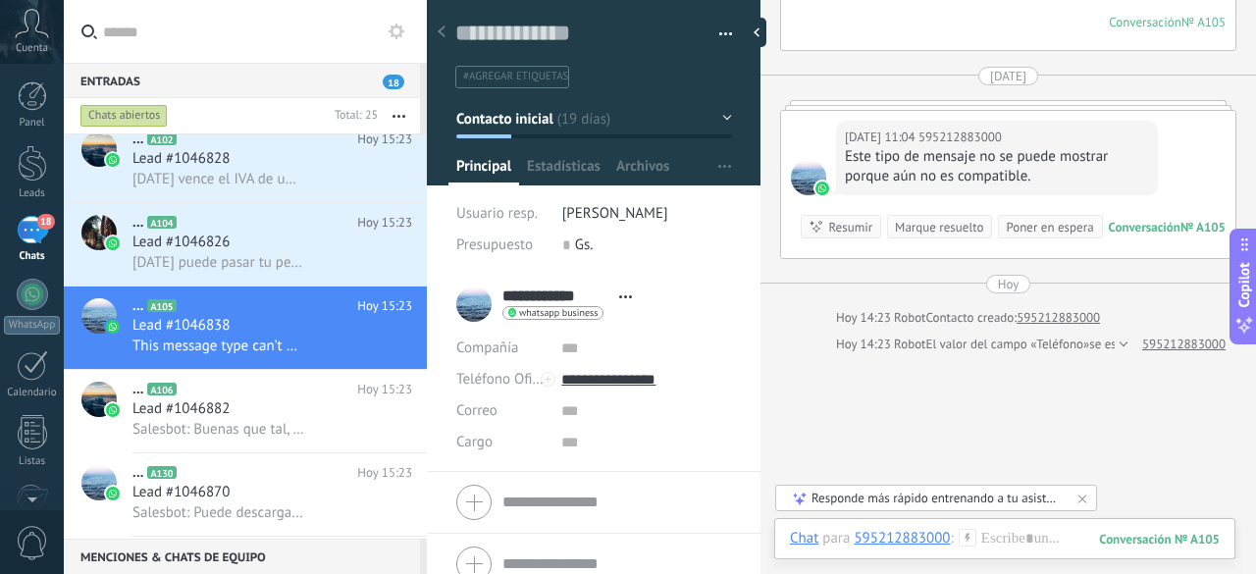
scroll to position [326, 0]
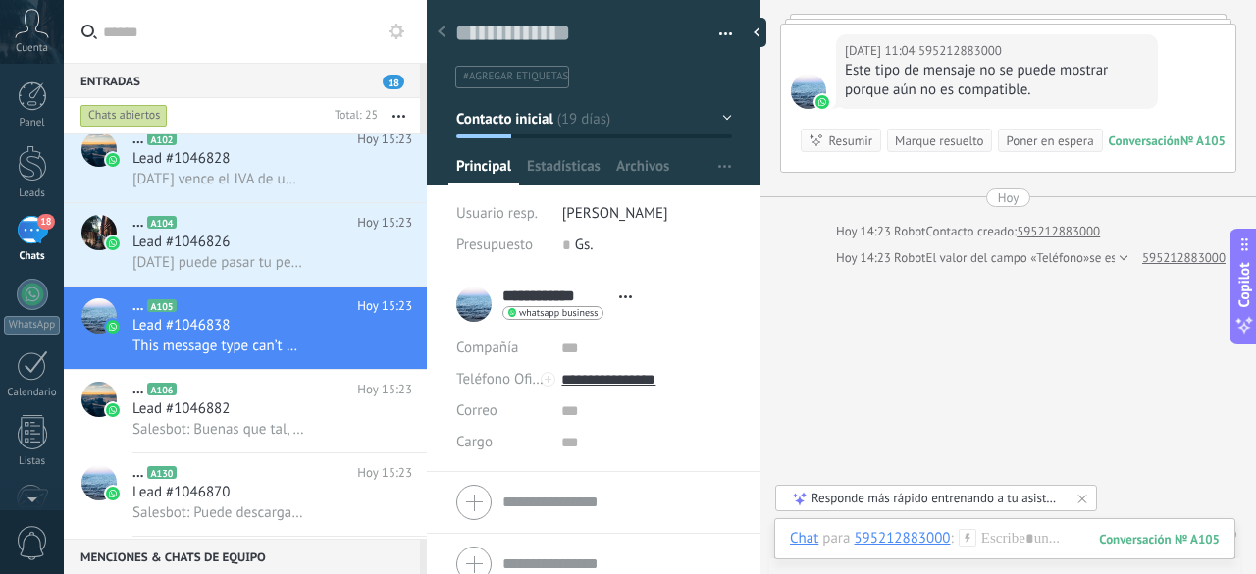
click at [913, 142] on div "Marque resuelto" at bounding box center [939, 141] width 88 height 19
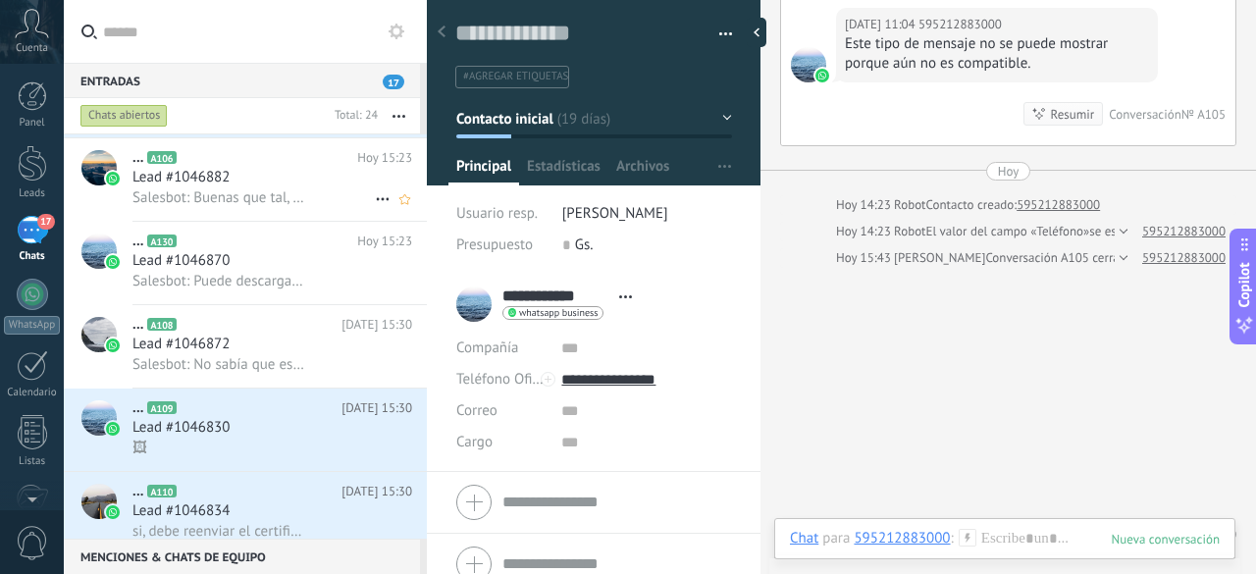
scroll to position [294, 0]
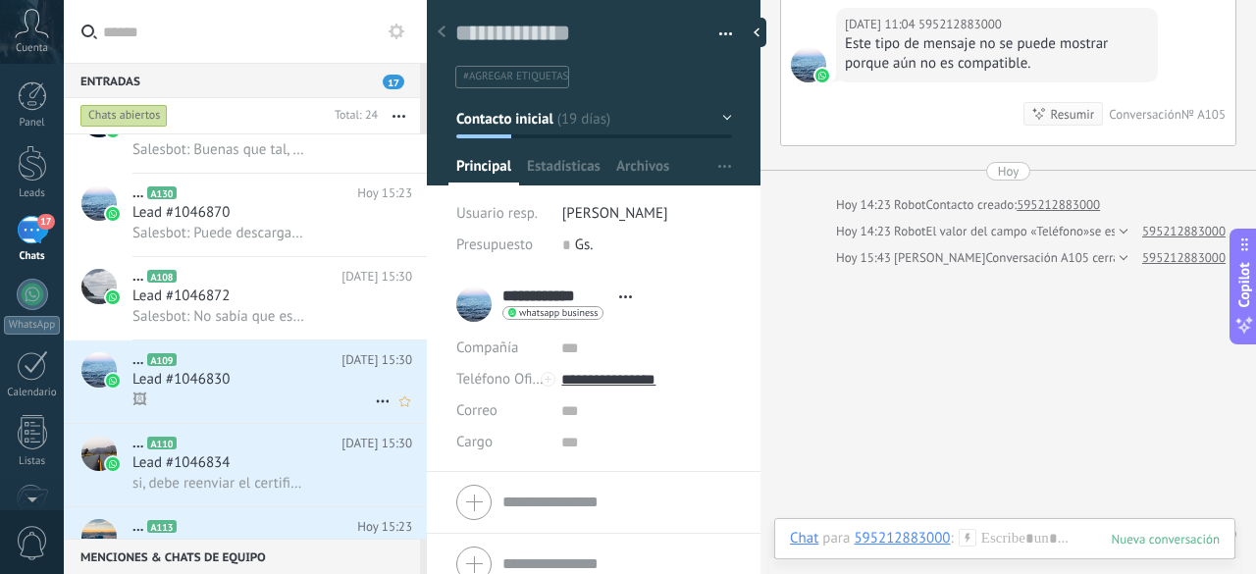
click at [283, 387] on div "Lead #1046830" at bounding box center [272, 380] width 280 height 20
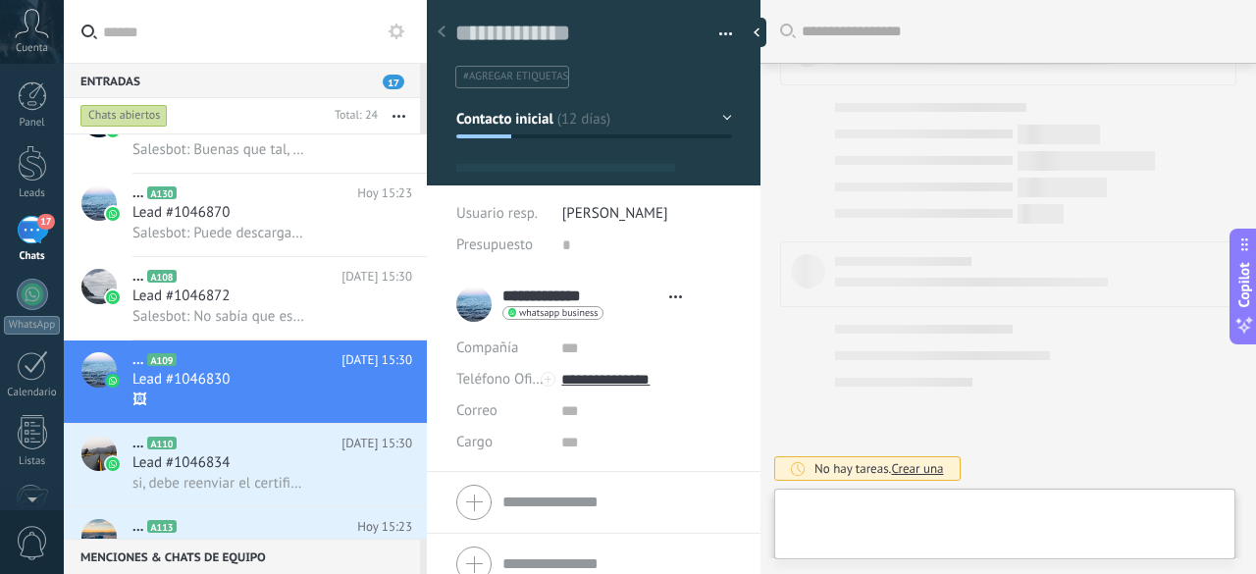
click at [724, 118] on button "Contacto inicial" at bounding box center [594, 118] width 276 height 35
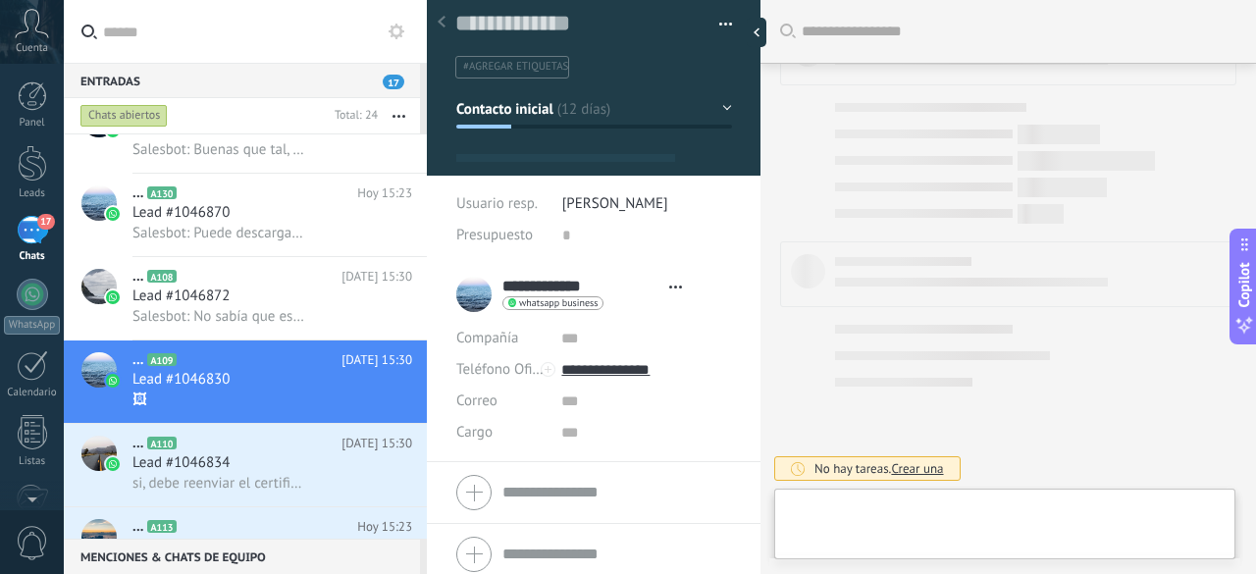
scroll to position [20, 0]
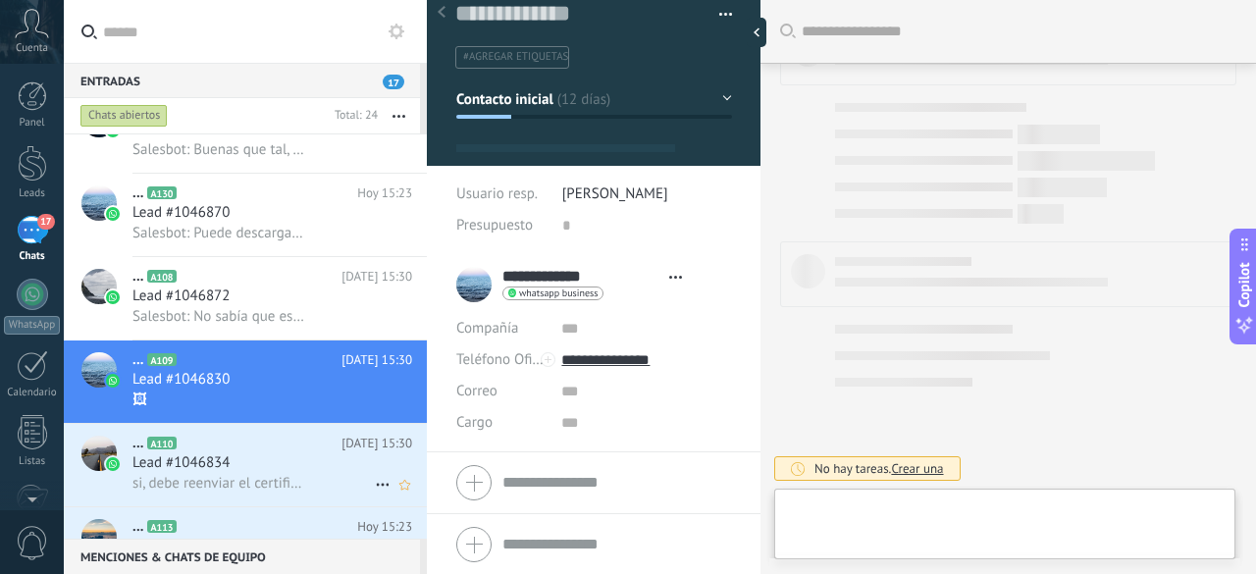
click at [310, 489] on div "si, debe reenviar el certificado y las credenciales a su proveedor de facturaci…" at bounding box center [272, 483] width 280 height 21
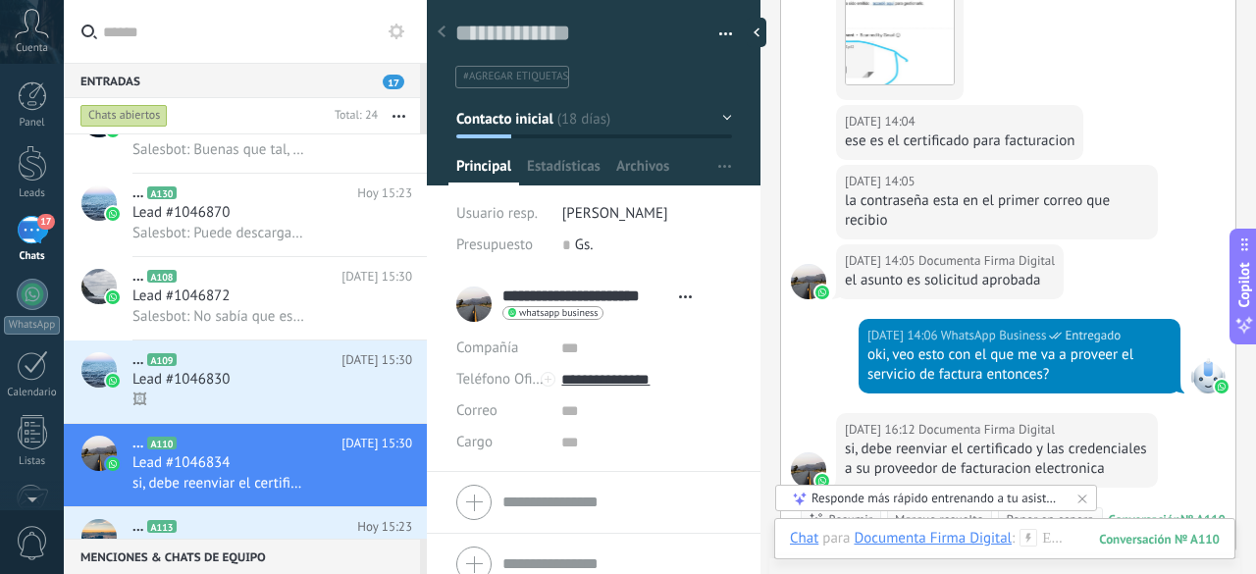
scroll to position [1933, 0]
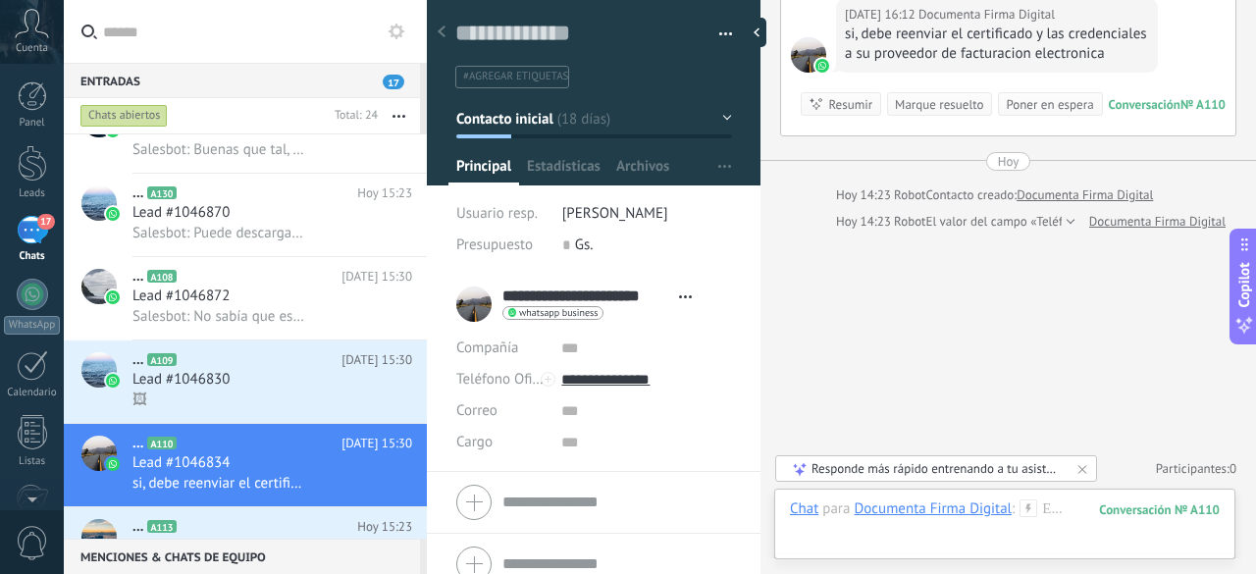
click at [931, 100] on div "Marque resuelto" at bounding box center [939, 104] width 88 height 19
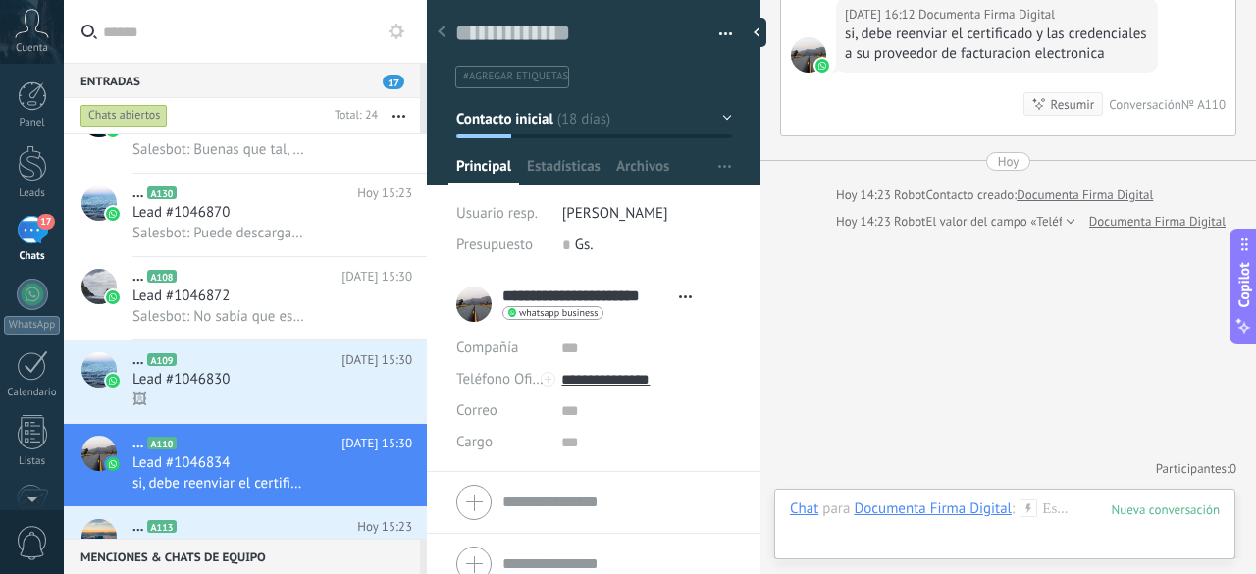
scroll to position [1960, 0]
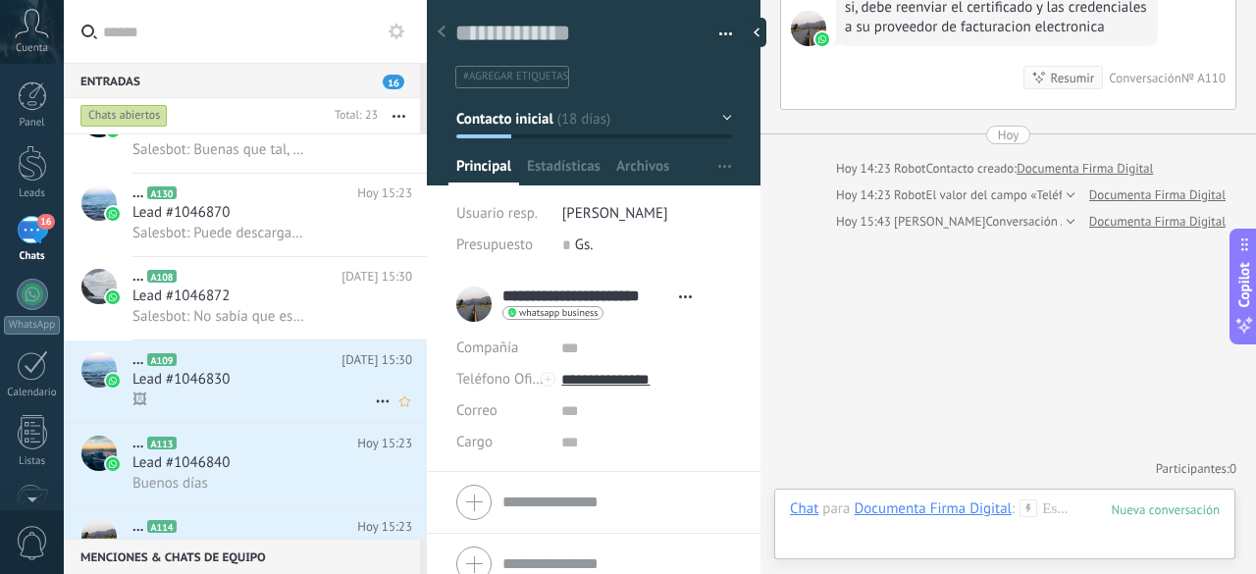
click at [268, 380] on div "Lead #1046830" at bounding box center [272, 380] width 280 height 20
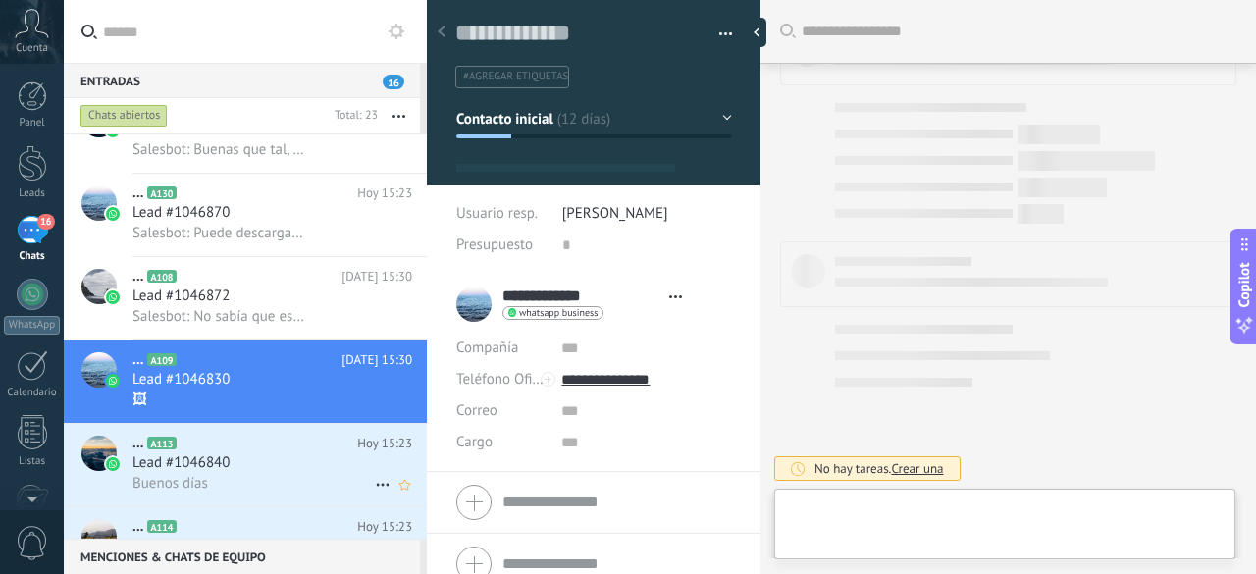
click at [275, 462] on div "Lead #1046840" at bounding box center [272, 463] width 280 height 20
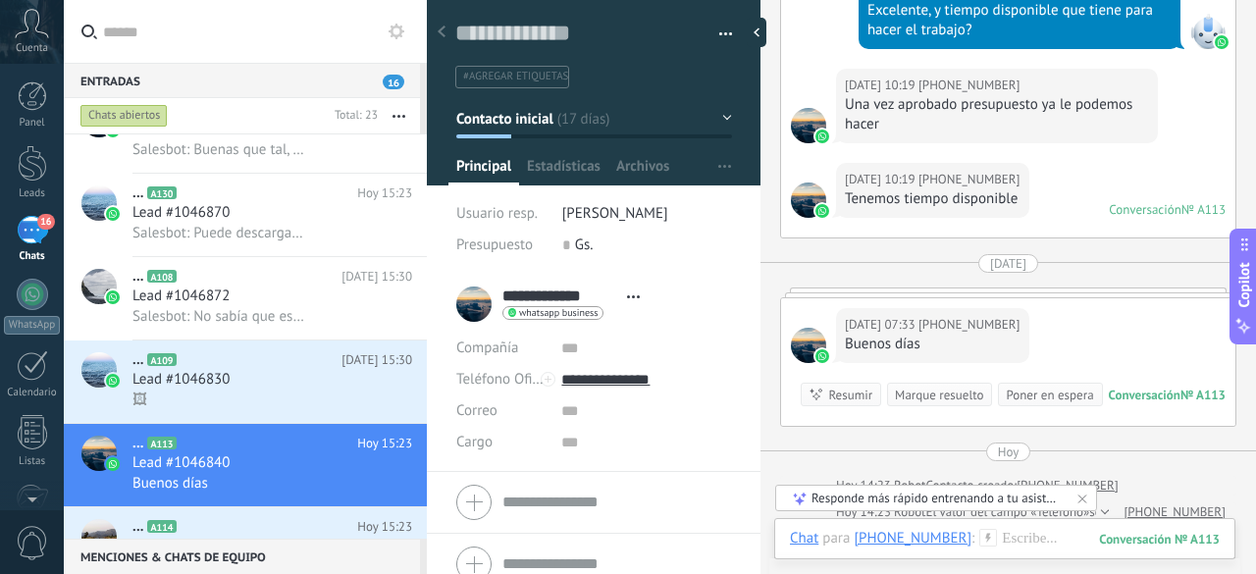
scroll to position [814, 0]
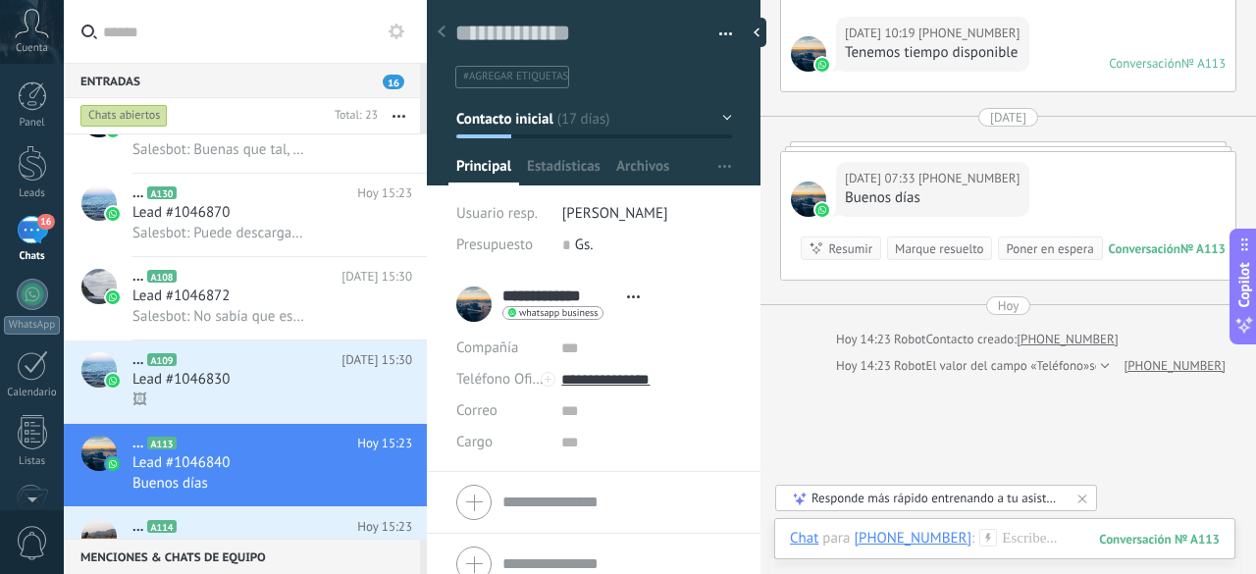
click at [926, 239] on div "Marque resuelto" at bounding box center [939, 248] width 88 height 19
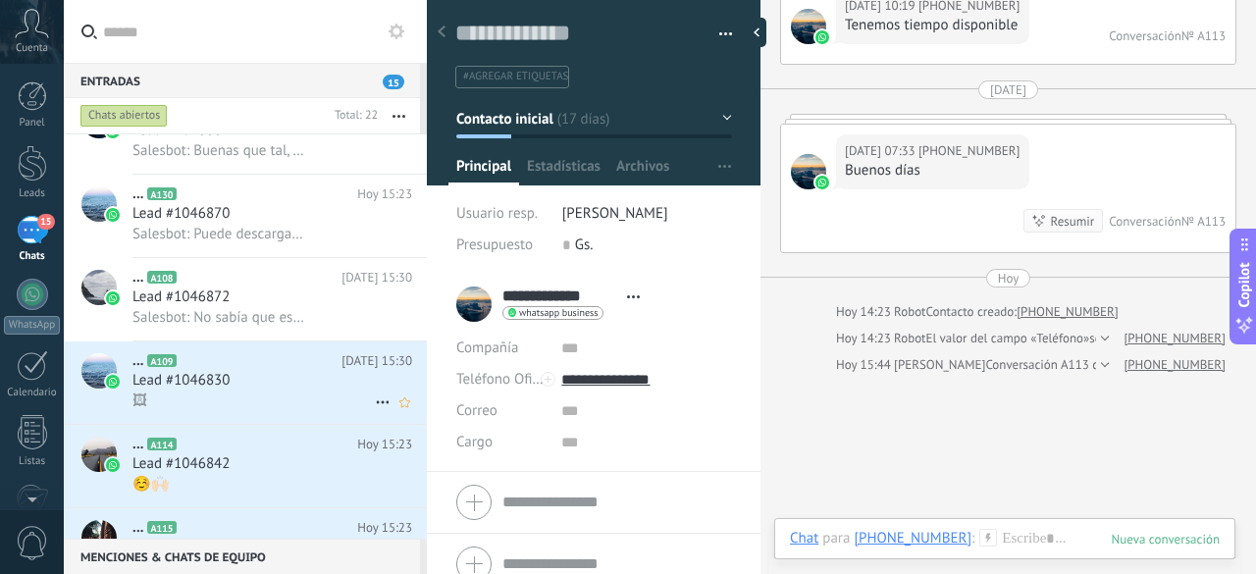
scroll to position [491, 0]
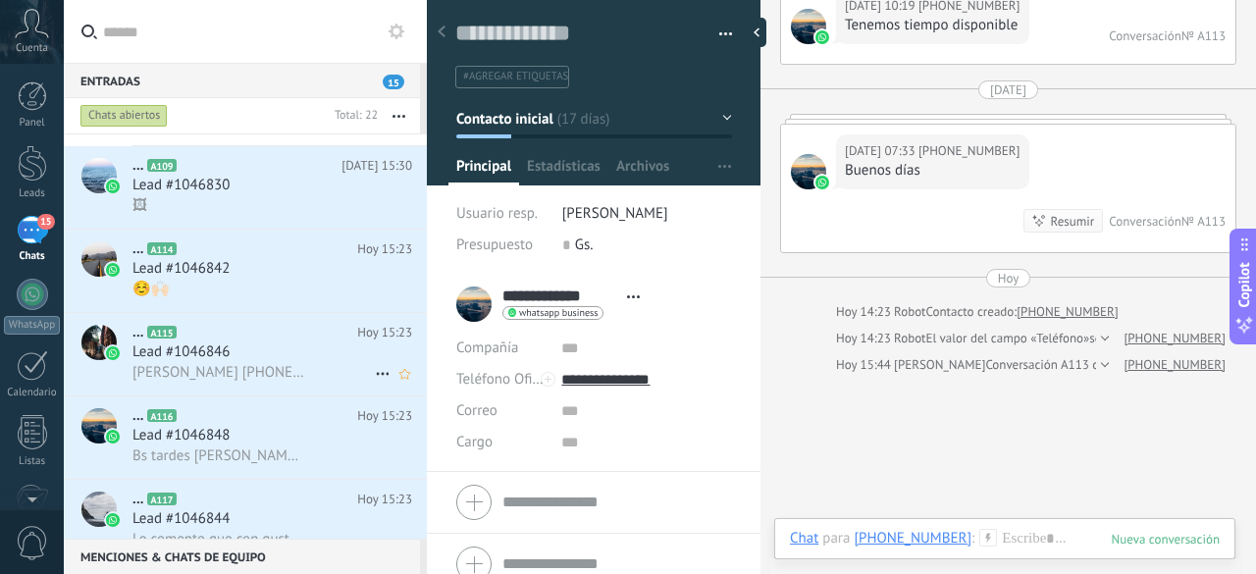
click at [273, 354] on div "Lead #1046846" at bounding box center [272, 352] width 280 height 20
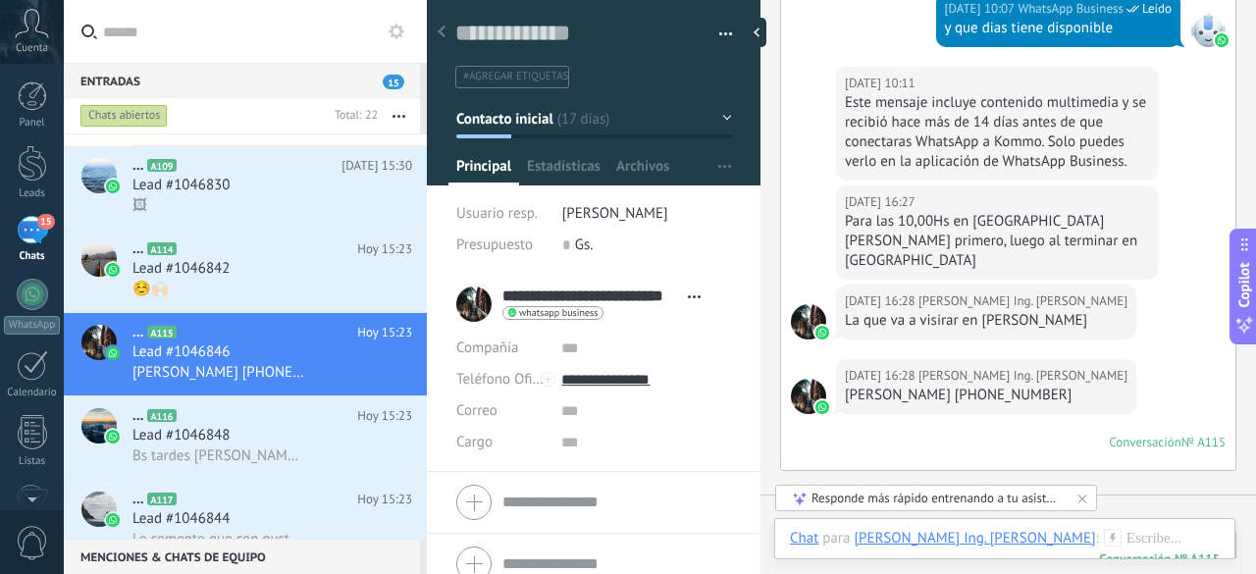
scroll to position [1328, 0]
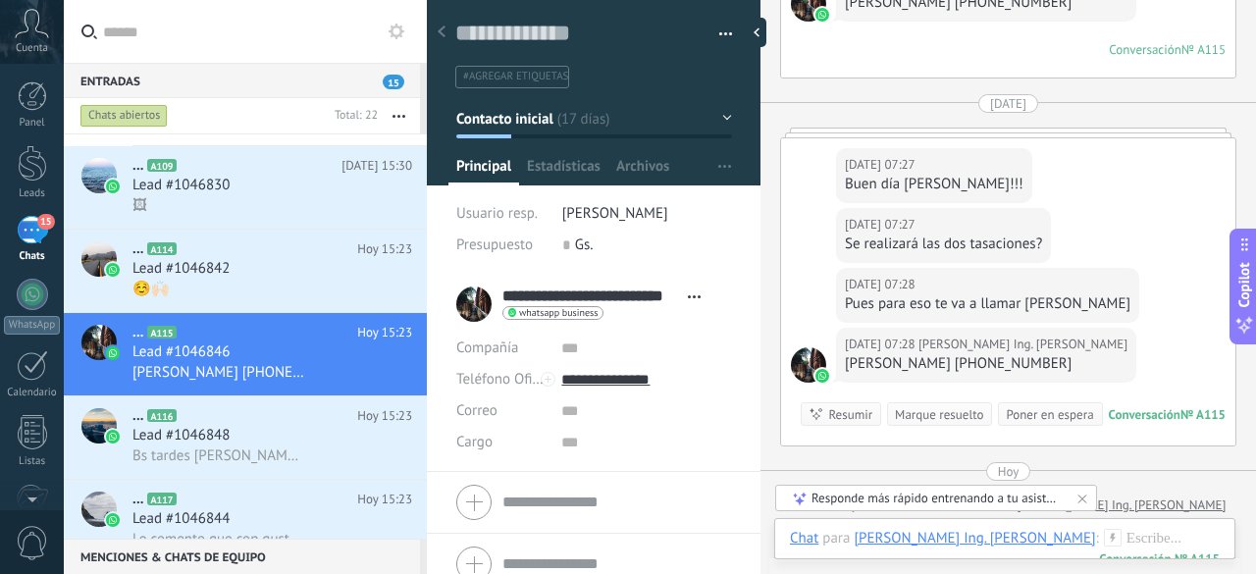
click at [952, 405] on div "Marque resuelto" at bounding box center [939, 414] width 88 height 19
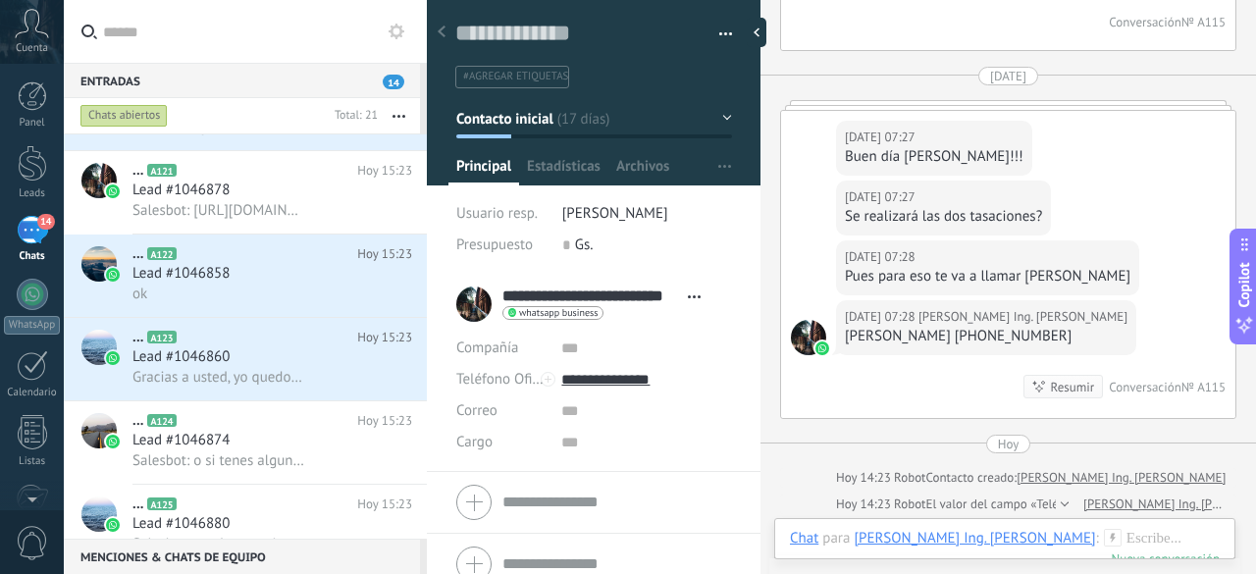
scroll to position [1367, 0]
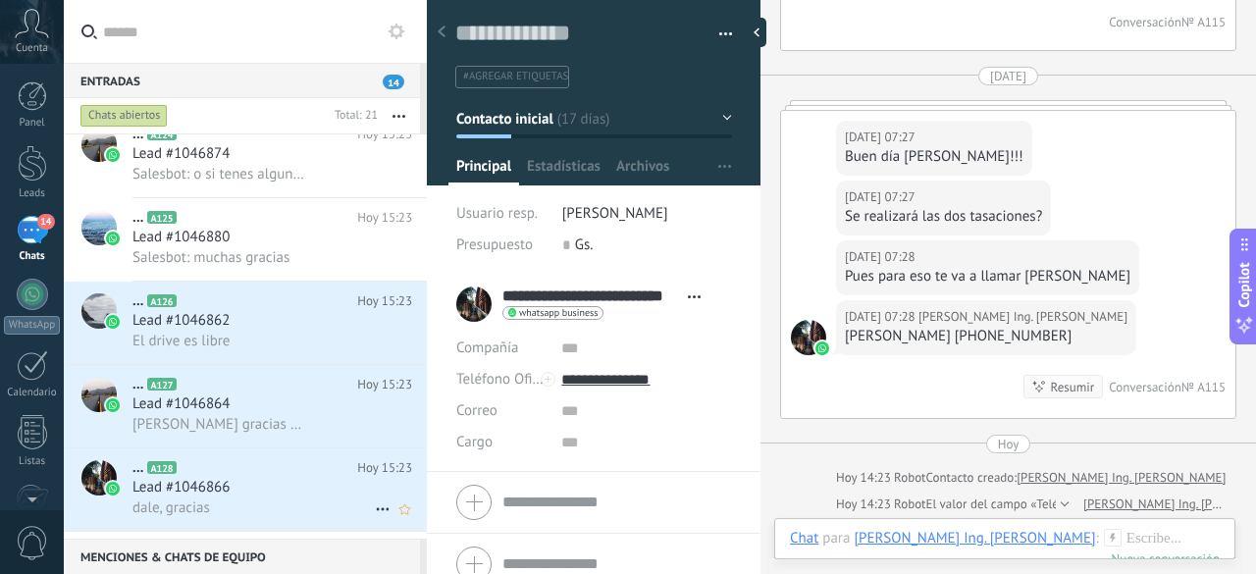
click at [250, 498] on div "Lead #1046866" at bounding box center [272, 488] width 280 height 20
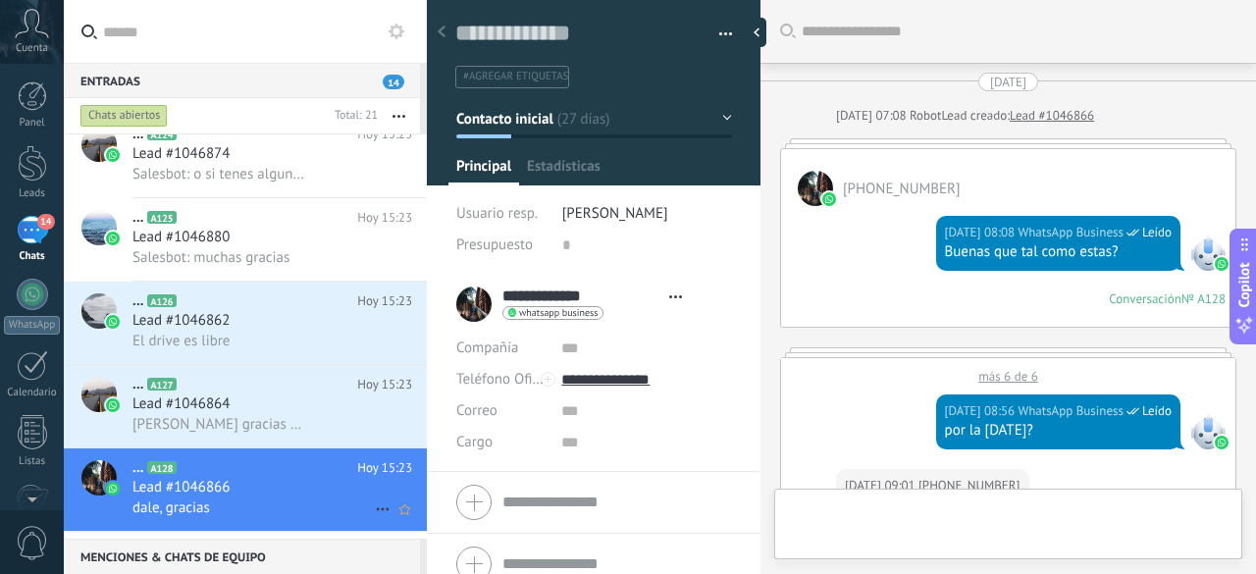
type textarea "**********"
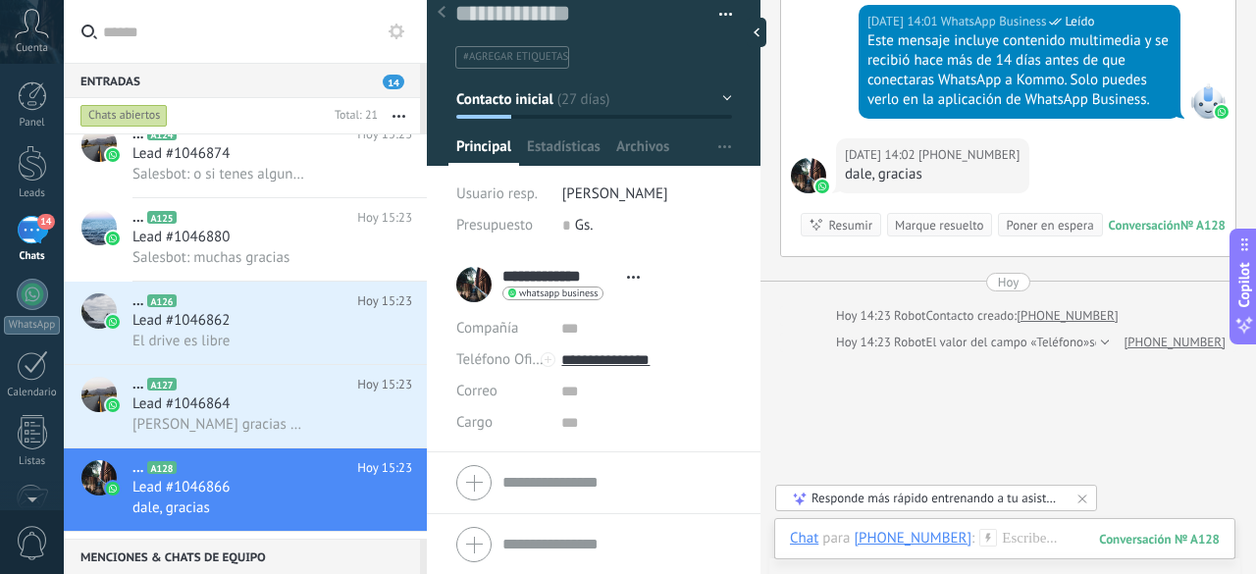
scroll to position [1979, 0]
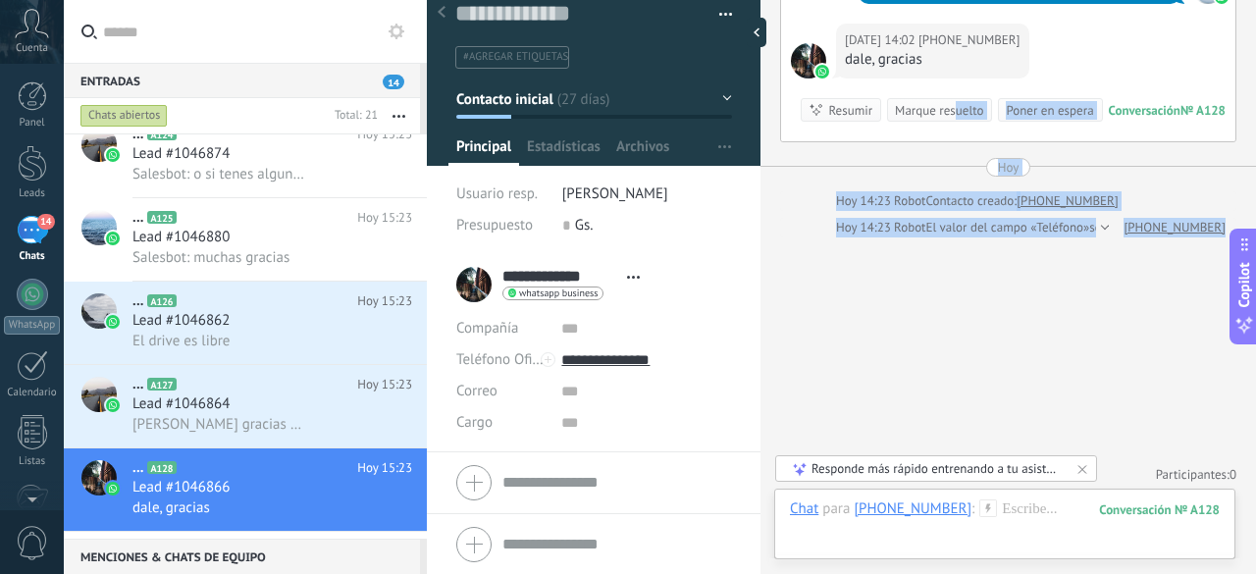
drag, startPoint x: 950, startPoint y: 111, endPoint x: 950, endPoint y: 279, distance: 167.8
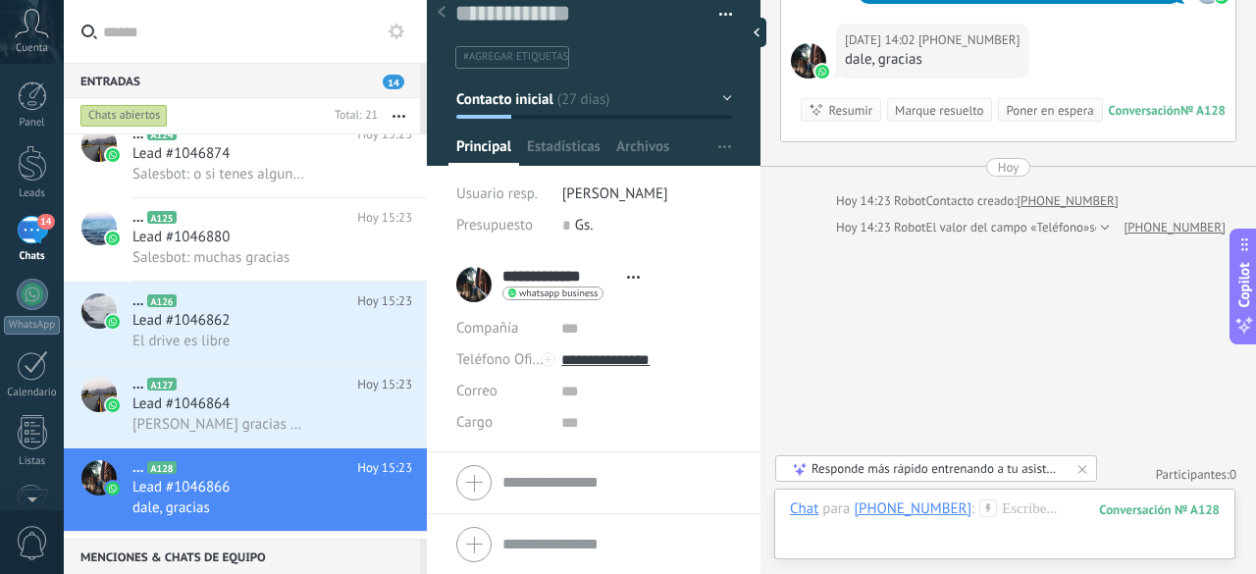
click at [476, 490] on div at bounding box center [593, 482] width 275 height 49
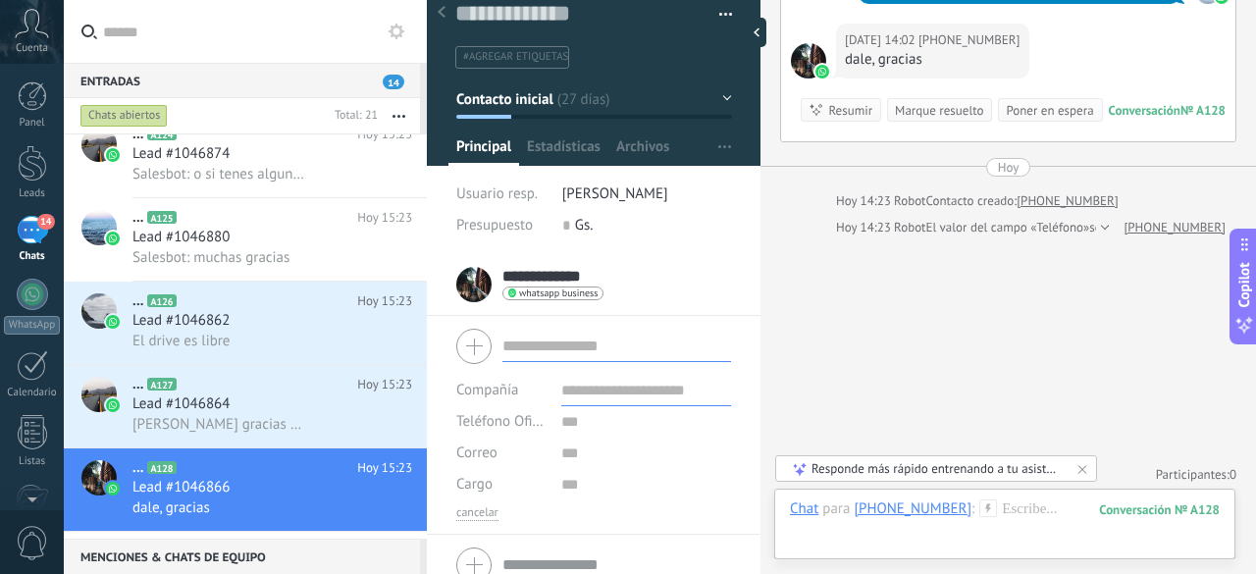
scroll to position [39, 0]
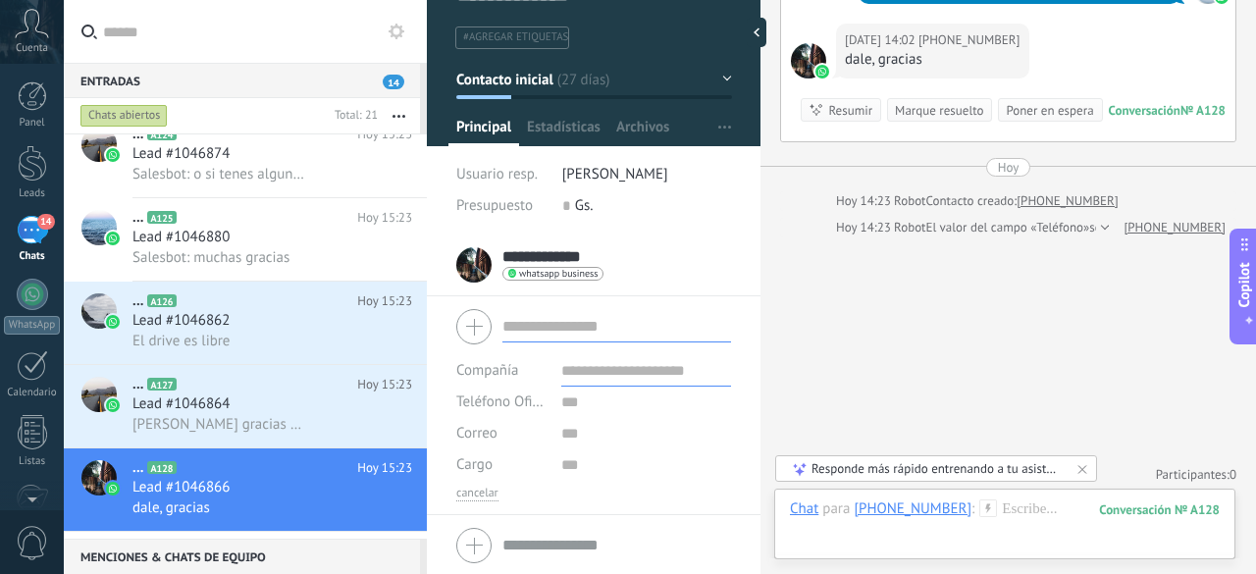
click at [597, 372] on input "text" at bounding box center [646, 370] width 170 height 31
type input "****"
click at [616, 324] on input "text" at bounding box center [616, 326] width 229 height 31
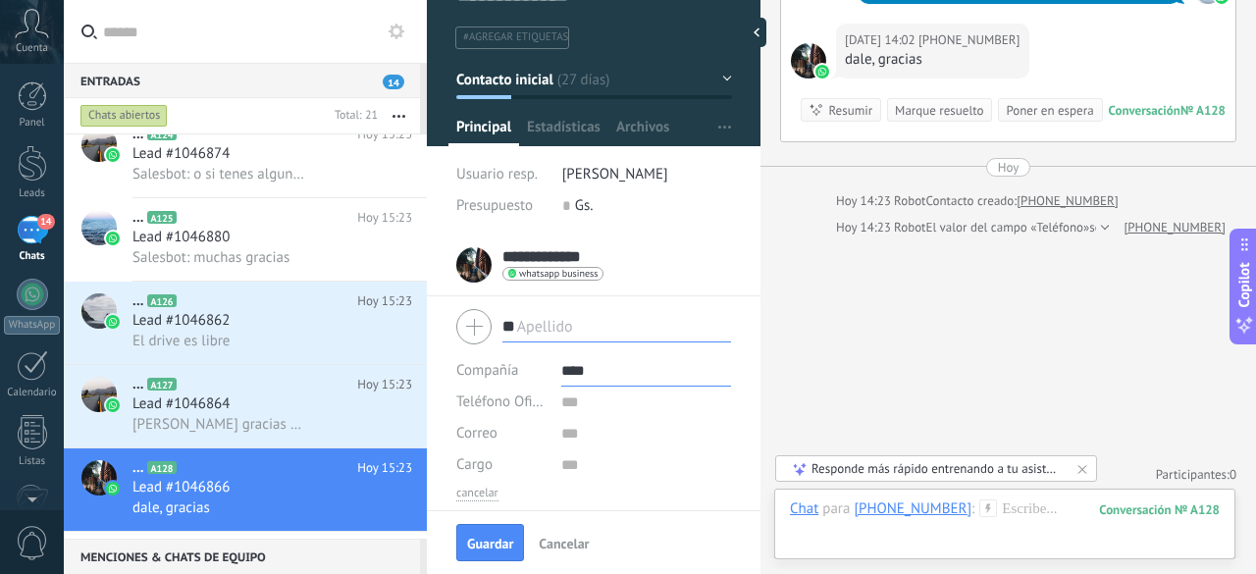
type input "*"
type input "**********"
click at [495, 549] on span "Guardar" at bounding box center [490, 544] width 46 height 14
type textarea "***"
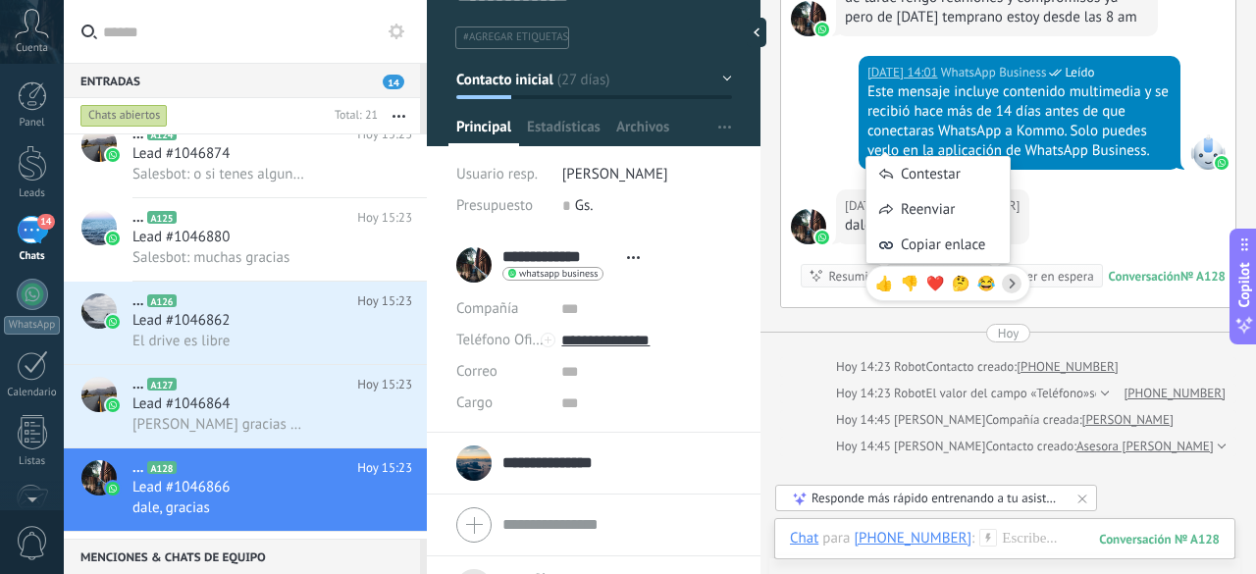
scroll to position [1836, 0]
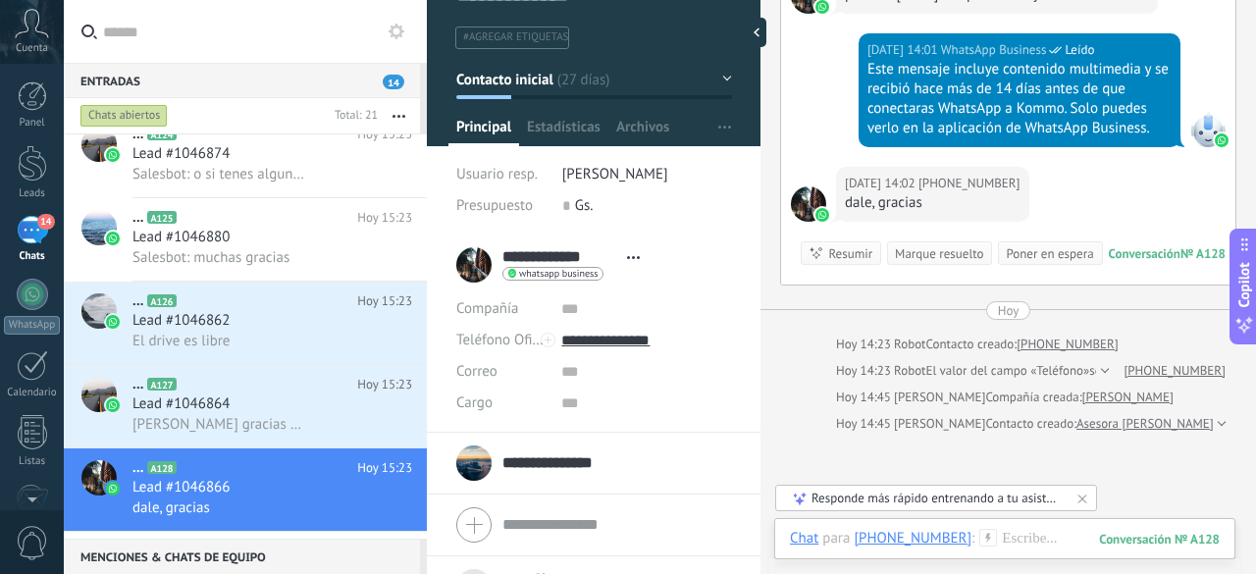
click at [928, 246] on div "Marque resuelto" at bounding box center [939, 253] width 88 height 19
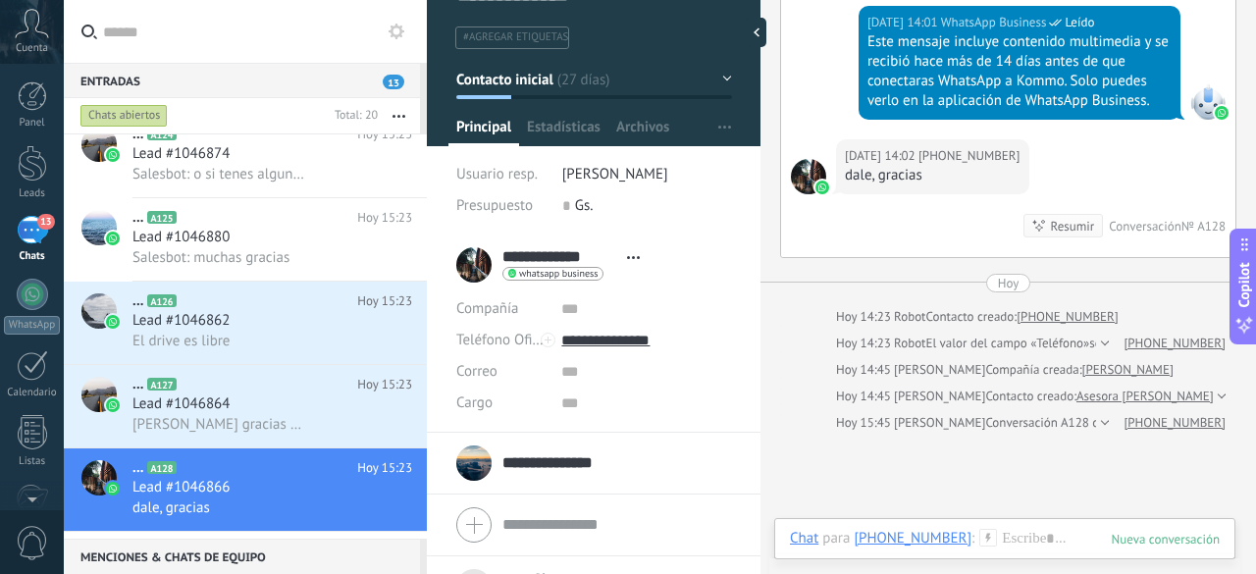
scroll to position [1283, 0]
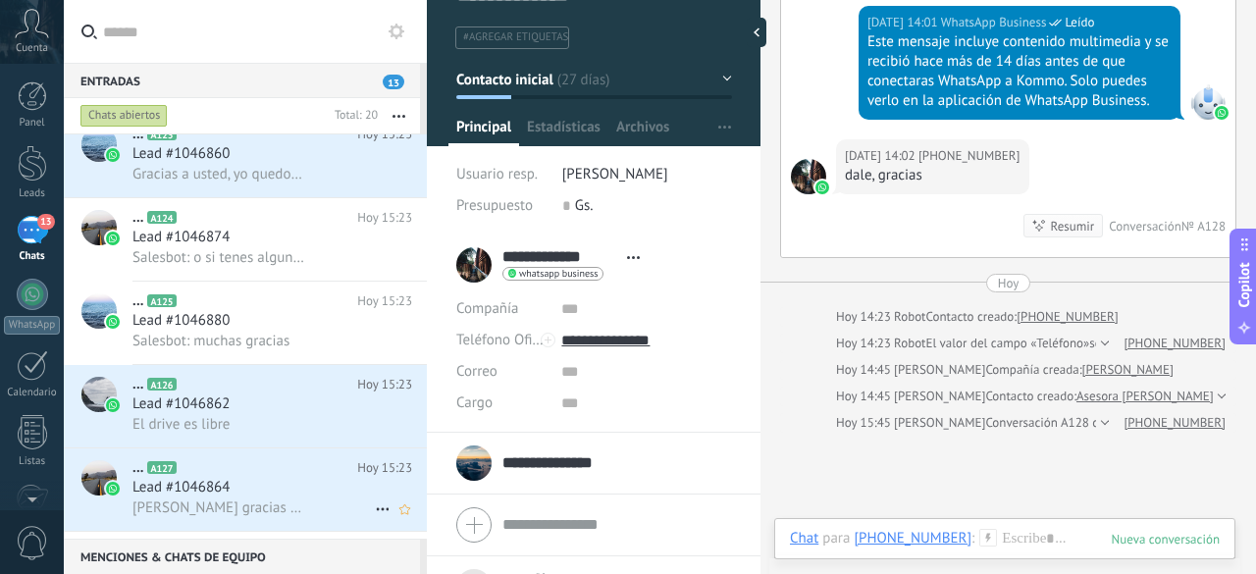
click at [282, 474] on h2 "... A127" at bounding box center [244, 468] width 225 height 20
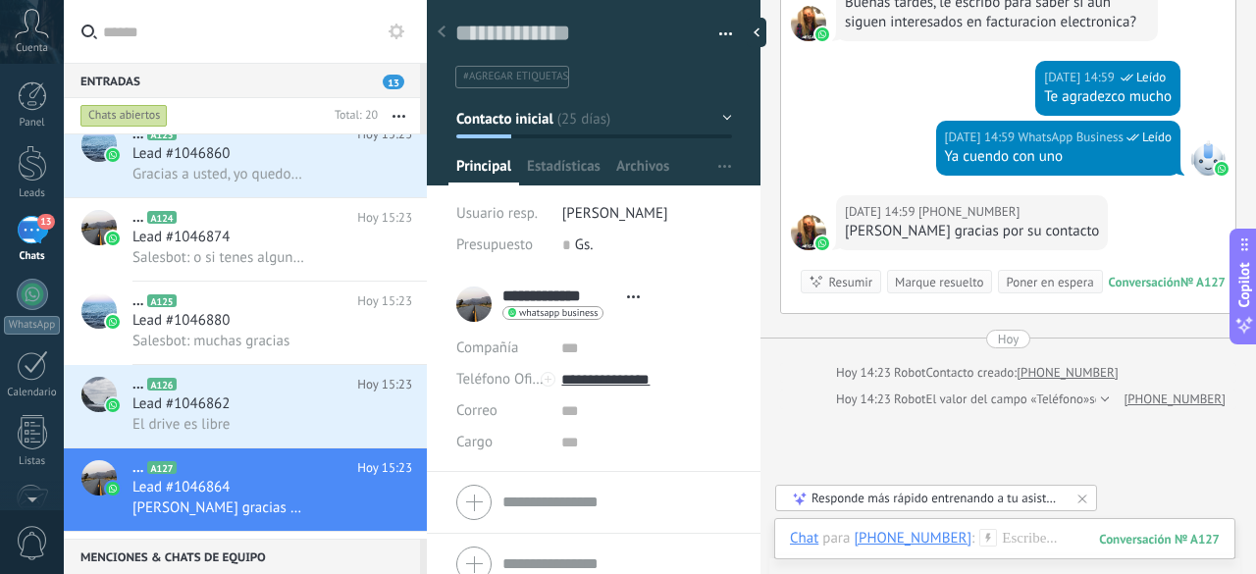
scroll to position [171, 0]
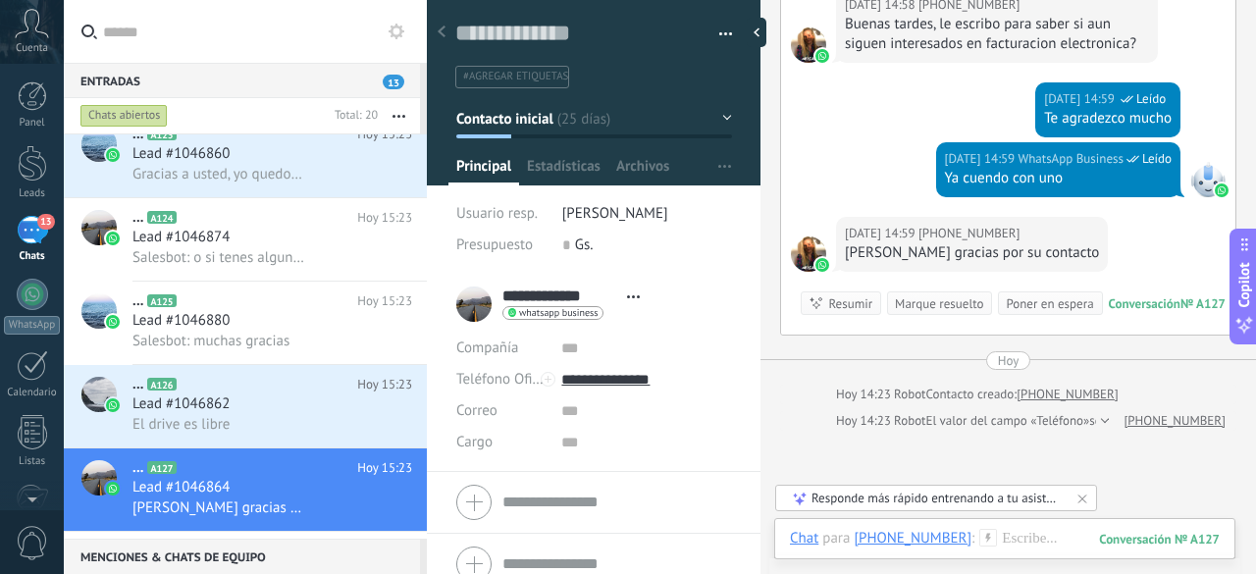
click at [922, 300] on div "Marque resuelto" at bounding box center [939, 303] width 88 height 19
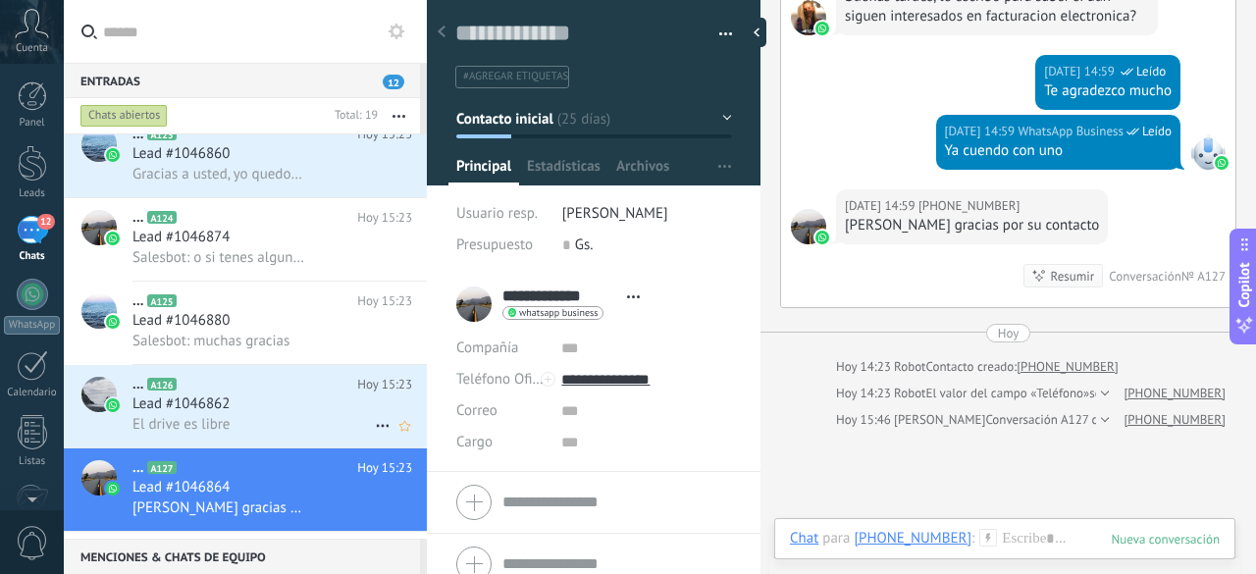
scroll to position [1198, 0]
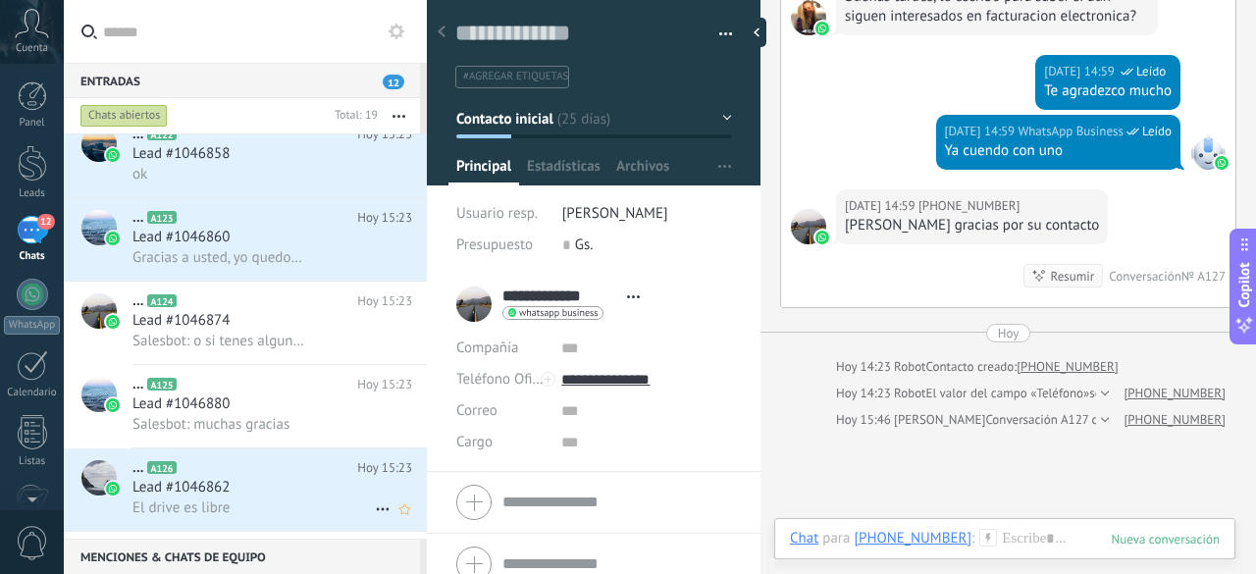
click at [273, 486] on div "Lead #1046862" at bounding box center [272, 488] width 280 height 20
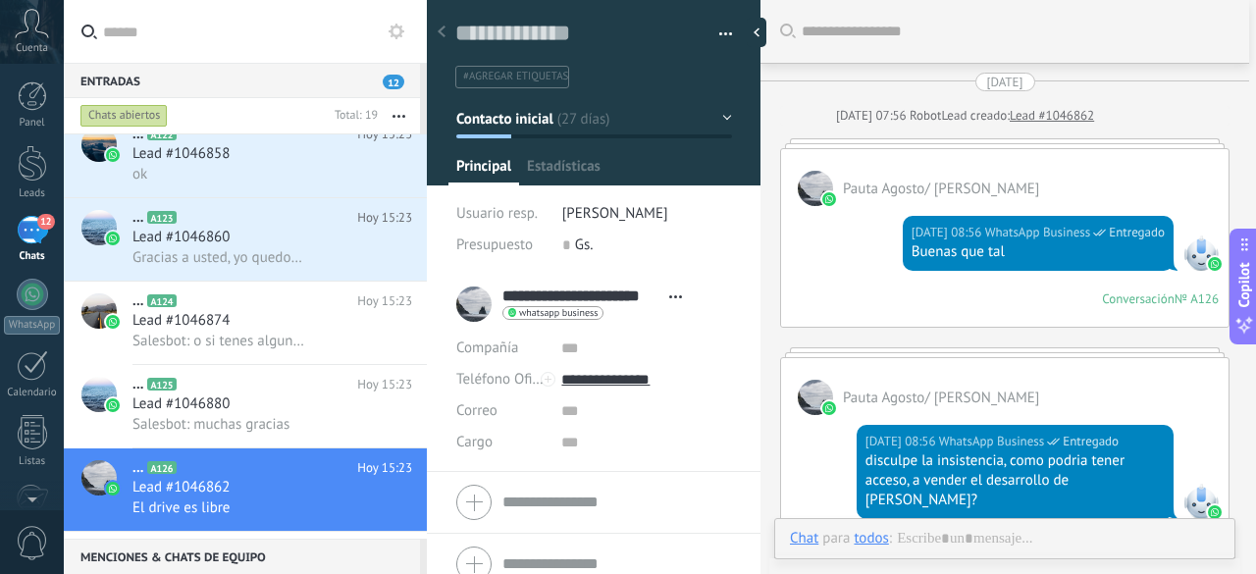
type textarea "**********"
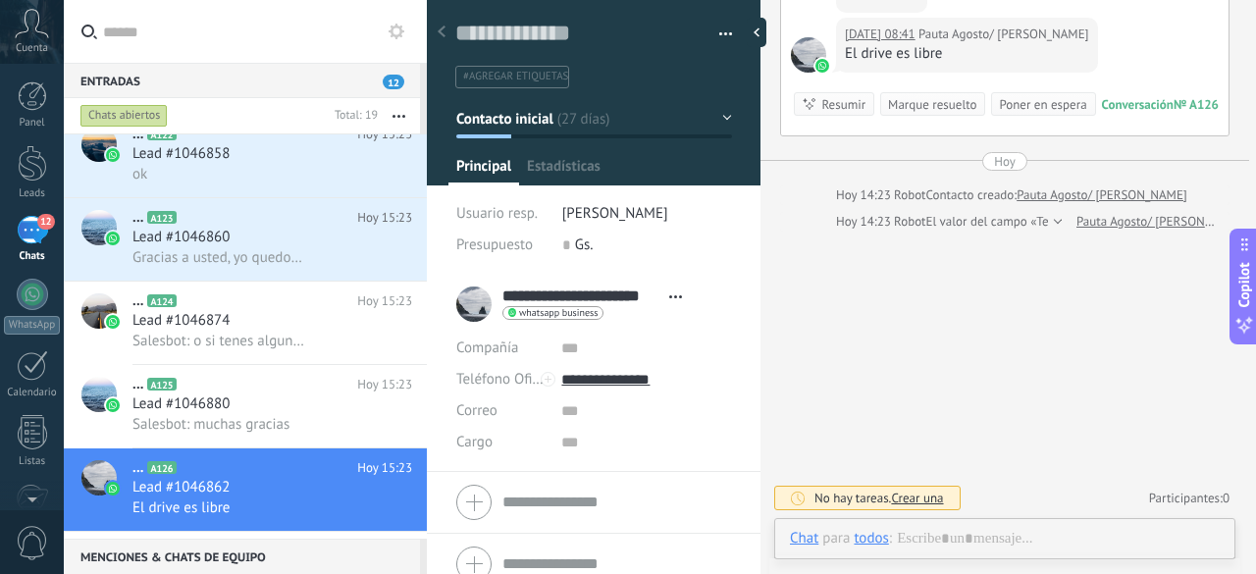
scroll to position [29, 0]
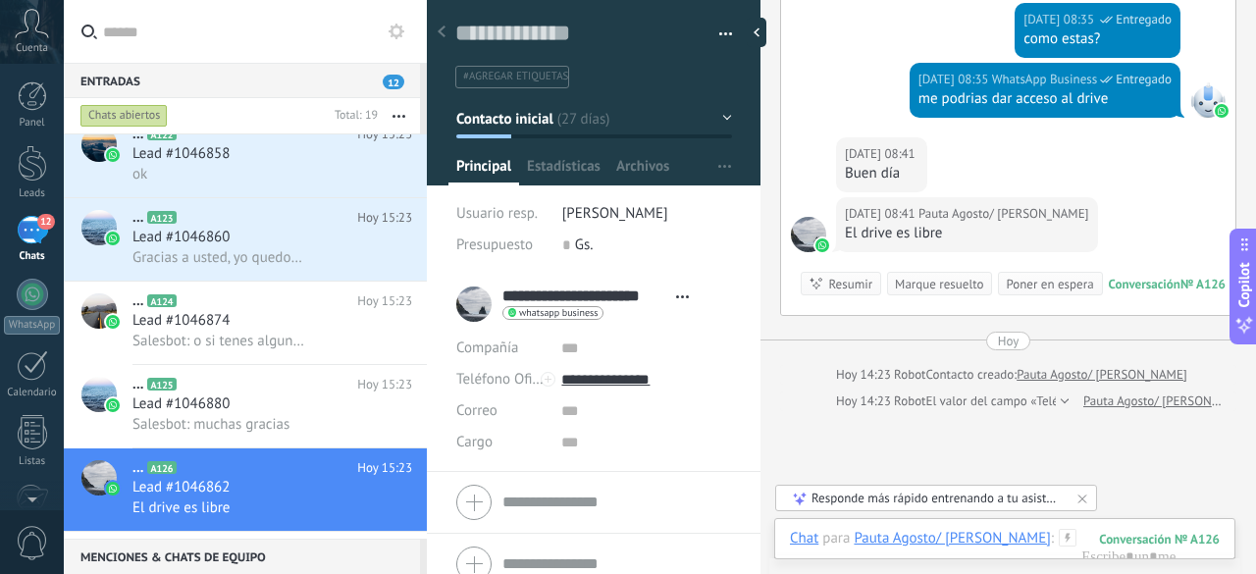
click at [467, 502] on div at bounding box center [593, 502] width 275 height 49
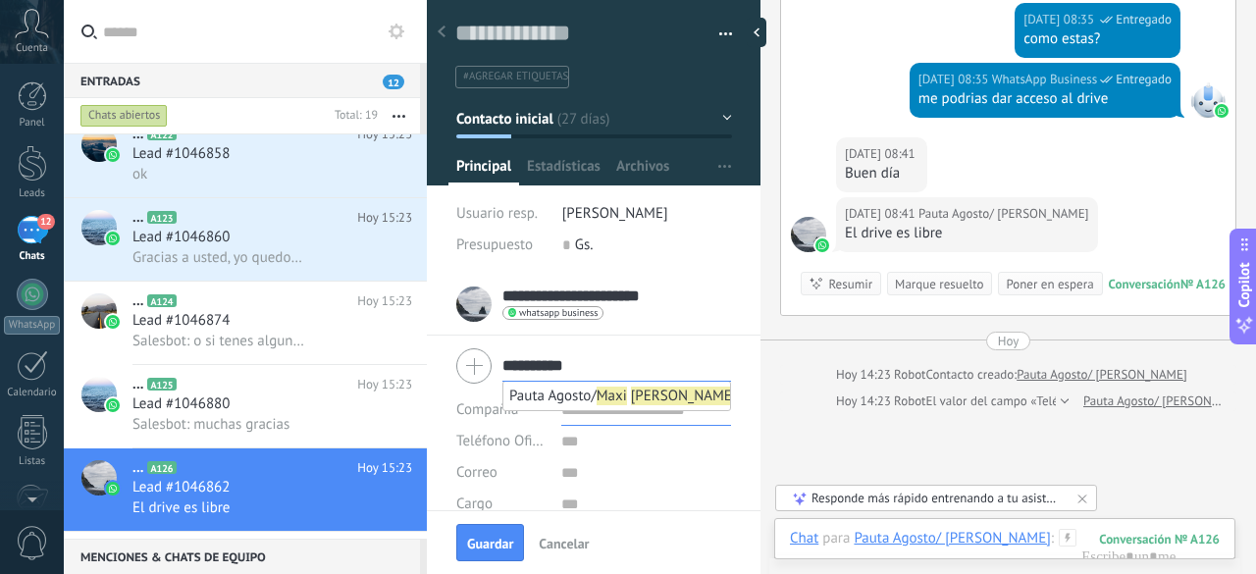
type input "*********"
click at [607, 420] on input "text" at bounding box center [646, 410] width 170 height 31
type input "**********"
click at [493, 549] on span "Guardar" at bounding box center [490, 544] width 46 height 14
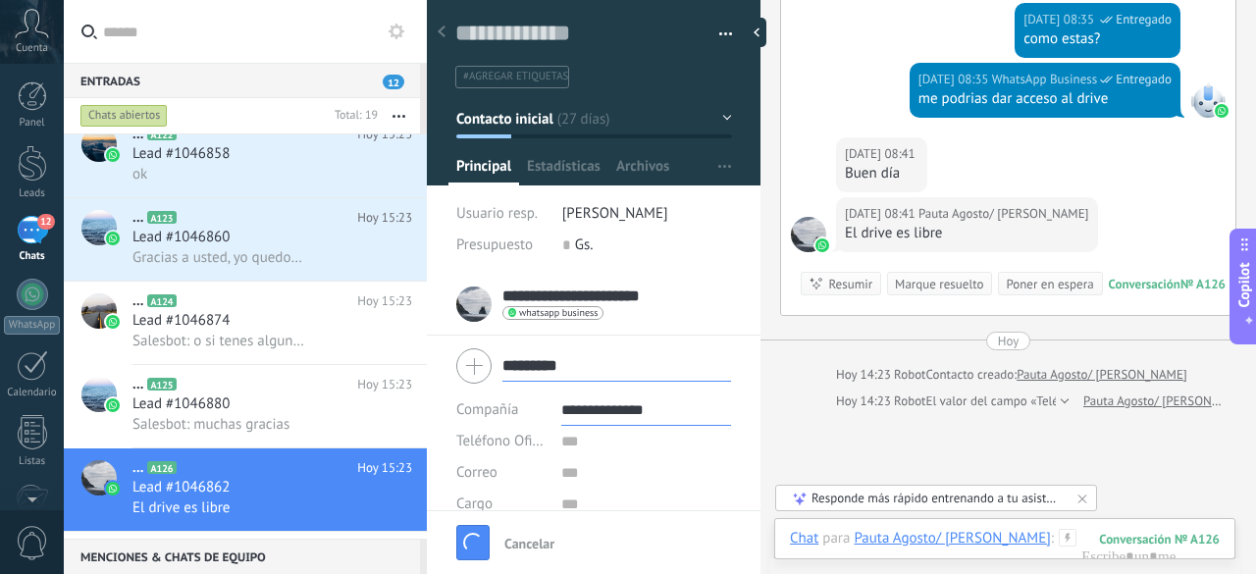
scroll to position [20, 0]
type textarea "***"
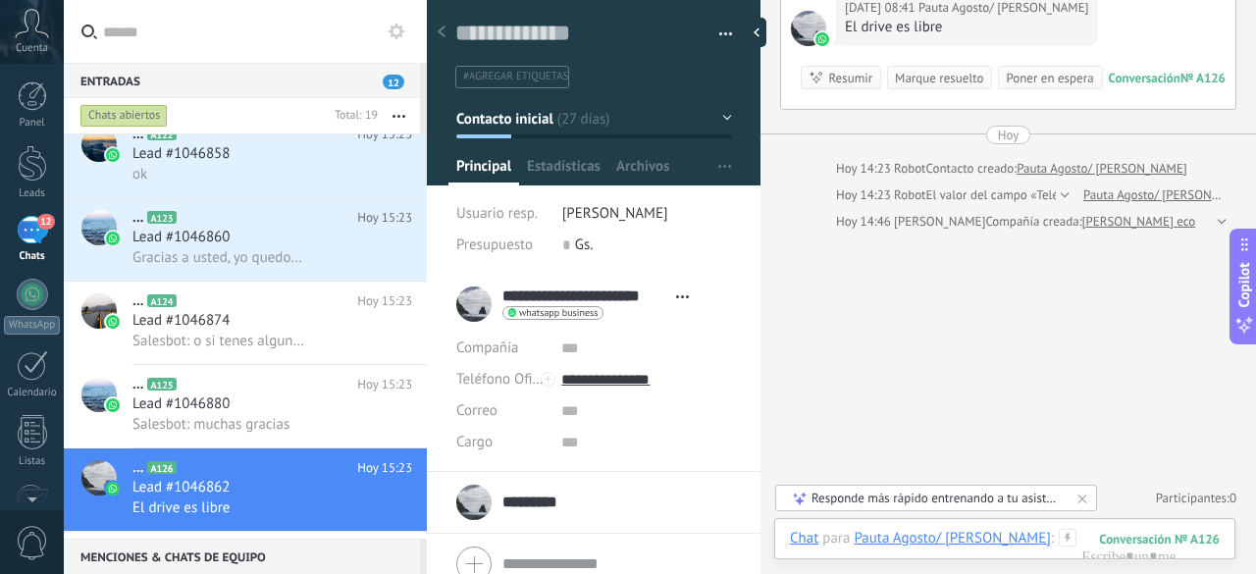
scroll to position [3055, 0]
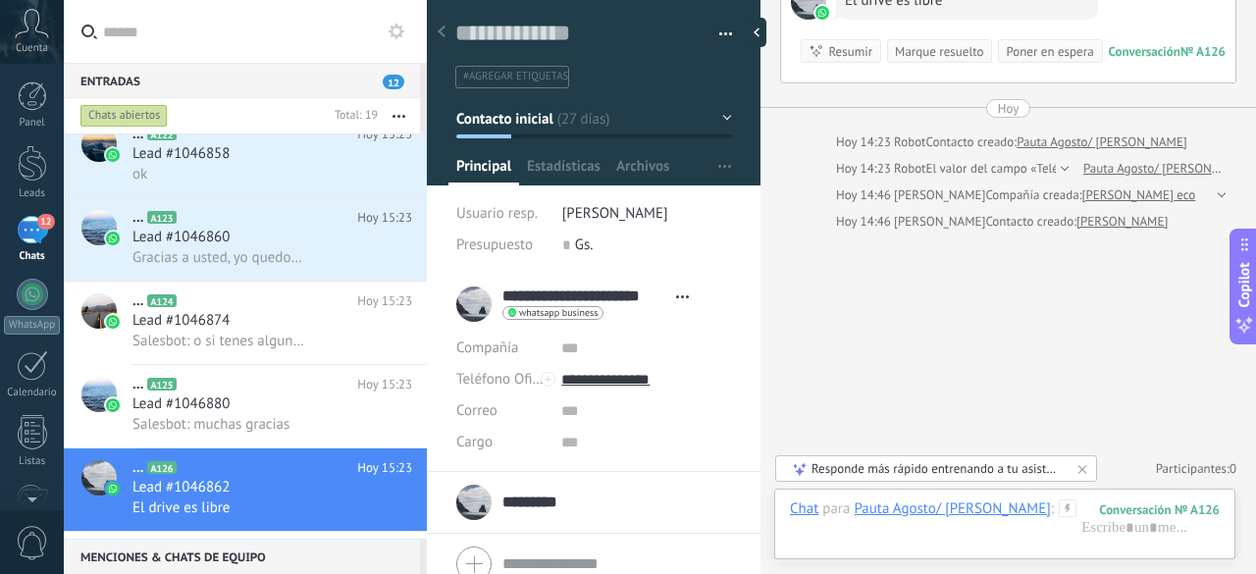
click at [948, 50] on div "Marque resuelto" at bounding box center [939, 51] width 88 height 19
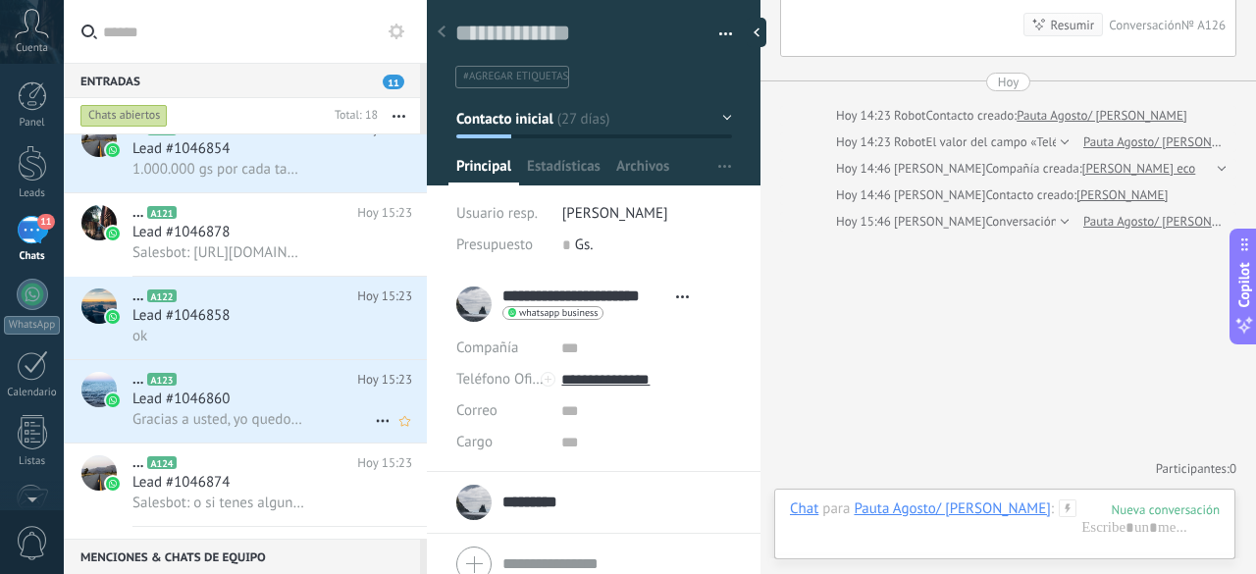
scroll to position [1016, 0]
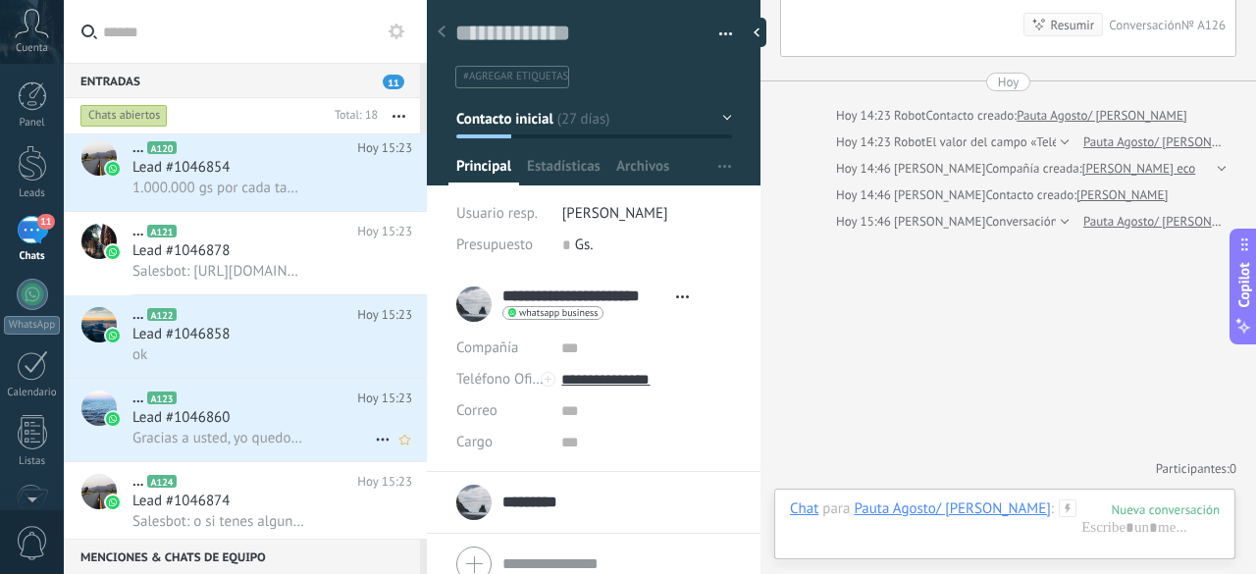
click at [290, 418] on div "Lead #1046860" at bounding box center [272, 418] width 280 height 20
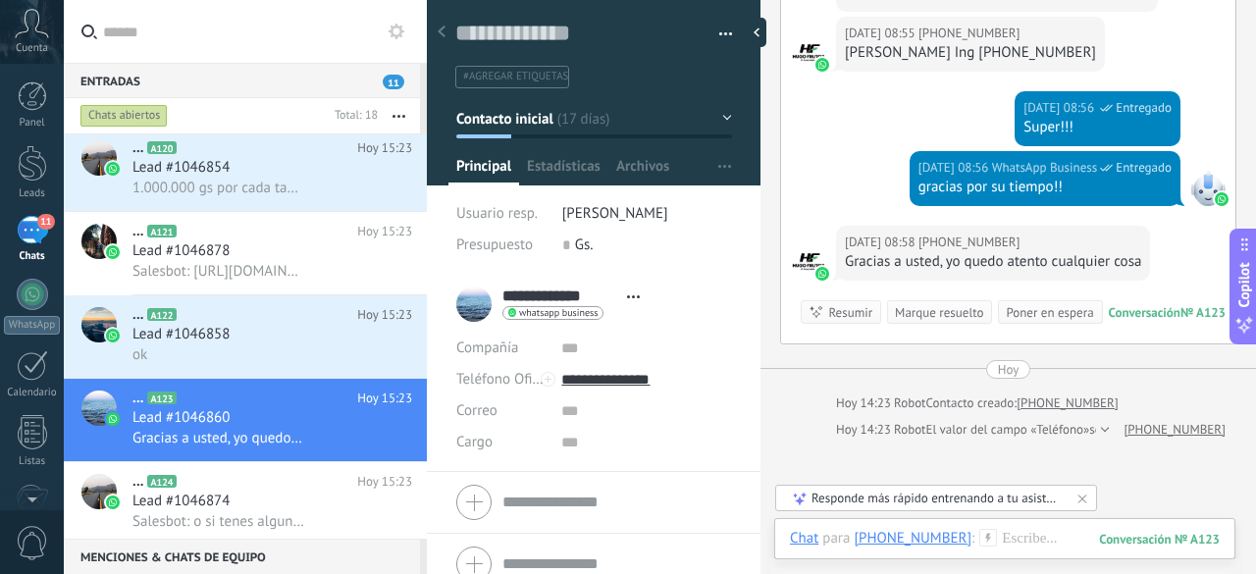
scroll to position [481, 0]
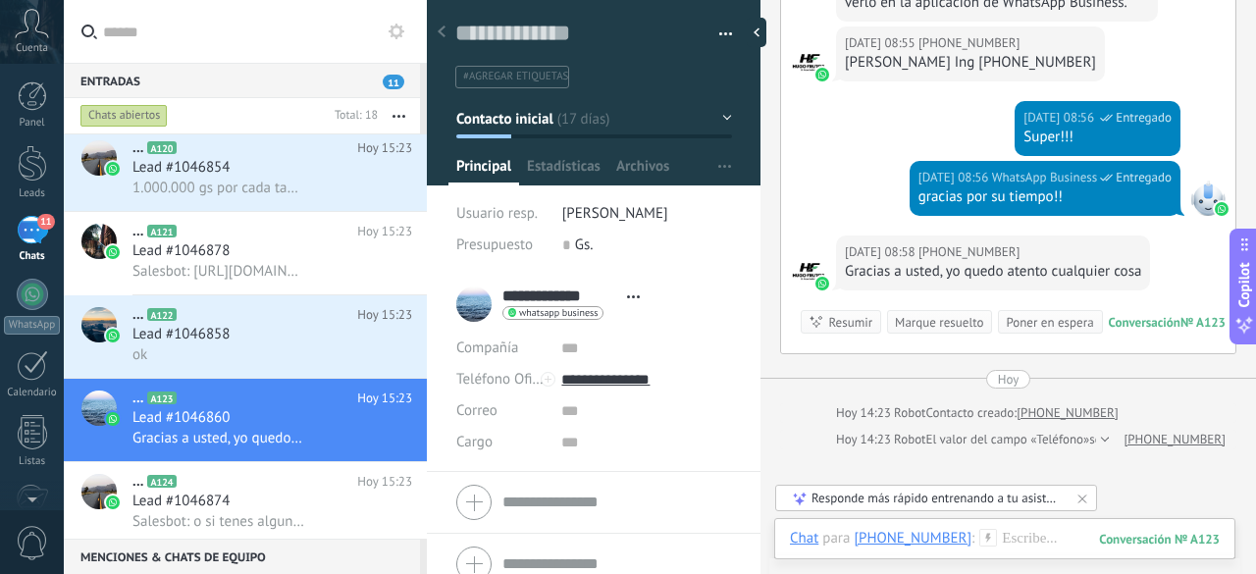
click at [912, 313] on div "Marque resuelto" at bounding box center [939, 322] width 88 height 19
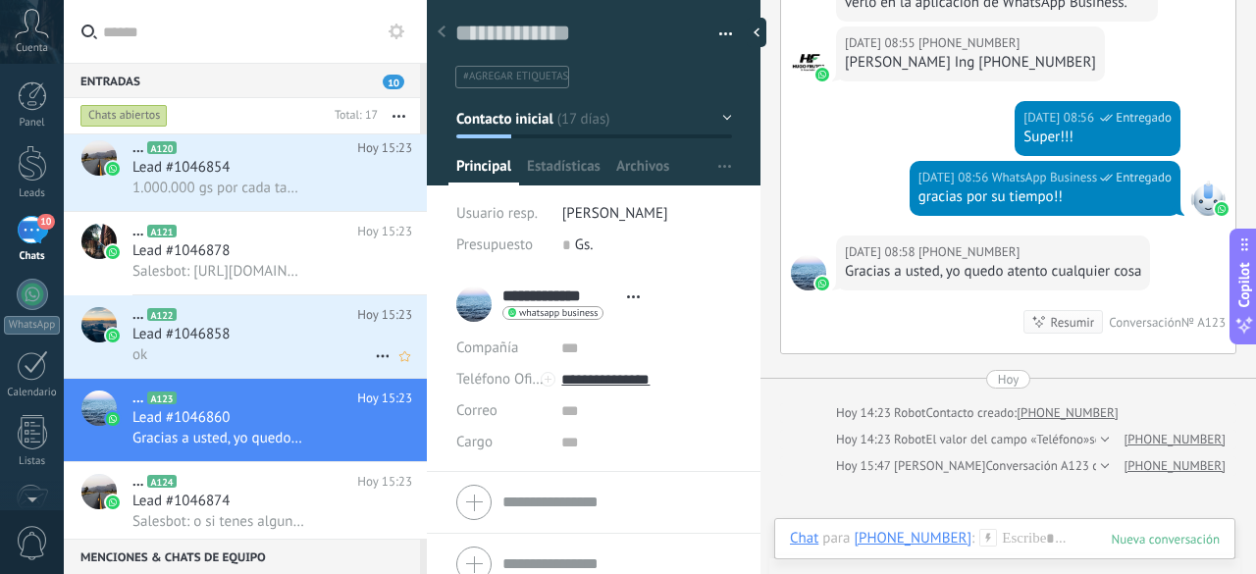
scroll to position [507, 0]
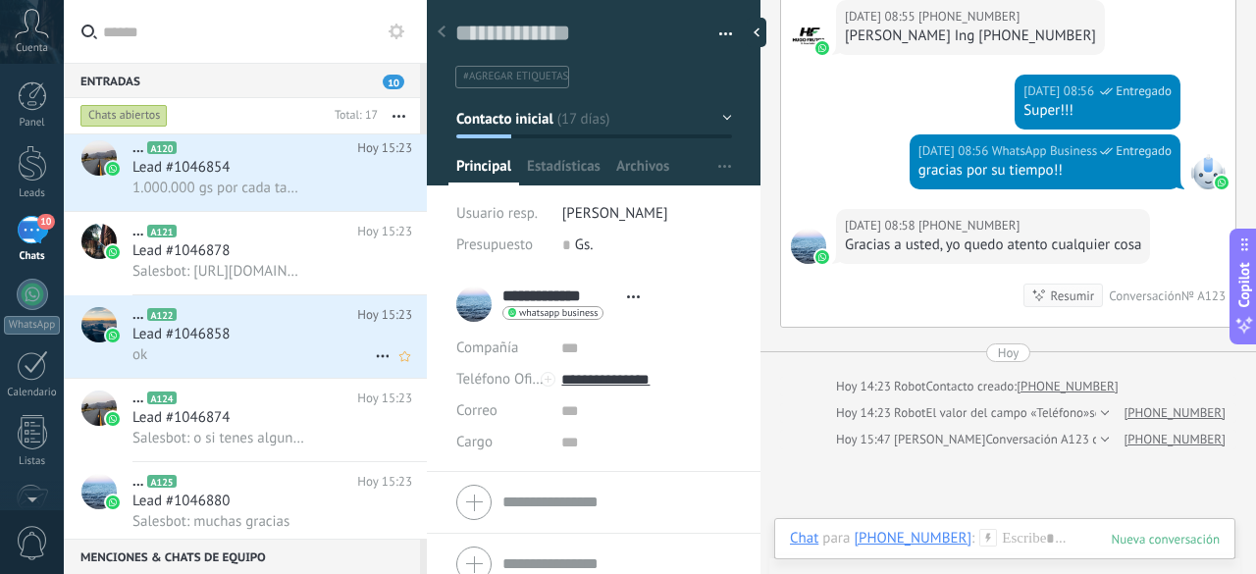
click at [245, 344] on div "Lead #1046858" at bounding box center [272, 335] width 280 height 20
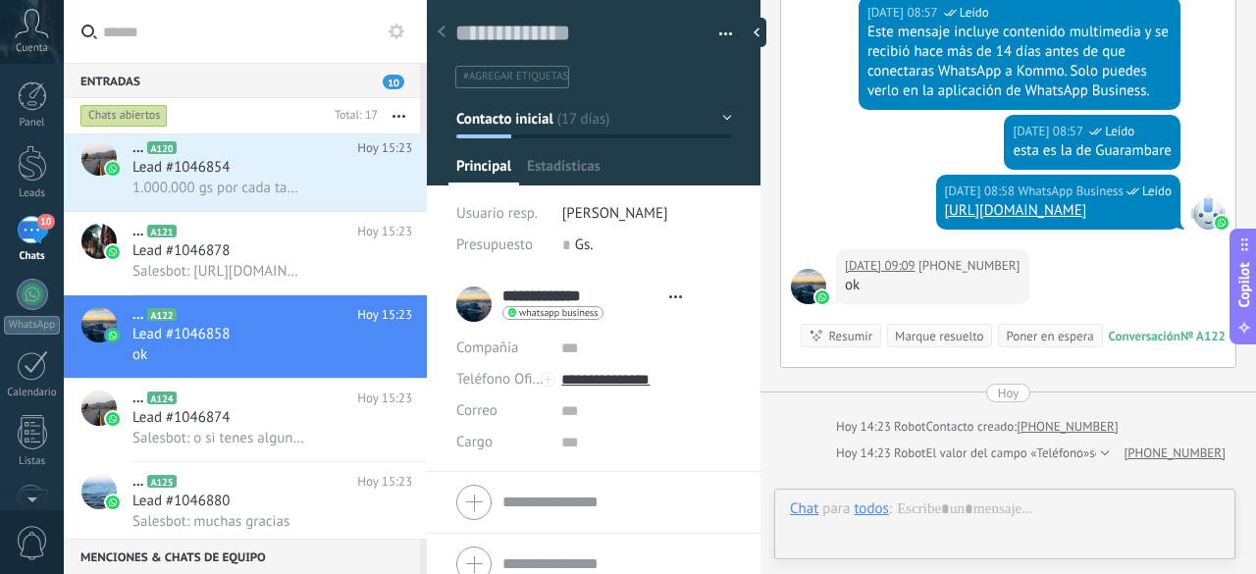
scroll to position [29, 0]
click at [917, 327] on div "Marque resuelto" at bounding box center [939, 336] width 88 height 19
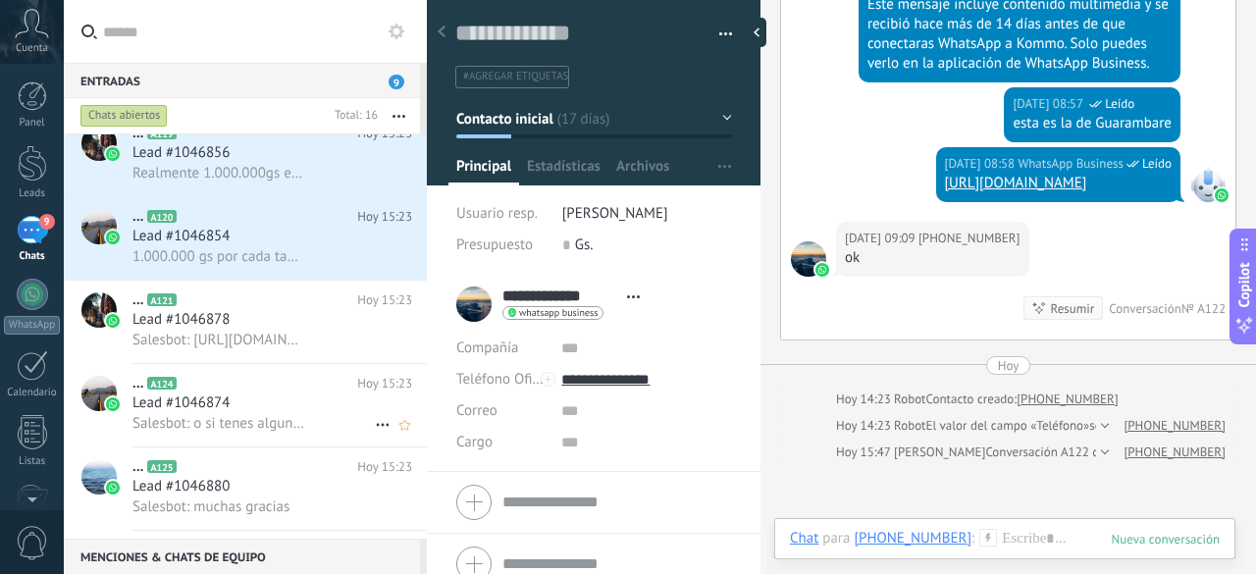
scroll to position [945, 0]
click at [270, 260] on span "1.000.000 gs por cada tasación !" at bounding box center [218, 257] width 172 height 19
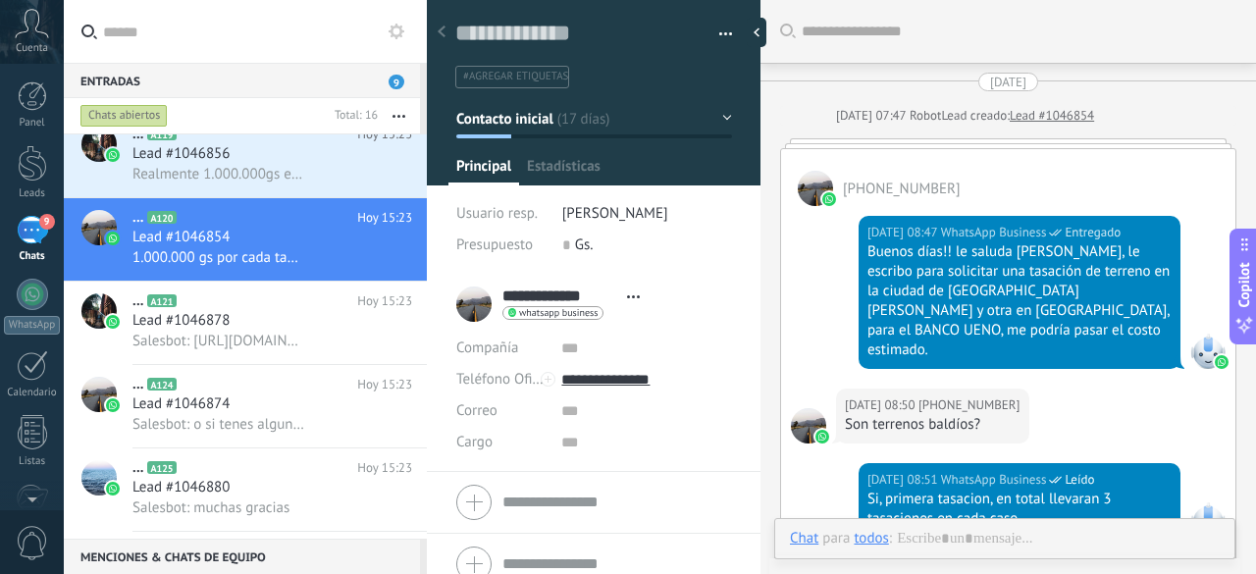
scroll to position [308, 0]
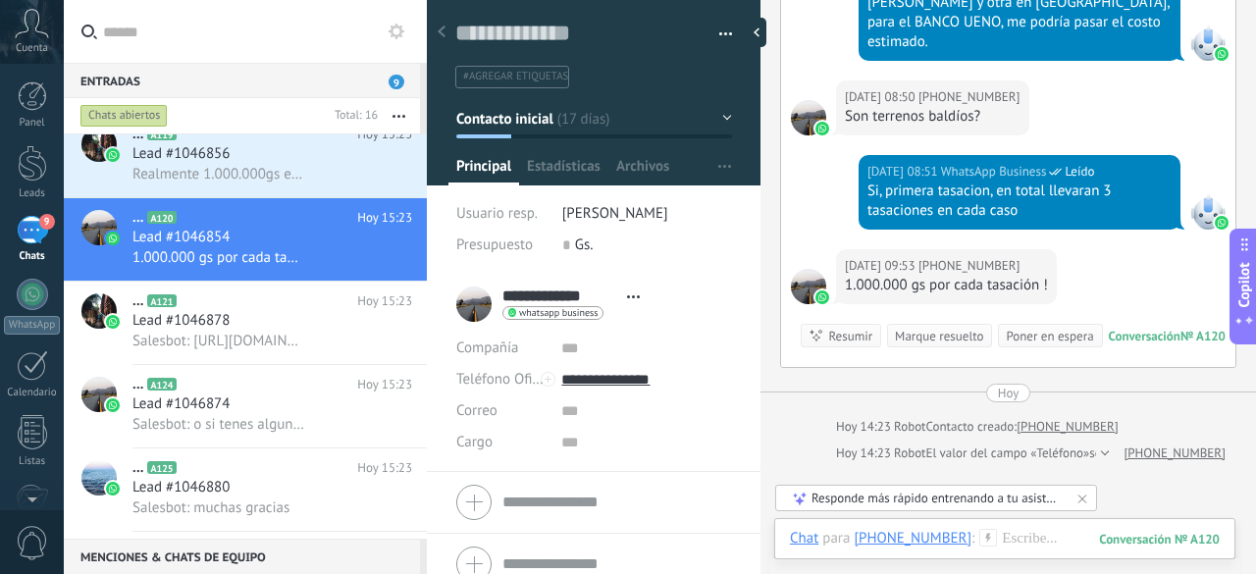
click at [919, 327] on div "Marque resuelto" at bounding box center [939, 336] width 88 height 19
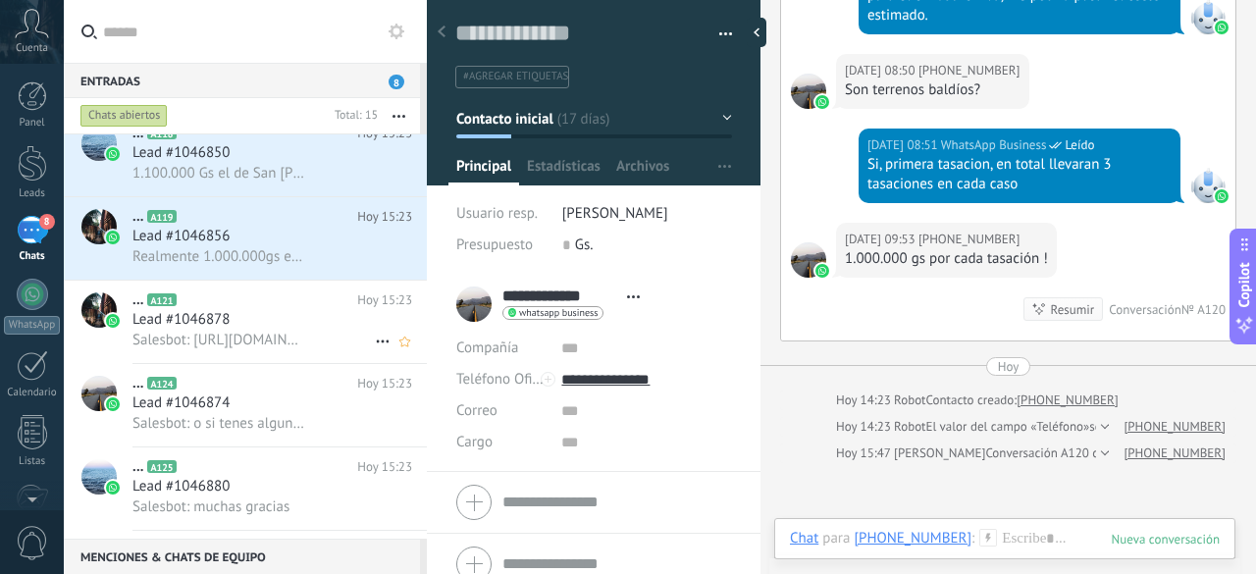
scroll to position [861, 0]
click at [281, 244] on div "Lead #1046856" at bounding box center [272, 238] width 280 height 20
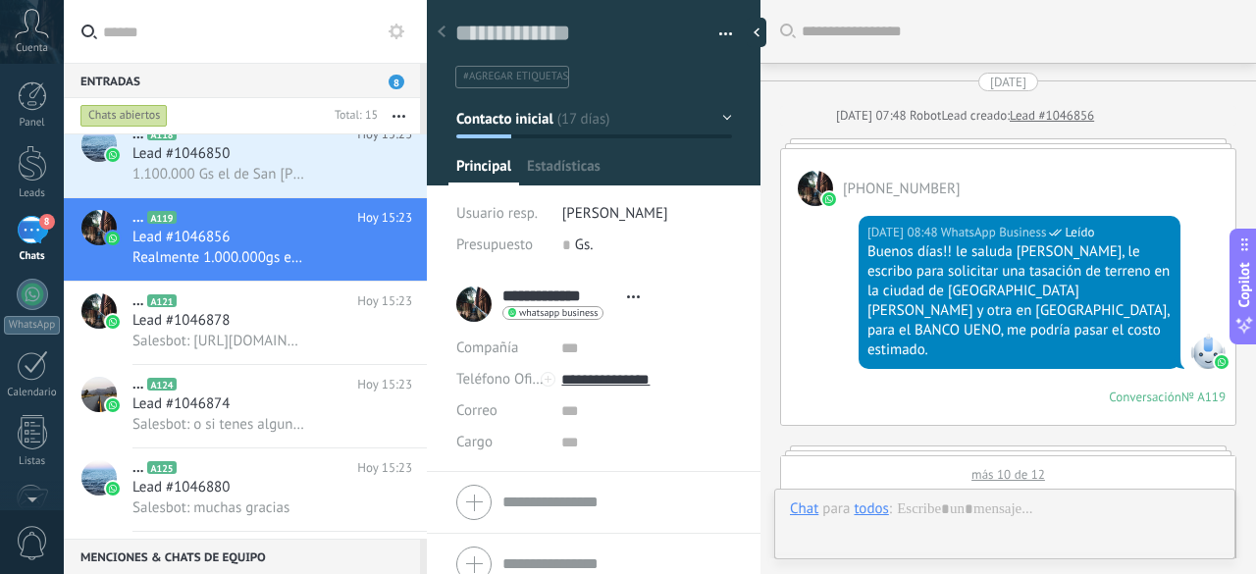
scroll to position [1040, 0]
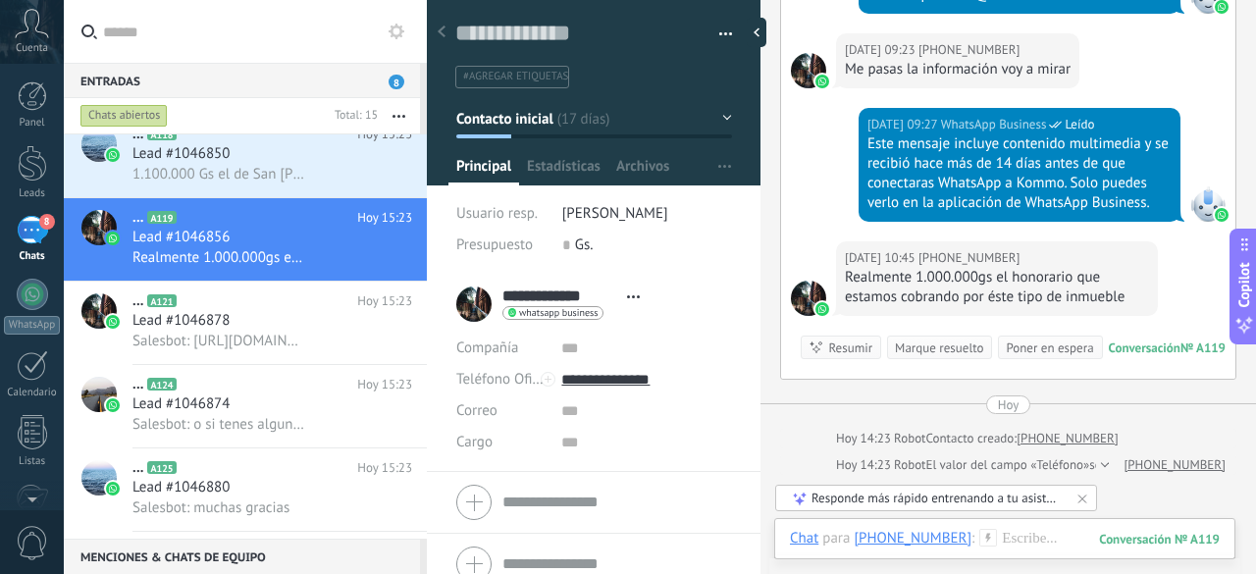
click at [948, 339] on div "Marque resuelto" at bounding box center [939, 348] width 88 height 19
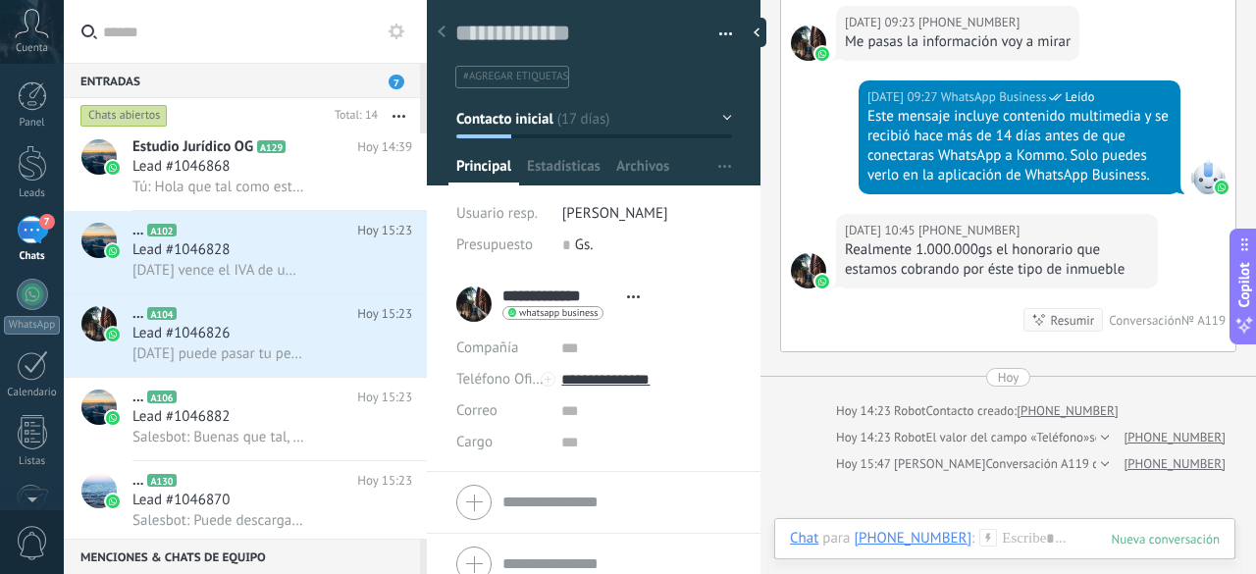
scroll to position [0, 0]
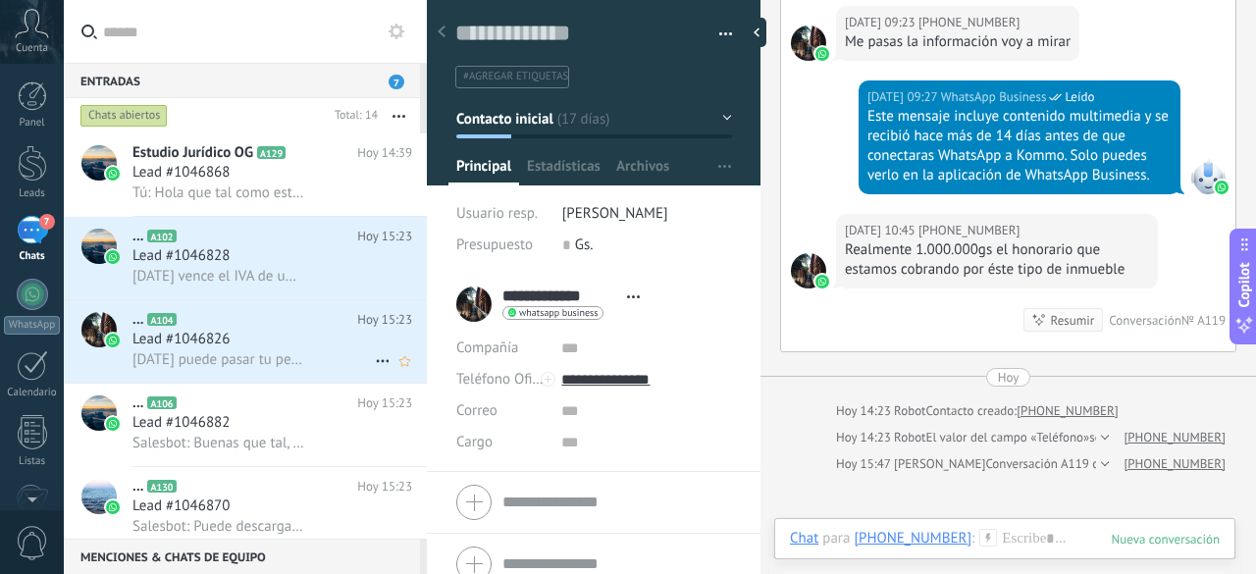
click at [290, 340] on div "Lead #1046826" at bounding box center [272, 340] width 280 height 20
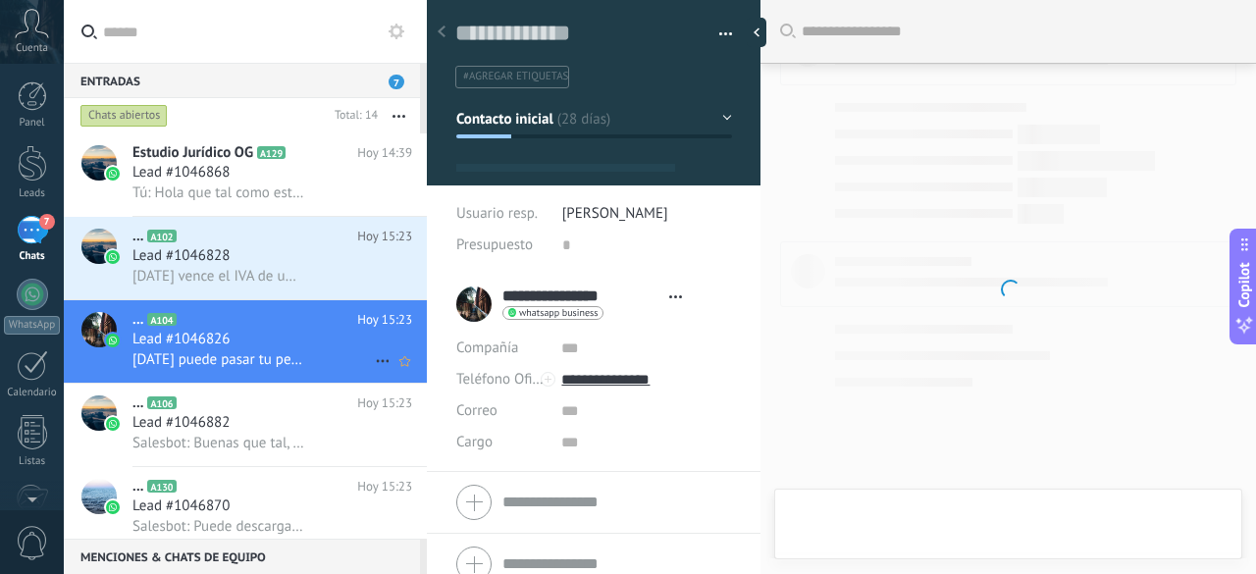
type textarea "**********"
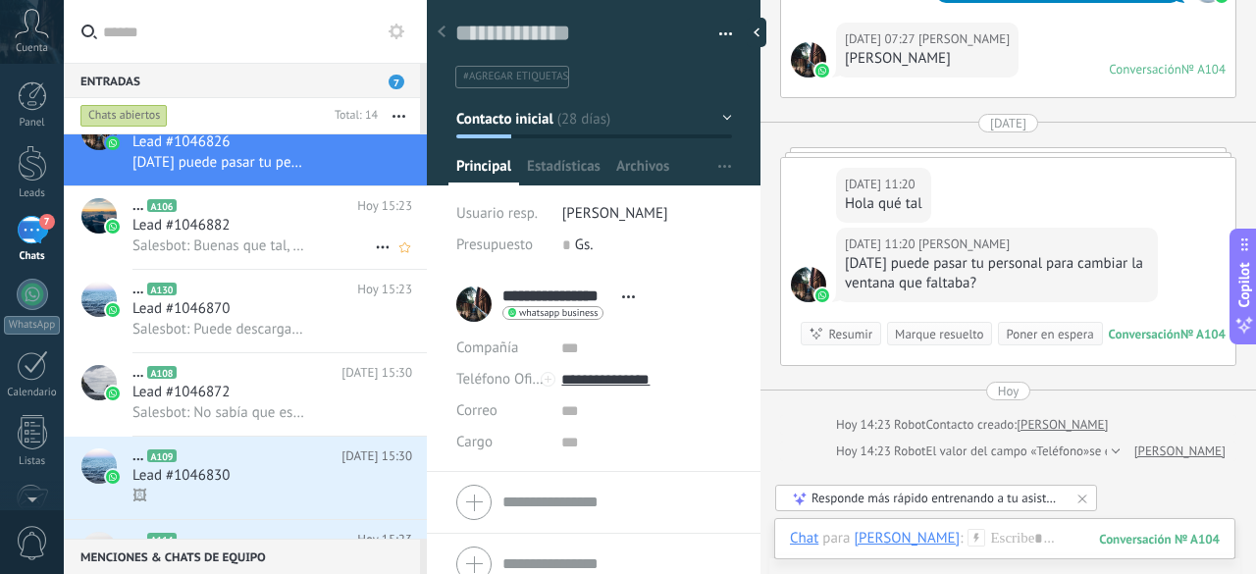
scroll to position [294, 0]
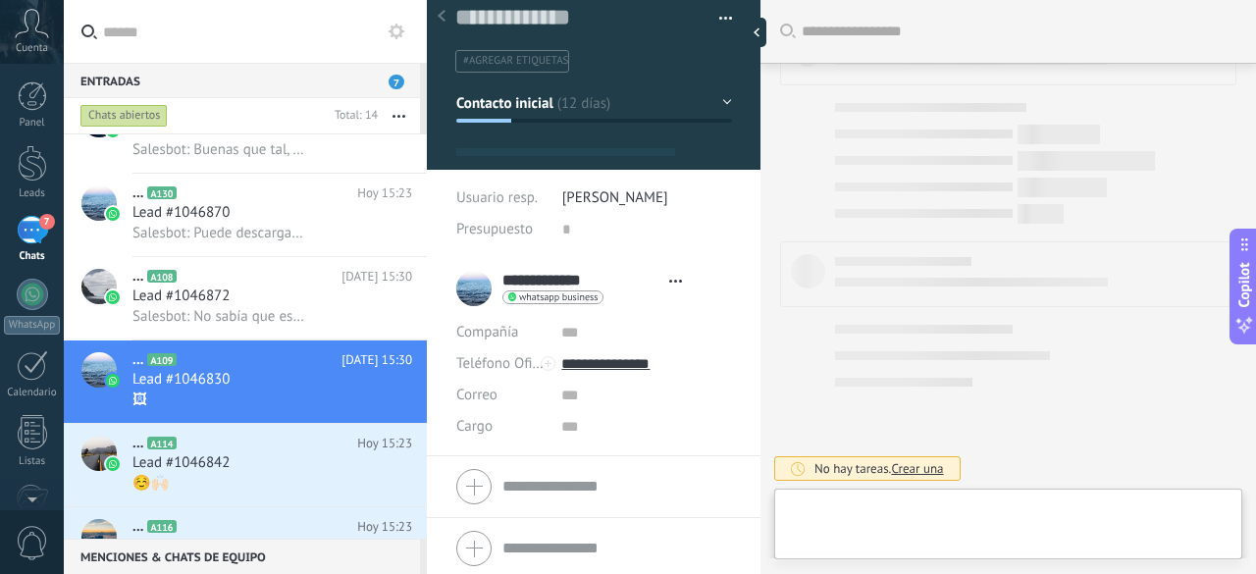
scroll to position [20, 0]
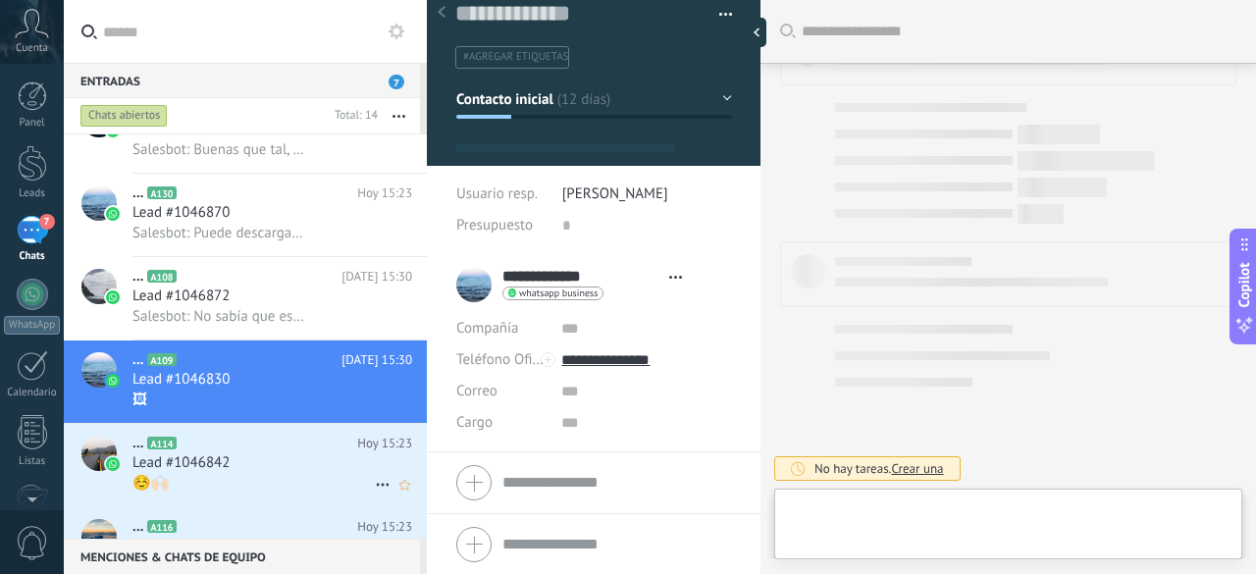
click at [324, 470] on div "Lead #1046842" at bounding box center [272, 463] width 280 height 20
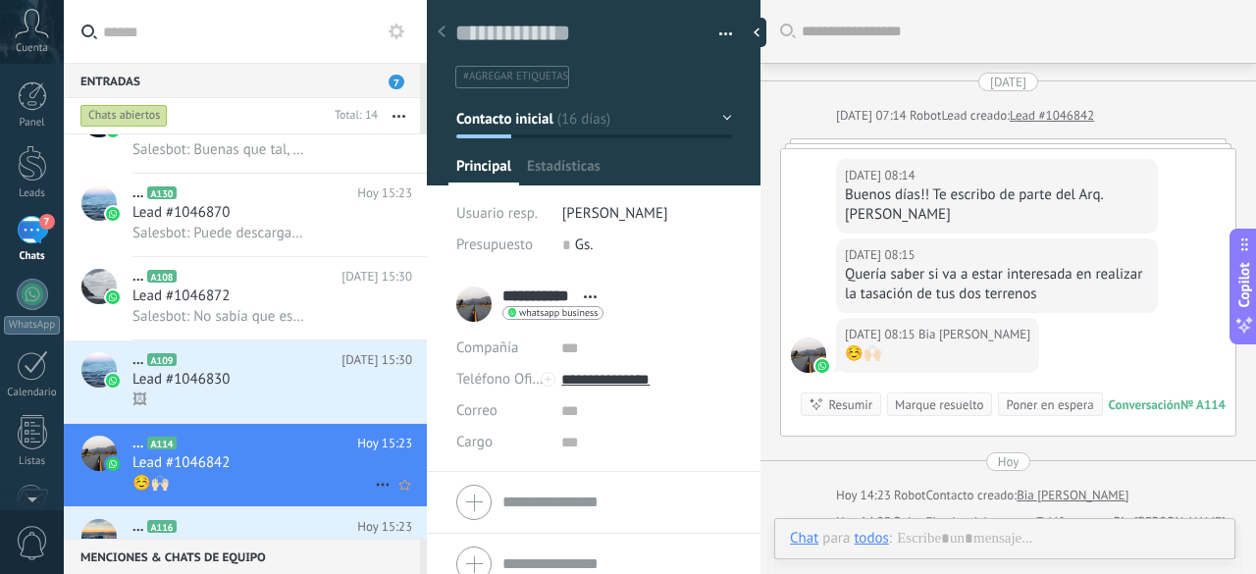
scroll to position [88, 0]
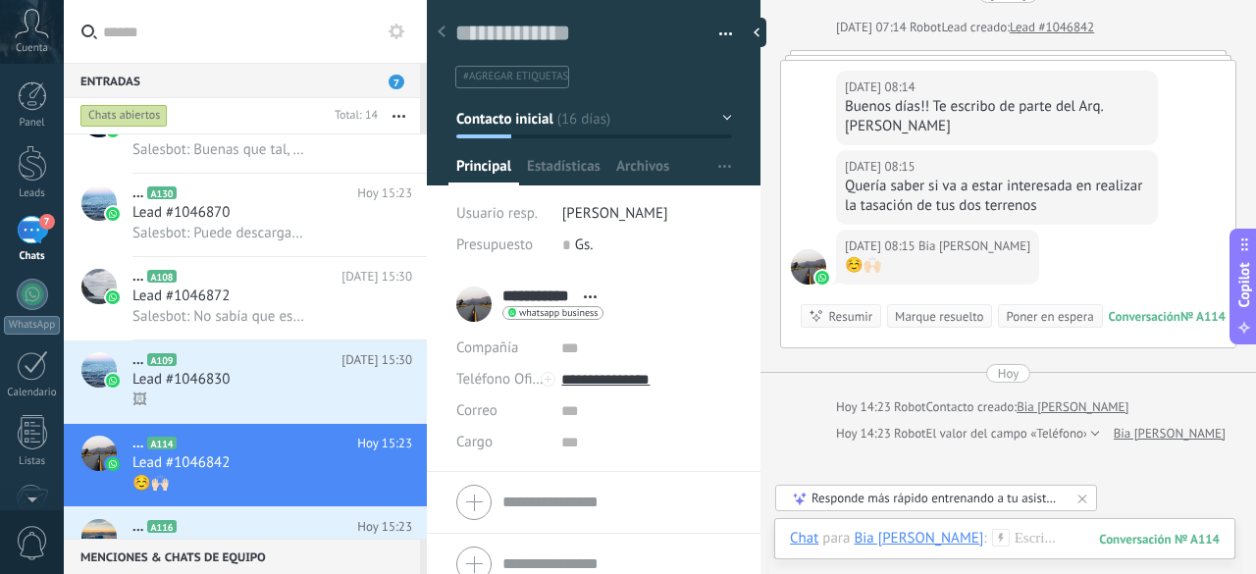
click at [956, 313] on div "Marque resuelto" at bounding box center [939, 316] width 88 height 19
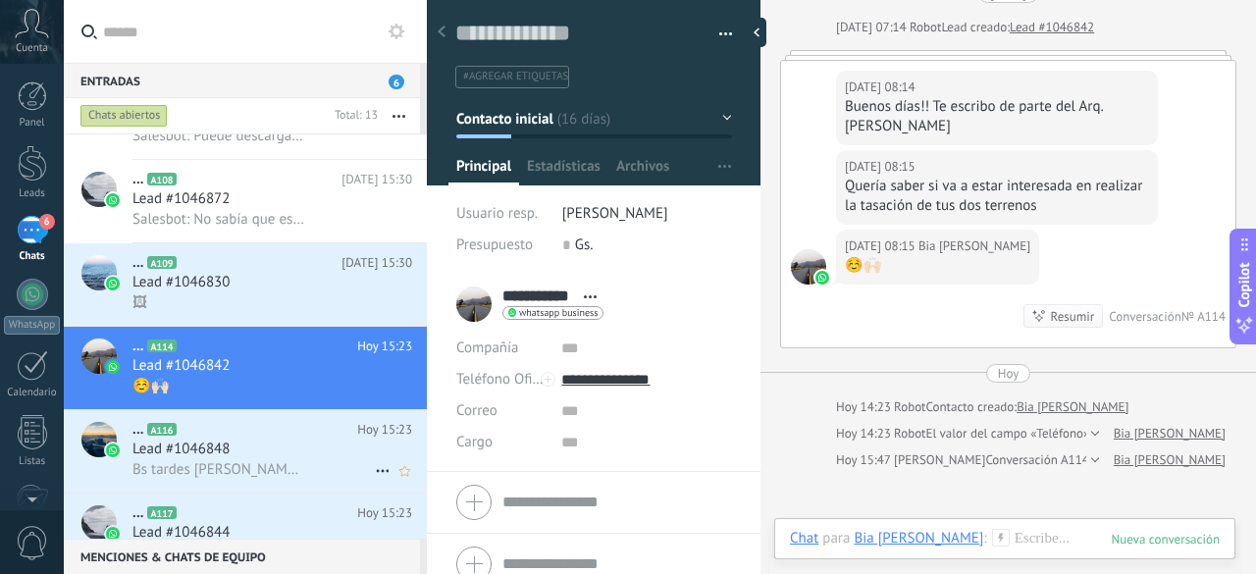
scroll to position [115, 0]
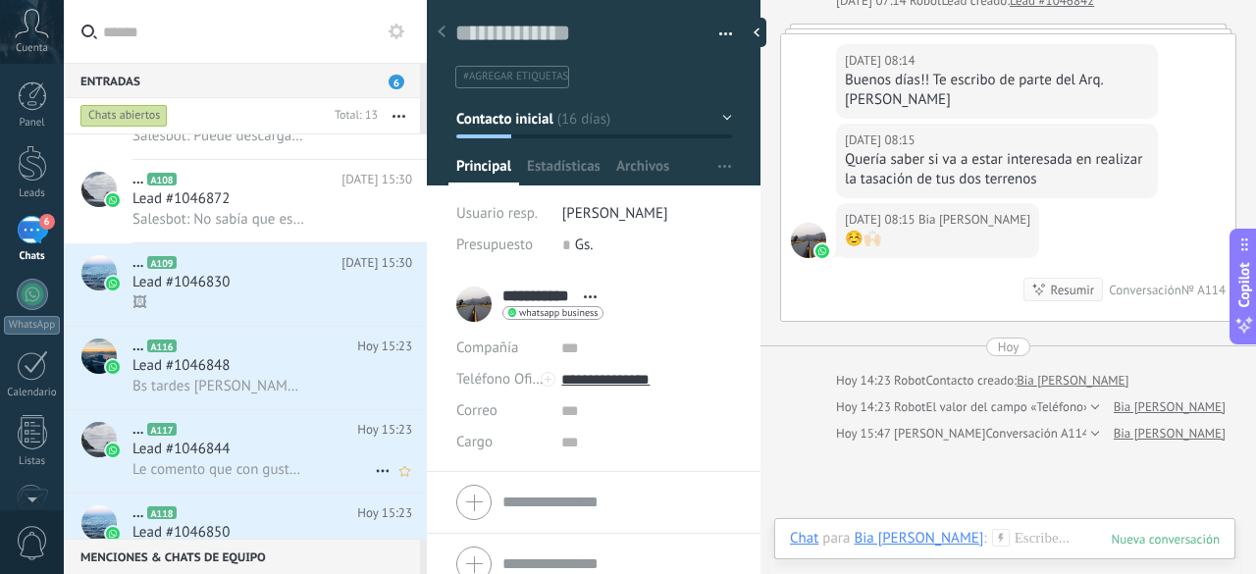
click at [281, 459] on div "Lead #1046844" at bounding box center [272, 450] width 280 height 20
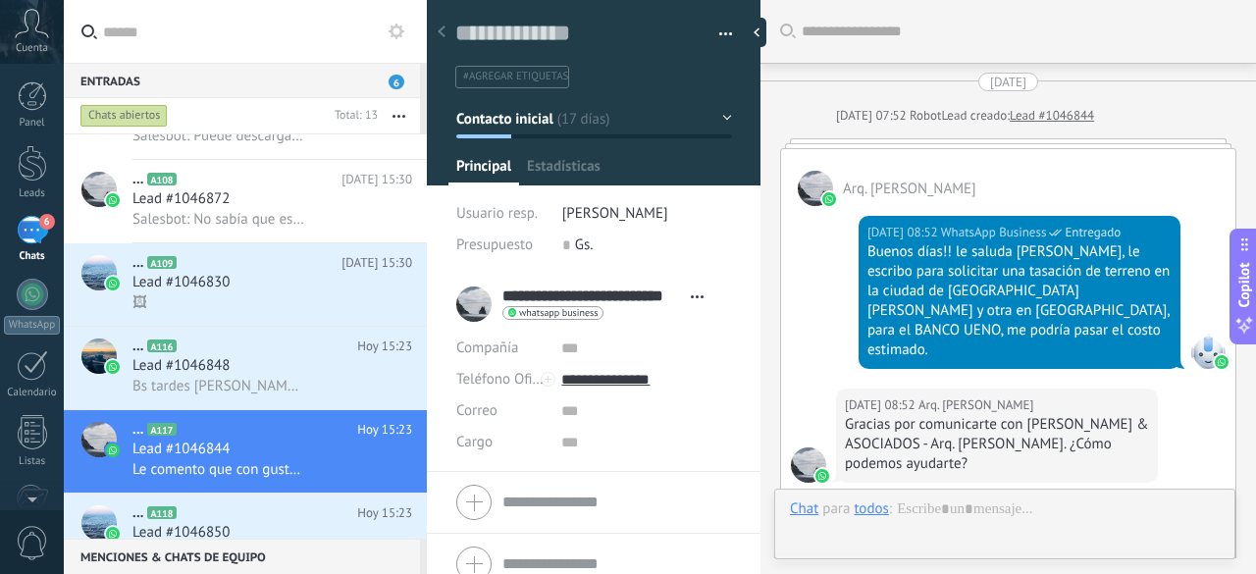
scroll to position [595, 0]
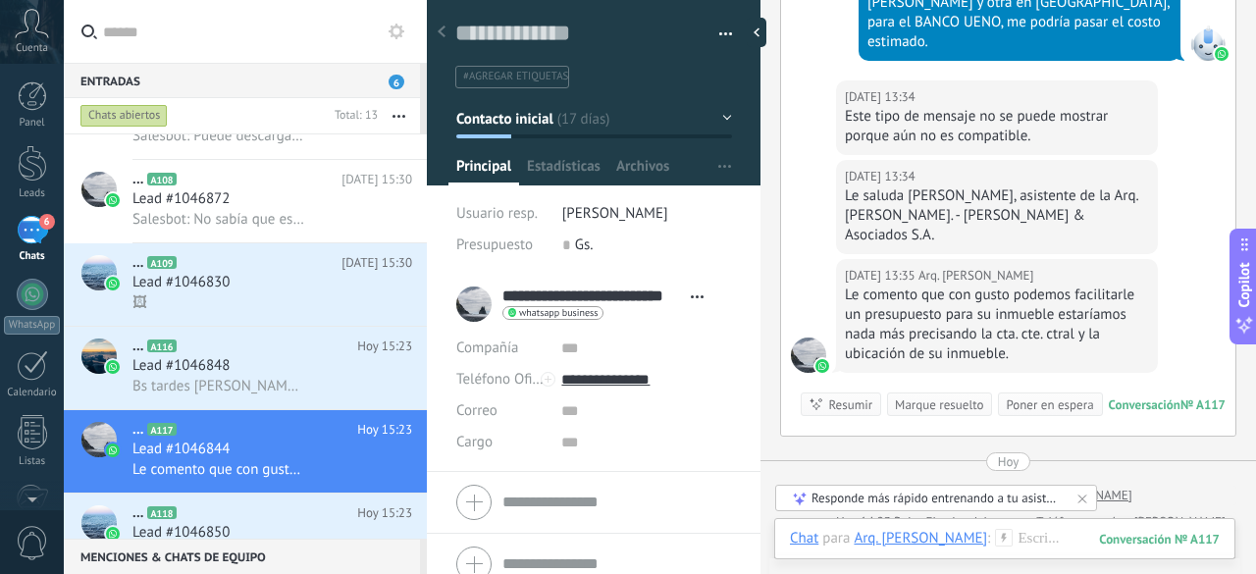
click at [936, 395] on div "Marque resuelto" at bounding box center [939, 404] width 88 height 19
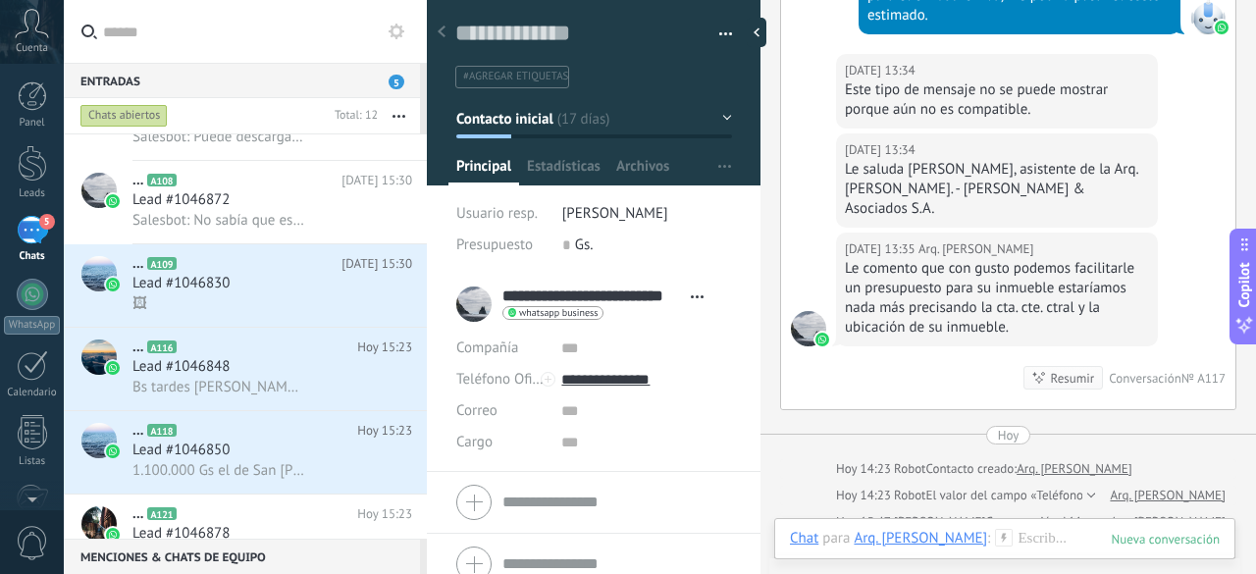
scroll to position [491, 0]
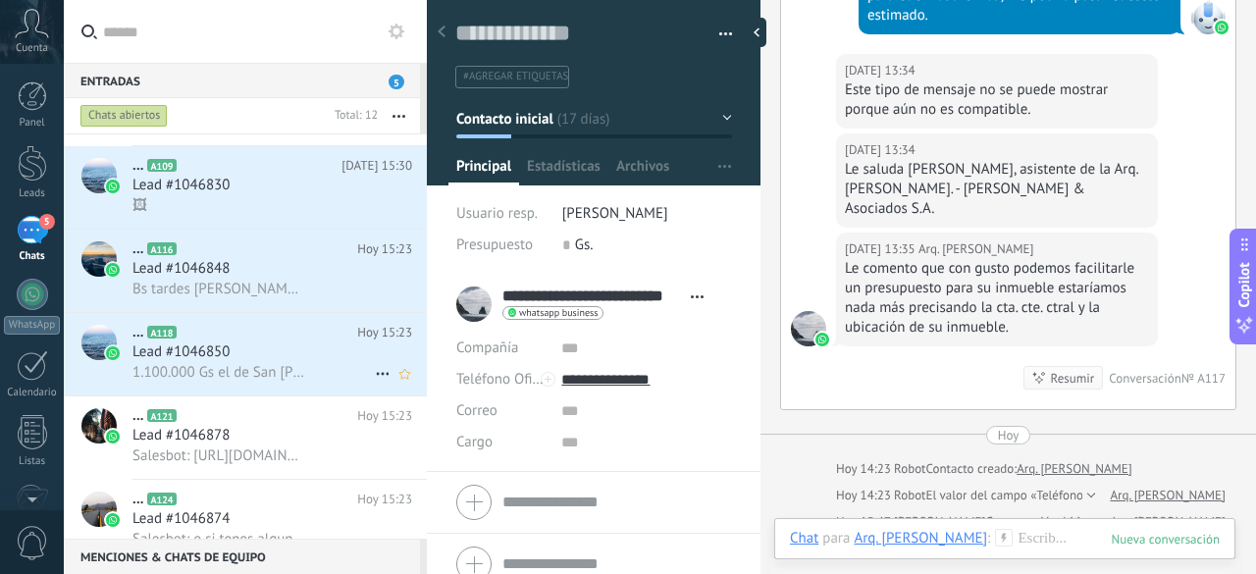
click at [305, 383] on h3 "1.100.000 Gs el de San [PERSON_NAME] 1.400.000 Gs el de [GEOGRAPHIC_DATA]" at bounding box center [223, 373] width 182 height 20
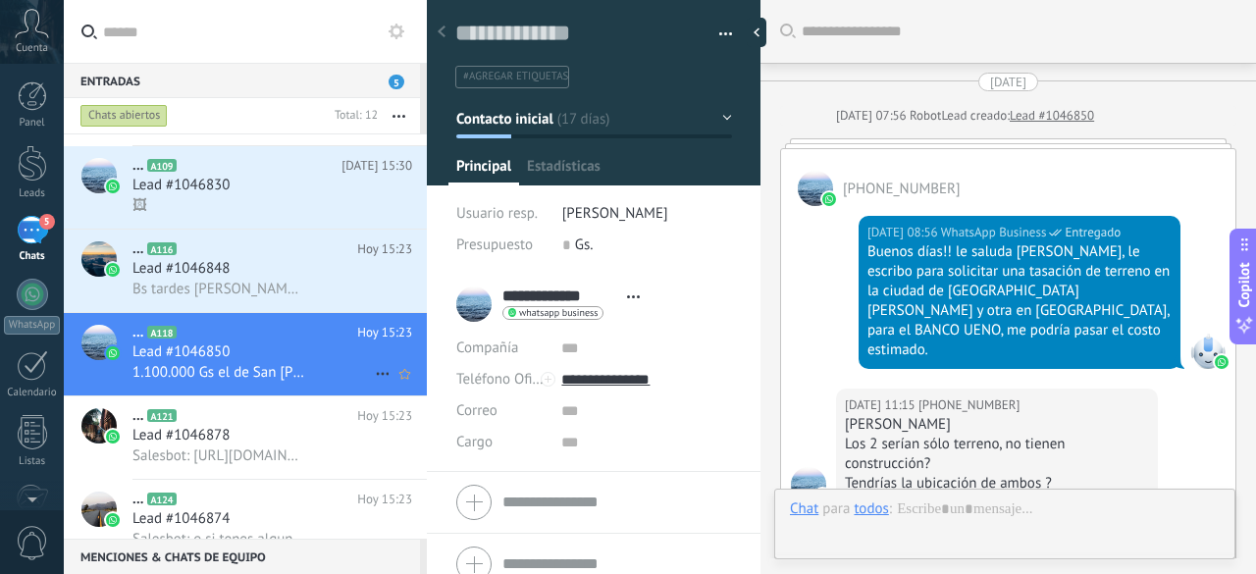
scroll to position [657, 0]
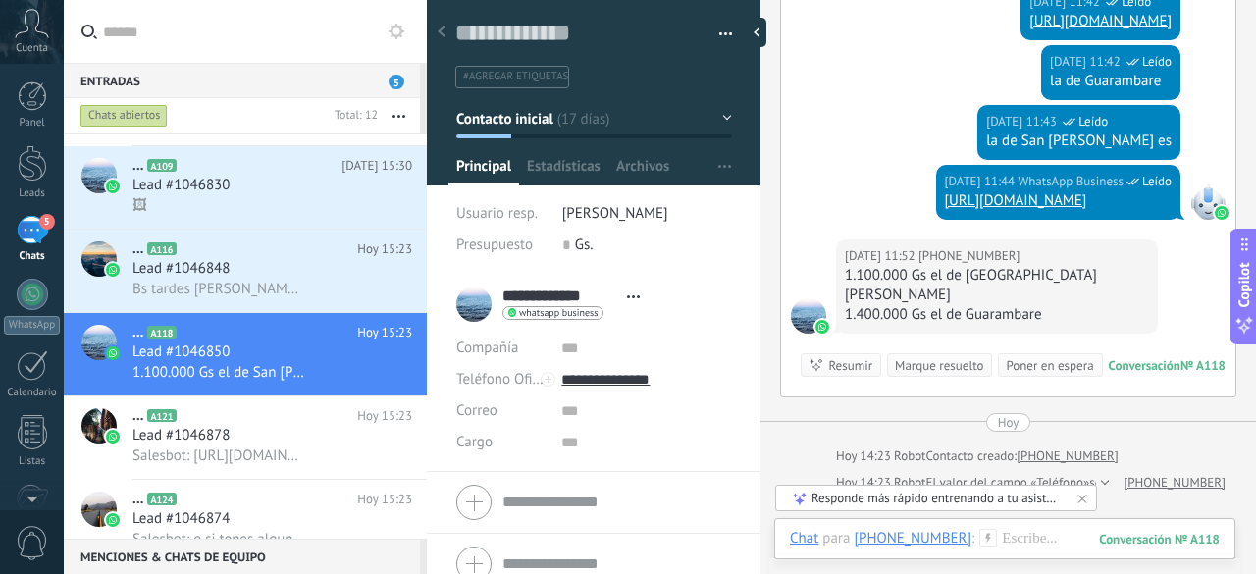
click at [942, 356] on div "Marque resuelto" at bounding box center [939, 365] width 88 height 19
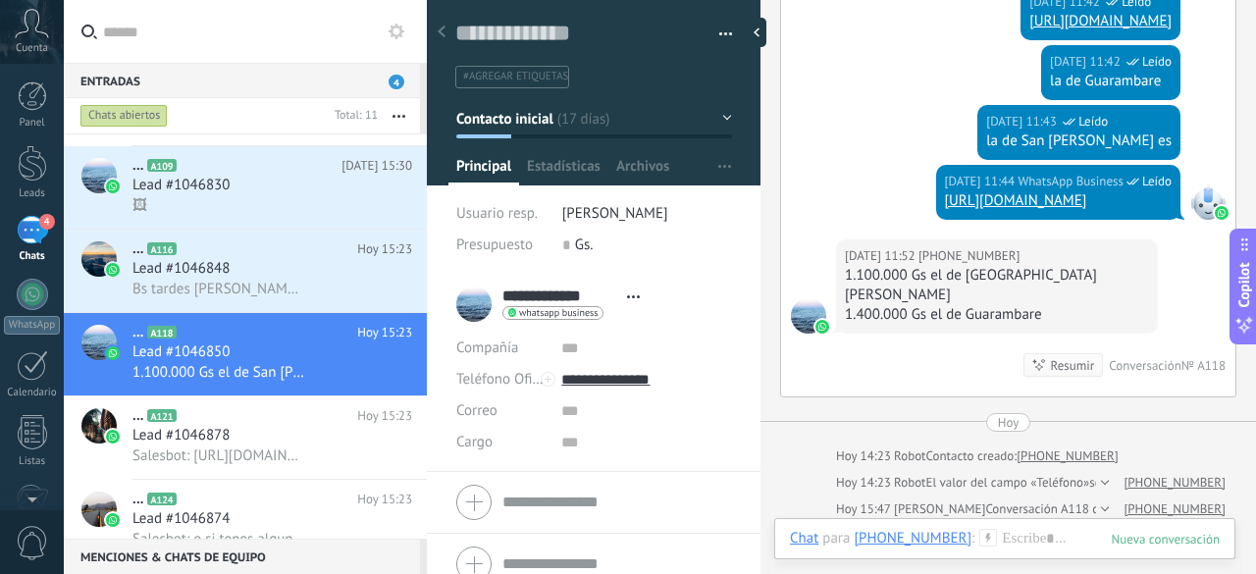
scroll to position [684, 0]
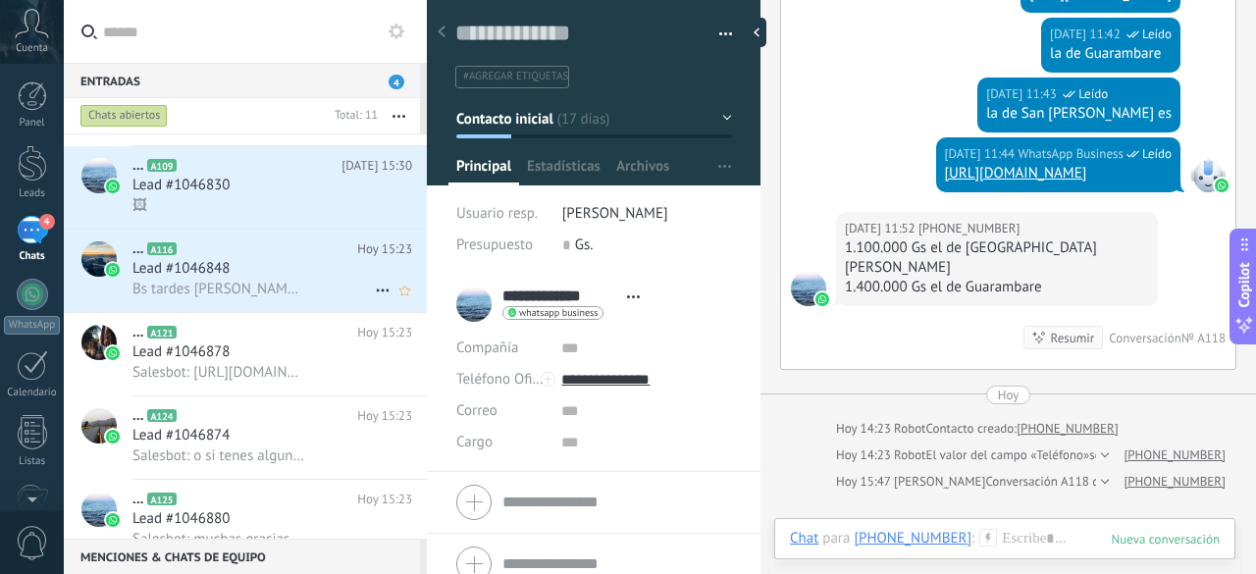
click at [268, 290] on span "Bs tardes [PERSON_NAME] de continuar con los requisitos te quiero comentar que …" at bounding box center [218, 289] width 172 height 19
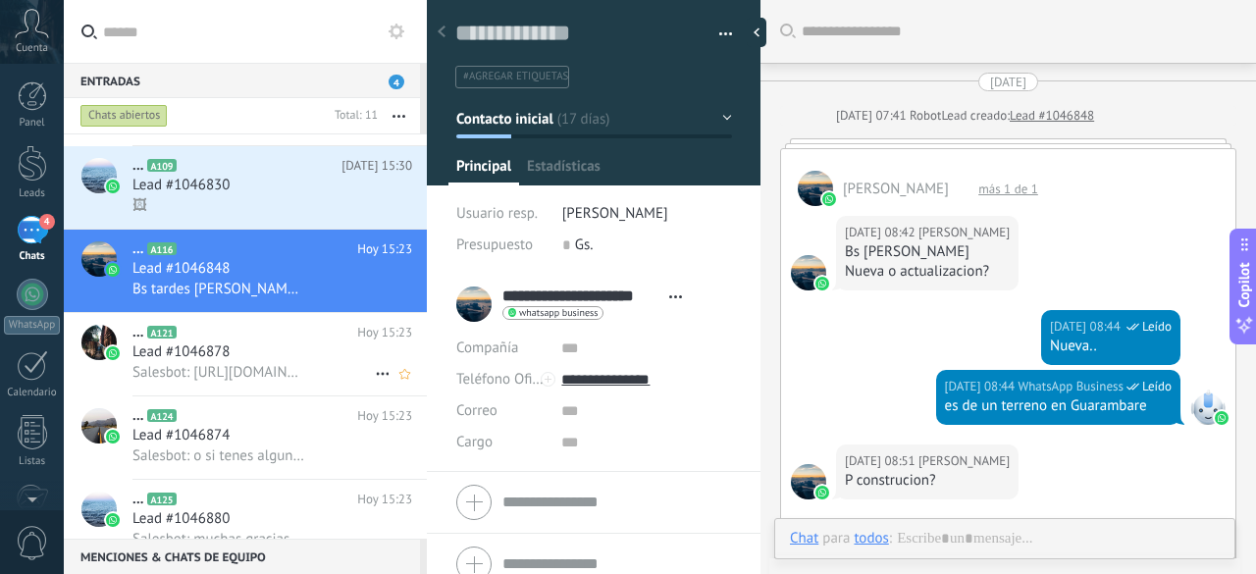
scroll to position [711, 0]
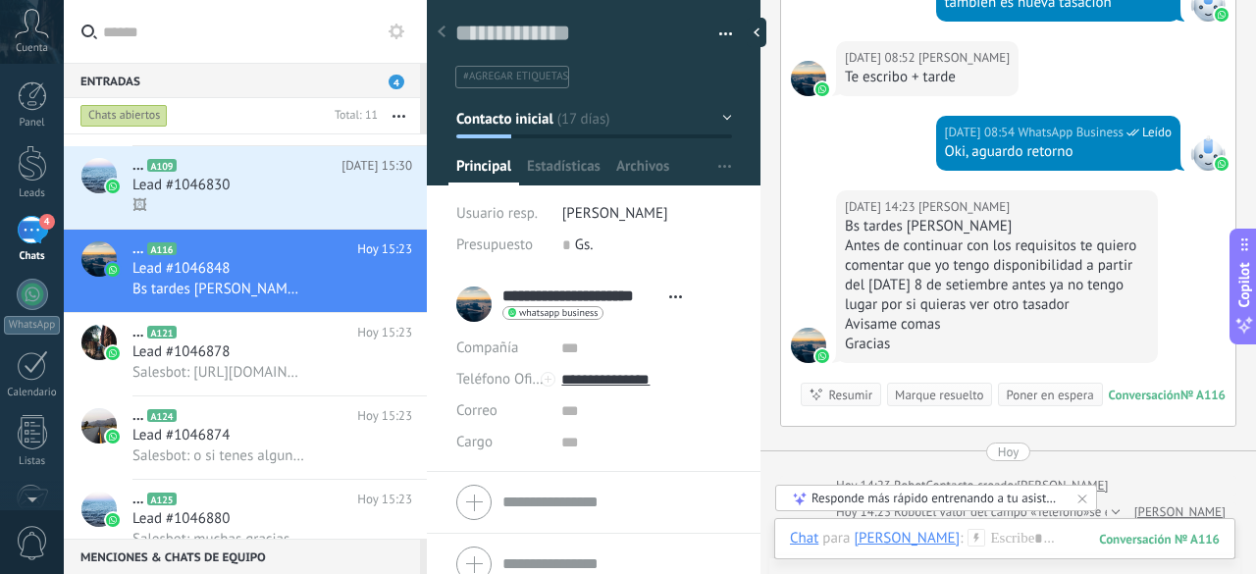
click at [915, 386] on div "Marque resuelto" at bounding box center [939, 395] width 88 height 19
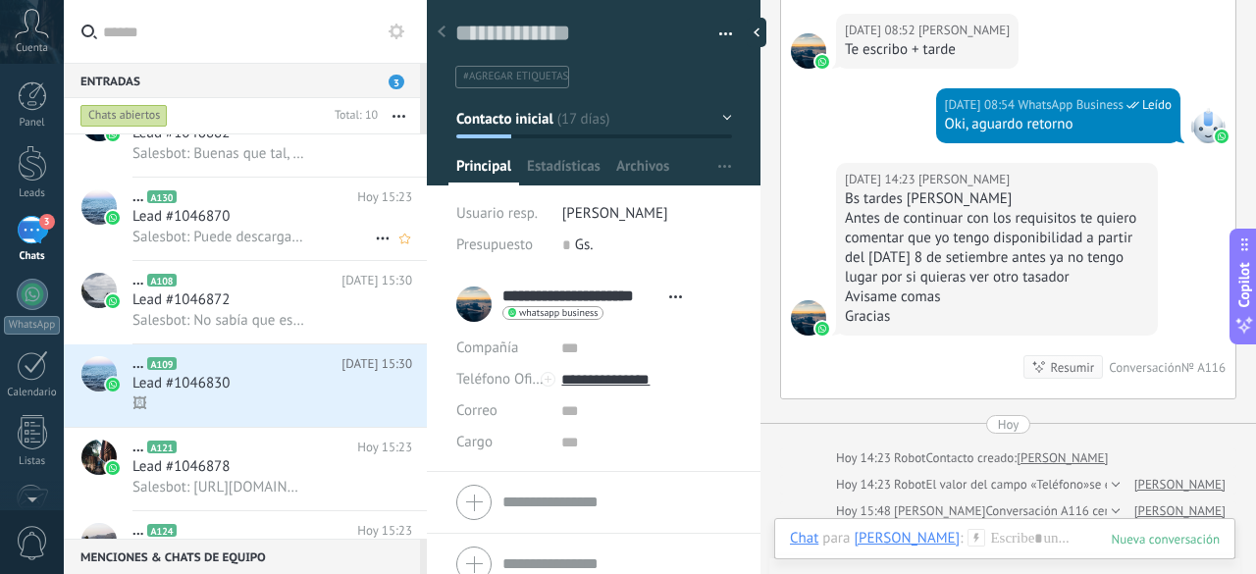
scroll to position [0, 0]
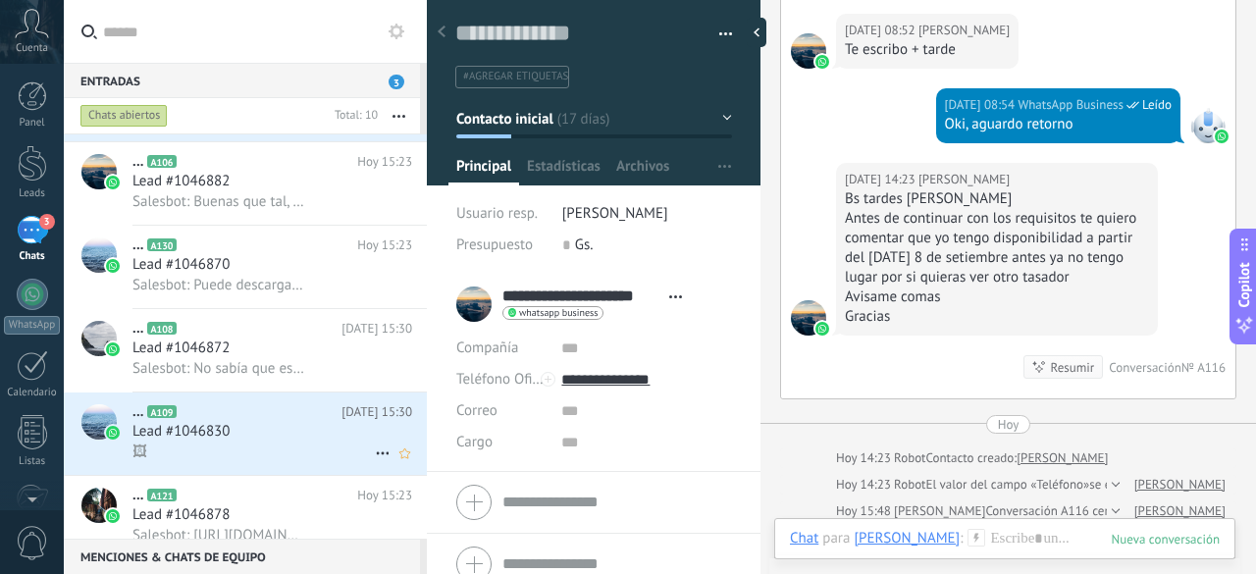
click at [265, 431] on div "Lead #1046830" at bounding box center [272, 432] width 280 height 20
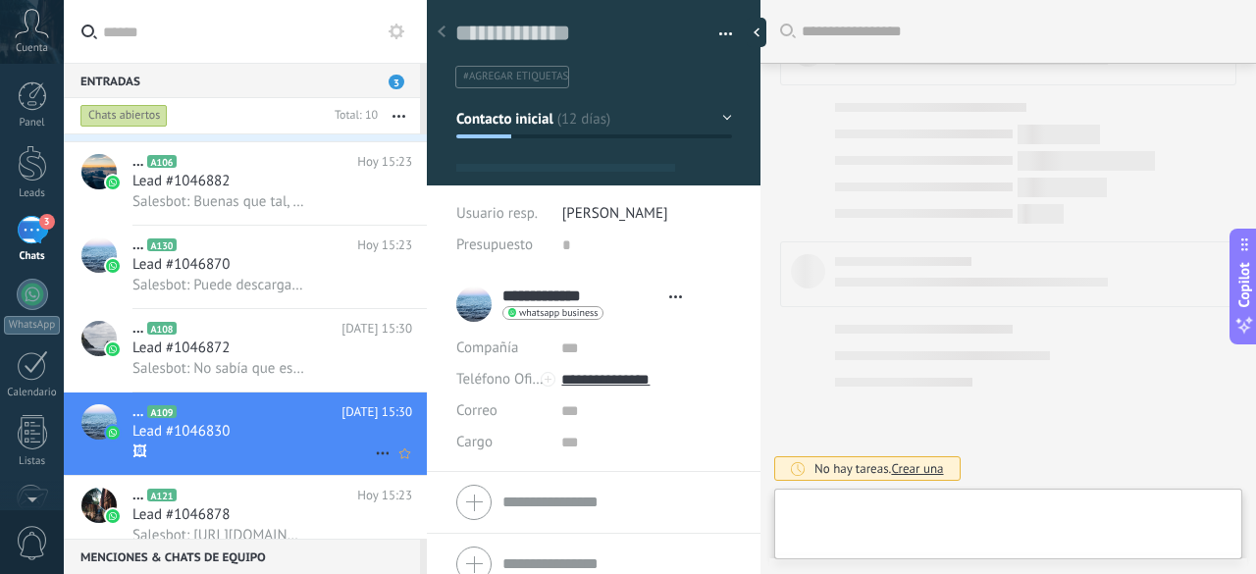
click at [382, 456] on icon at bounding box center [383, 454] width 24 height 24
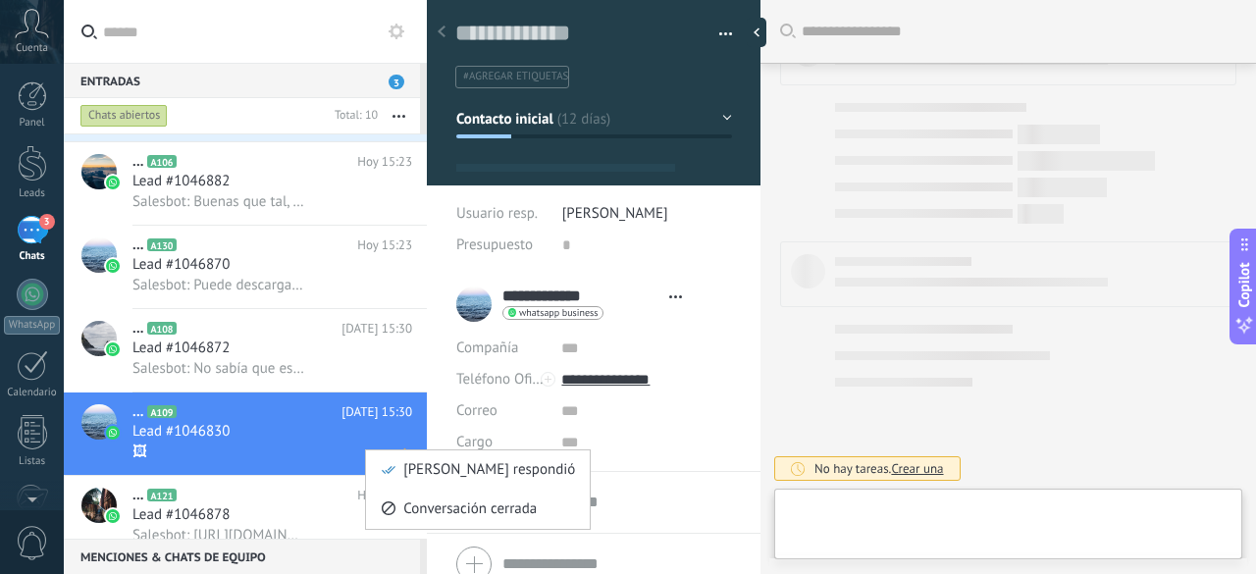
click at [417, 471] on span "[PERSON_NAME] respondió" at bounding box center [489, 469] width 172 height 39
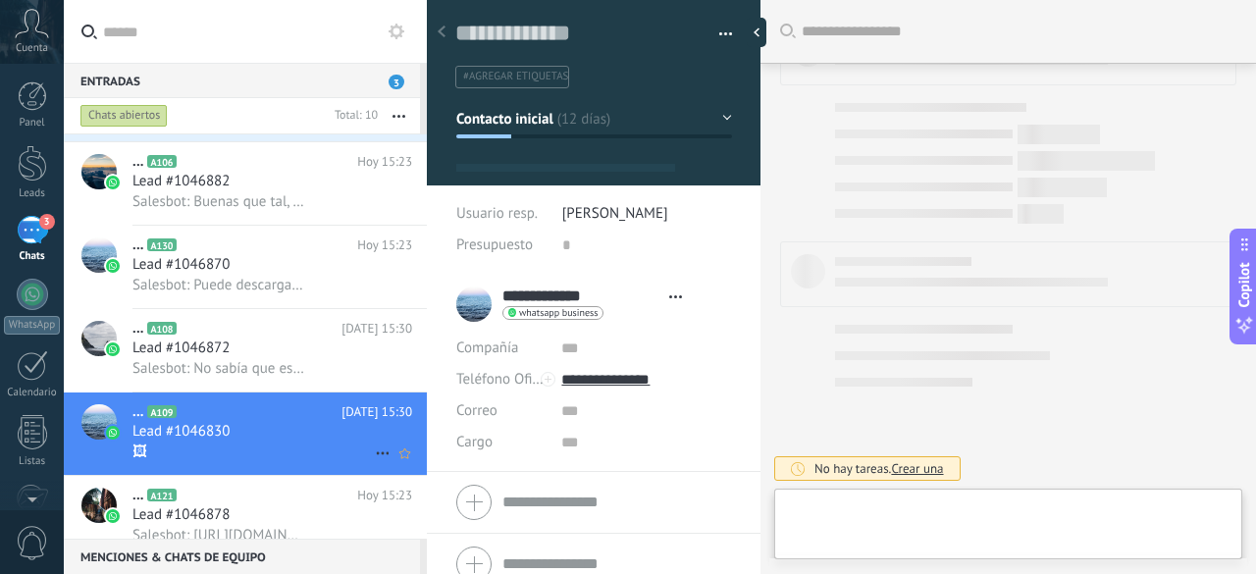
type textarea "**********"
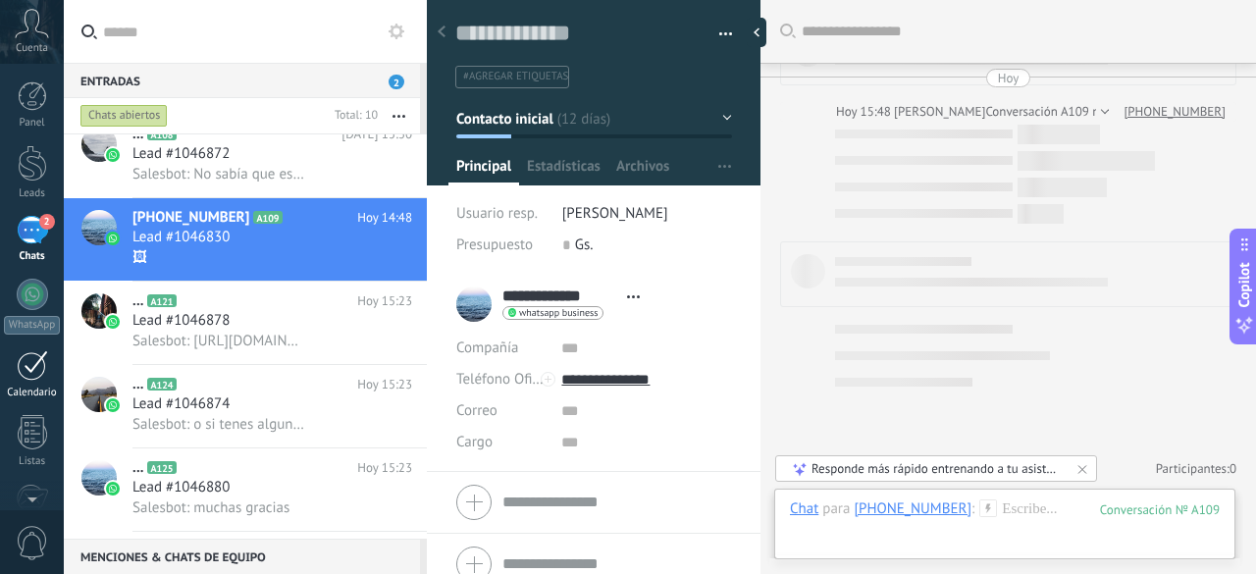
click at [33, 368] on div at bounding box center [32, 365] width 31 height 30
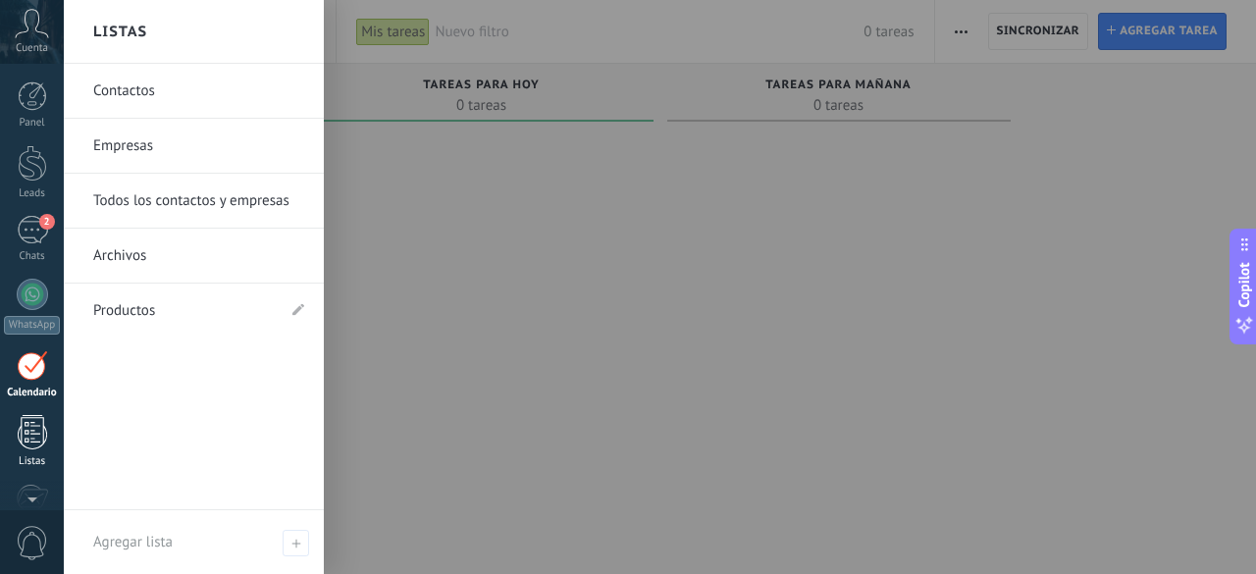
click at [39, 441] on div at bounding box center [32, 432] width 29 height 34
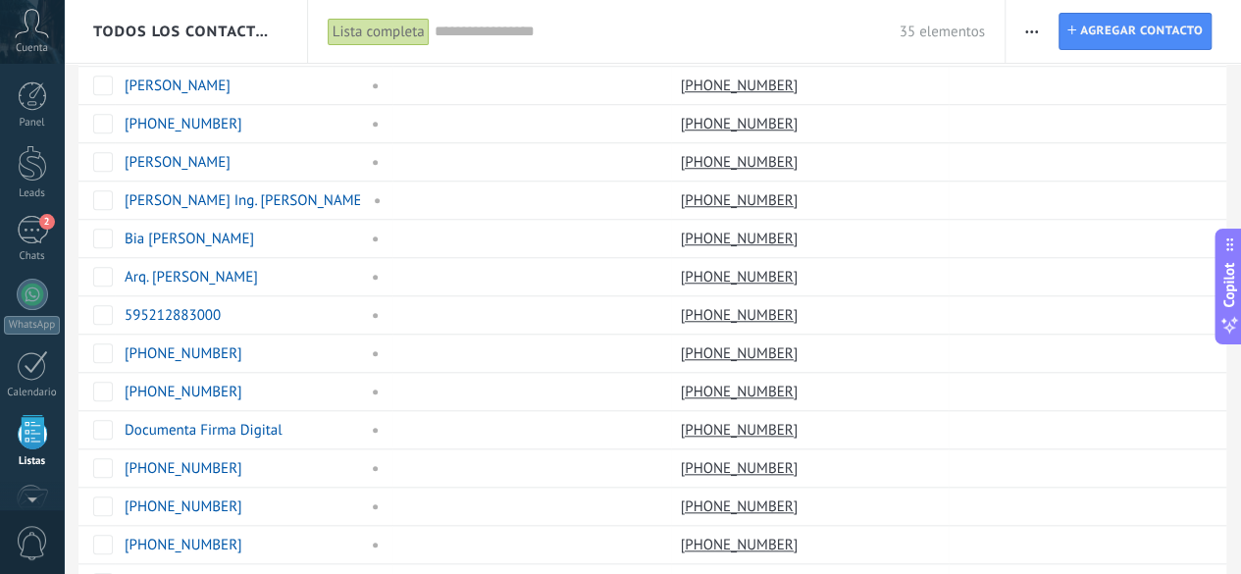
scroll to position [741, 0]
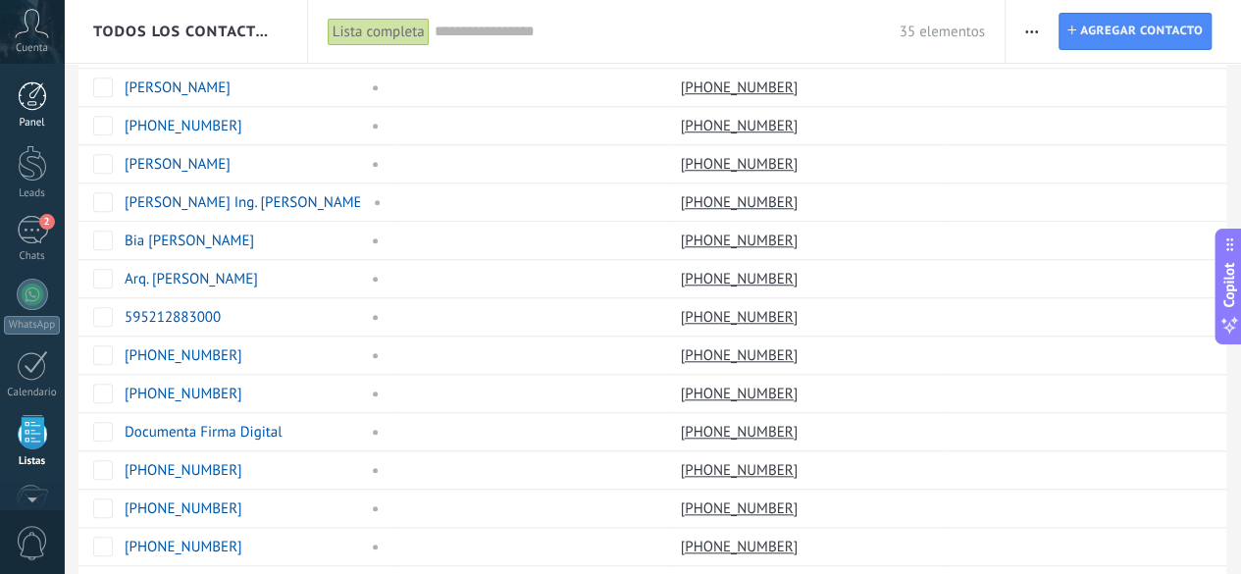
click at [34, 101] on div at bounding box center [32, 95] width 29 height 29
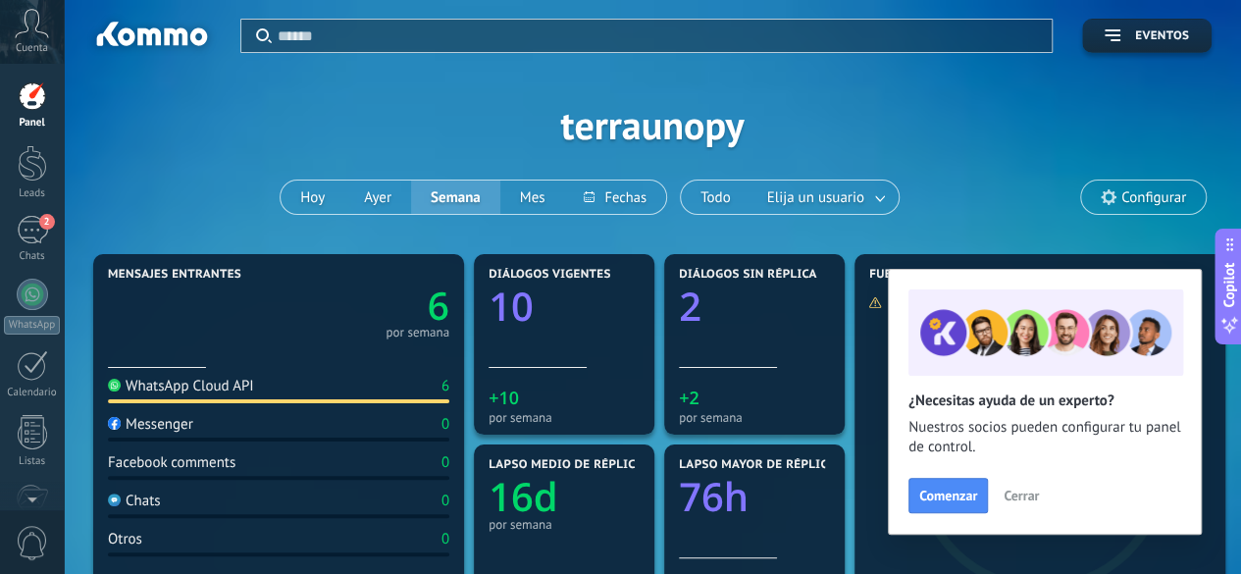
click at [1026, 497] on span "Cerrar" at bounding box center [1021, 496] width 35 height 14
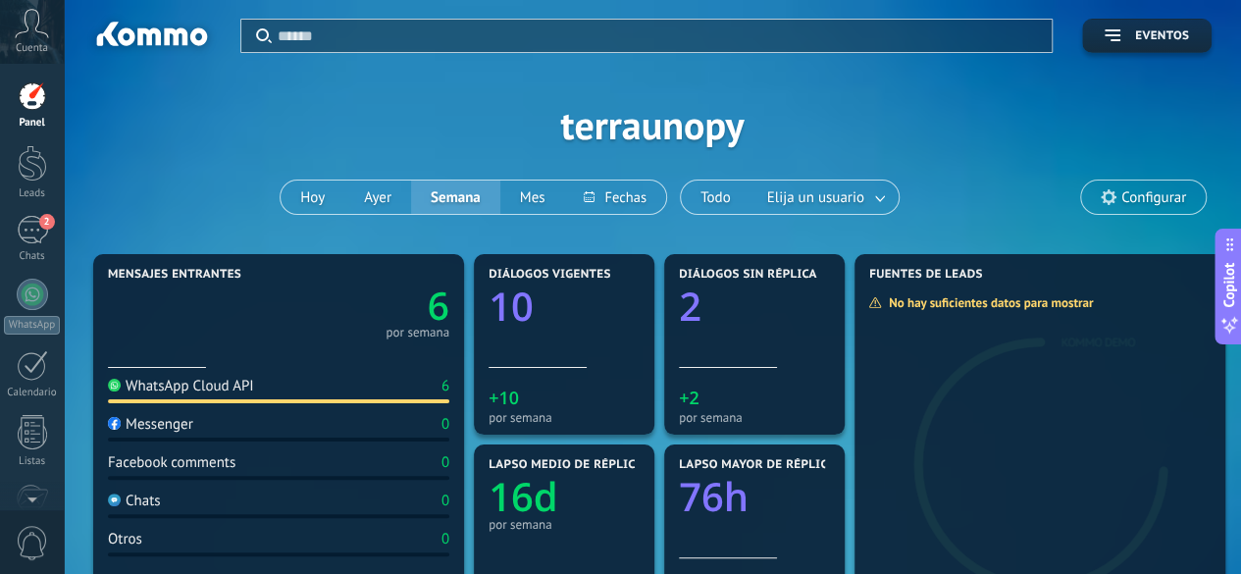
click at [29, 28] on icon at bounding box center [32, 23] width 34 height 29
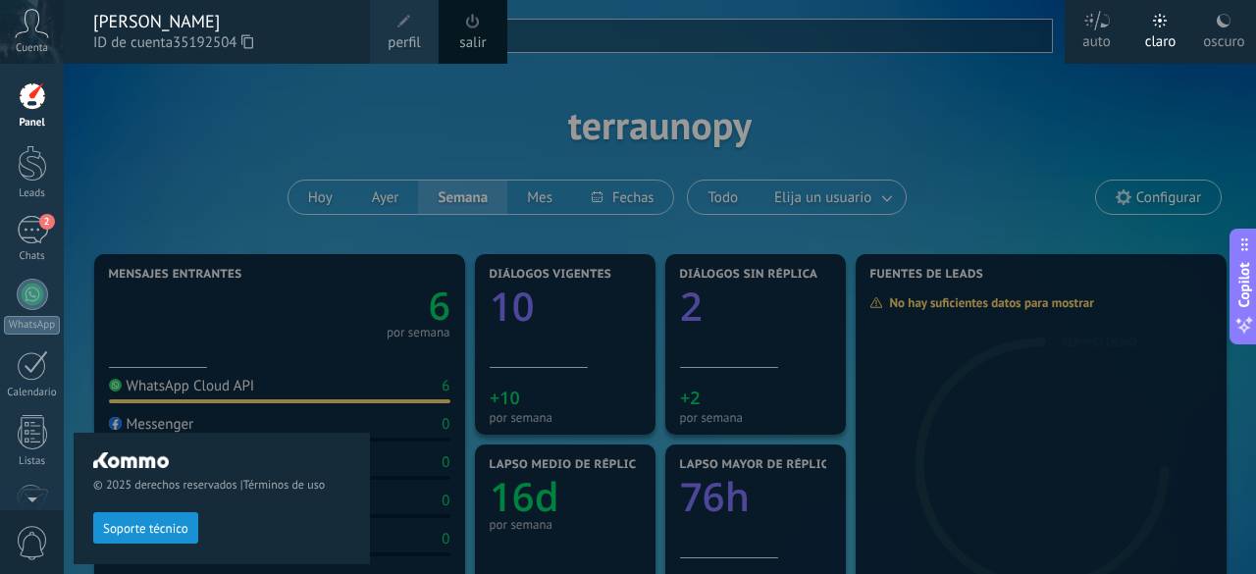
click at [31, 93] on div at bounding box center [32, 95] width 29 height 29
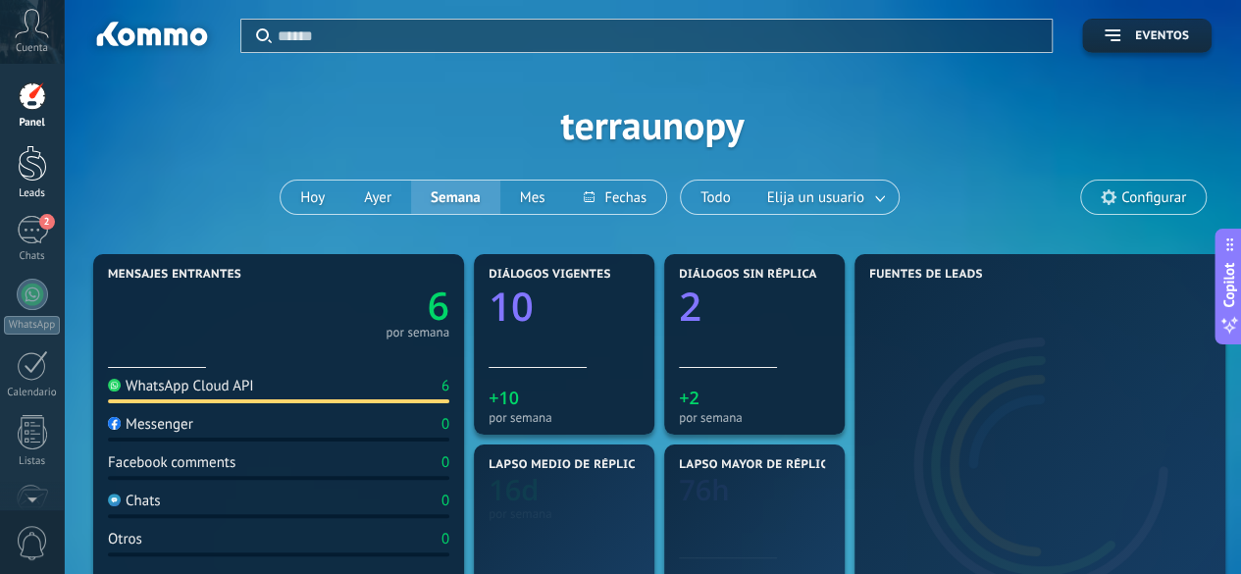
click at [42, 166] on div at bounding box center [32, 163] width 29 height 36
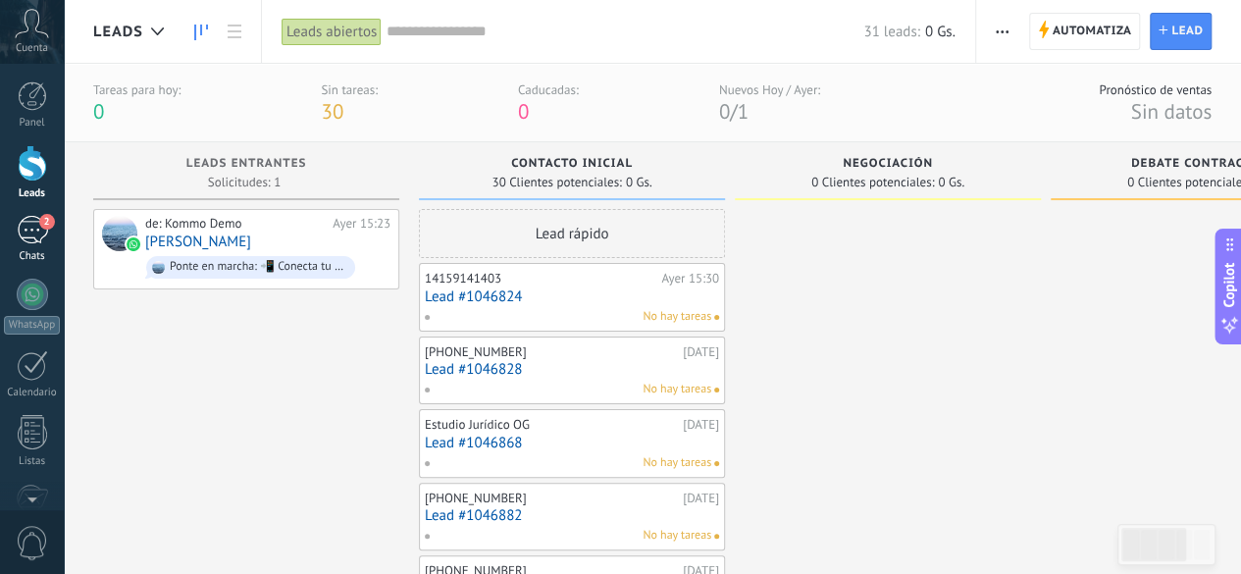
click at [28, 235] on div "2" at bounding box center [32, 230] width 31 height 28
